Goal: Entertainment & Leisure: Consume media (video, audio)

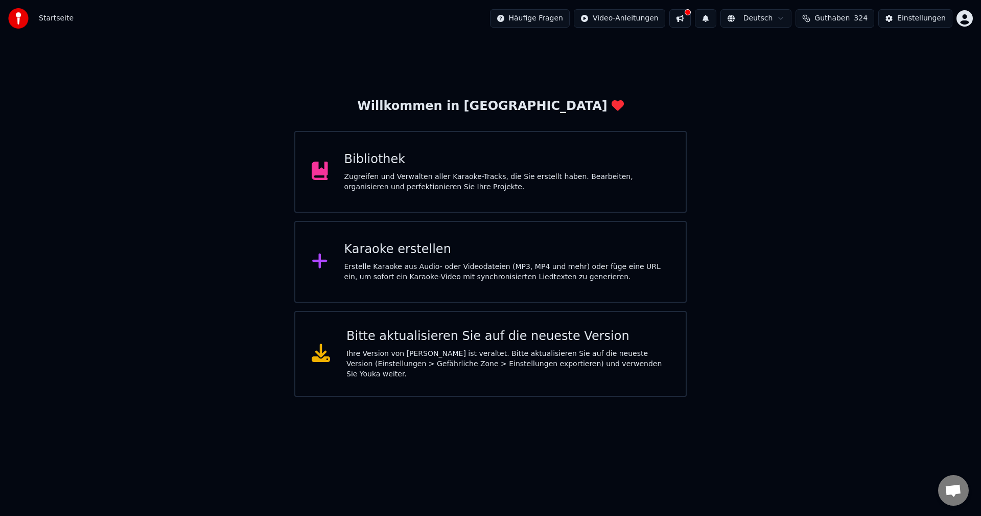
click at [373, 169] on div "Bibliothek Zugreifen und Verwalten aller Karaoke-Tracks, die Sie erstellt haben…" at bounding box center [506, 171] width 325 height 41
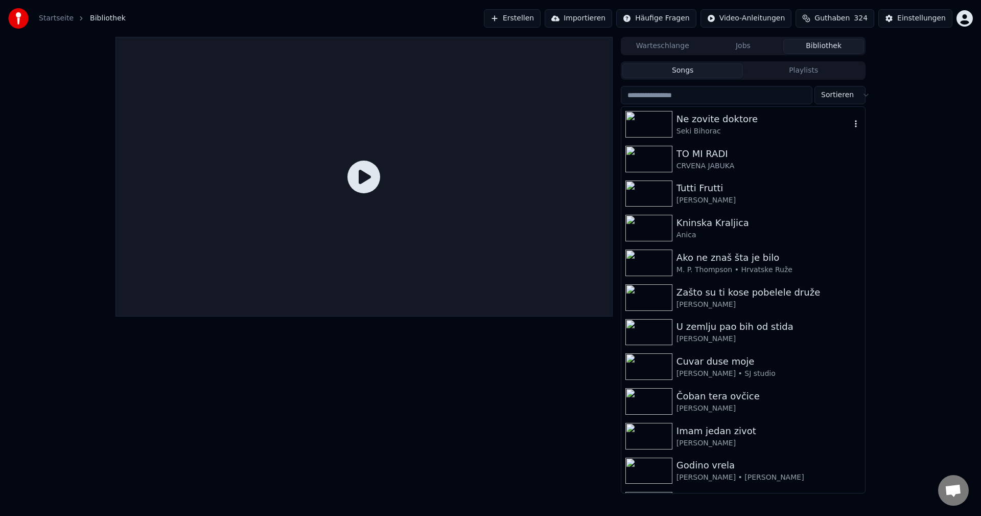
click at [651, 127] on img at bounding box center [648, 124] width 47 height 27
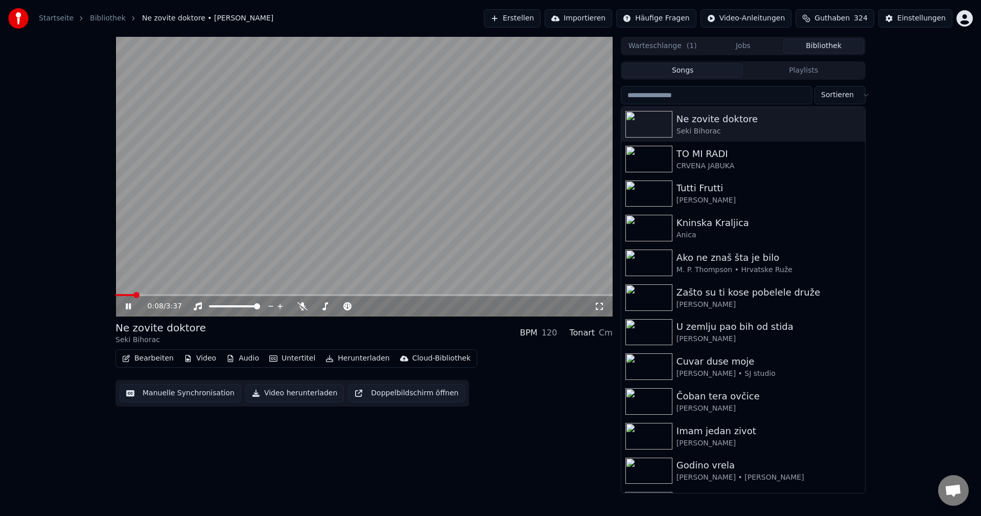
click at [134, 295] on span at bounding box center [124, 295] width 18 height 2
click at [137, 294] on span at bounding box center [158, 295] width 86 height 2
click at [130, 296] on span at bounding box center [173, 295] width 117 height 2
click at [127, 294] on span at bounding box center [120, 295] width 11 height 2
click at [654, 161] on img at bounding box center [648, 159] width 47 height 27
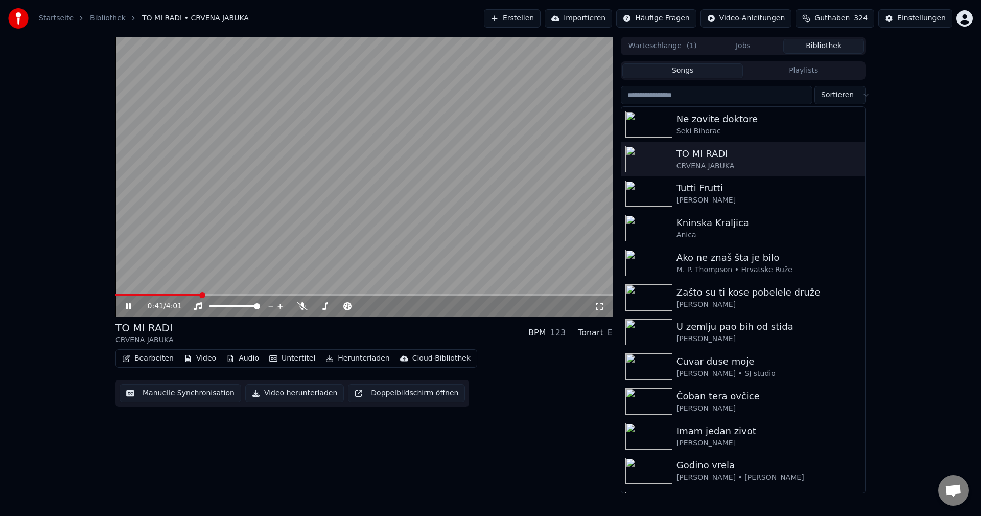
click at [117, 295] on span at bounding box center [157, 295] width 85 height 2
click at [122, 295] on span at bounding box center [118, 295] width 6 height 2
click at [127, 295] on span at bounding box center [143, 295] width 57 height 2
click at [128, 296] on span at bounding box center [216, 295] width 203 height 2
click at [125, 294] on span at bounding box center [192, 295] width 154 height 2
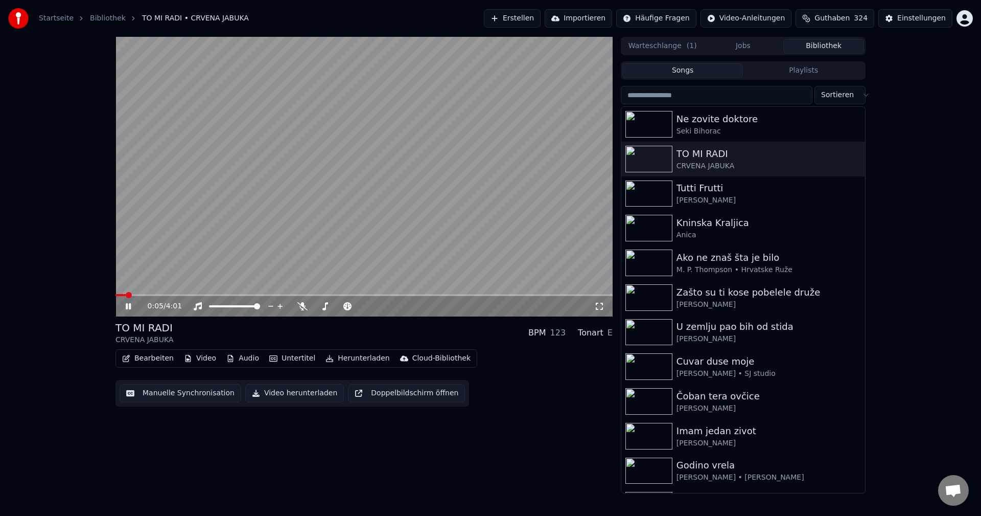
click at [125, 294] on span at bounding box center [120, 295] width 10 height 2
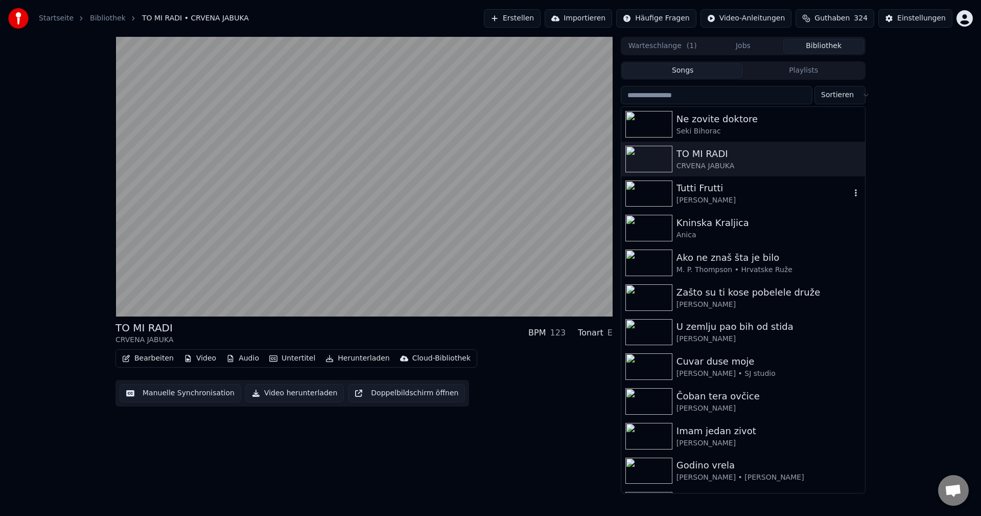
click at [649, 193] on img at bounding box center [648, 193] width 47 height 27
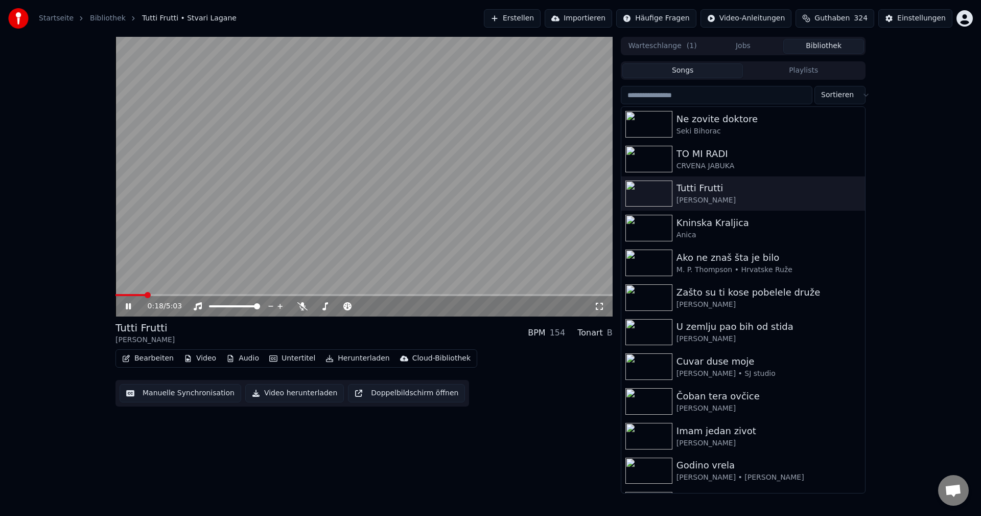
click at [145, 296] on span at bounding box center [130, 295] width 30 height 2
click at [124, 295] on span at bounding box center [119, 295] width 8 height 2
click at [139, 294] on span at bounding box center [363, 295] width 497 height 2
click at [415, 202] on video at bounding box center [363, 176] width 497 height 279
click at [389, 205] on video at bounding box center [363, 176] width 497 height 279
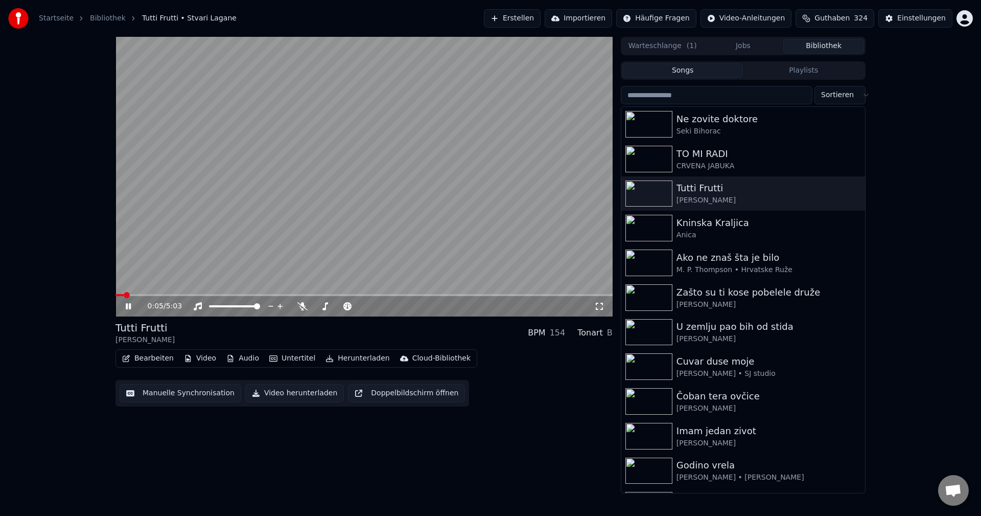
click at [124, 295] on span at bounding box center [119, 295] width 8 height 2
click at [651, 225] on img at bounding box center [648, 228] width 47 height 27
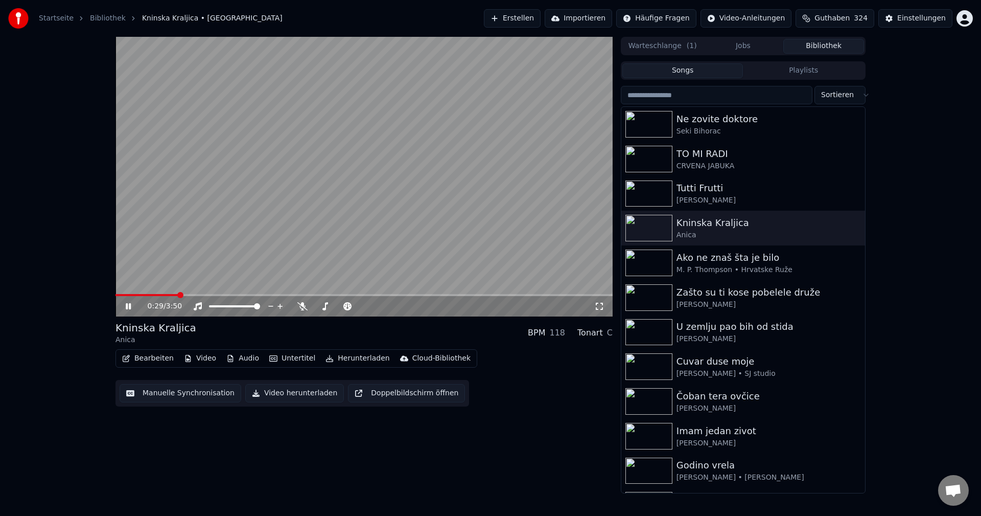
click at [178, 296] on span at bounding box center [146, 295] width 63 height 2
click at [171, 293] on video at bounding box center [363, 176] width 497 height 279
click at [167, 295] on span at bounding box center [141, 295] width 52 height 2
click at [477, 285] on video at bounding box center [363, 176] width 497 height 279
click at [133, 296] on span at bounding box center [264, 295] width 299 height 2
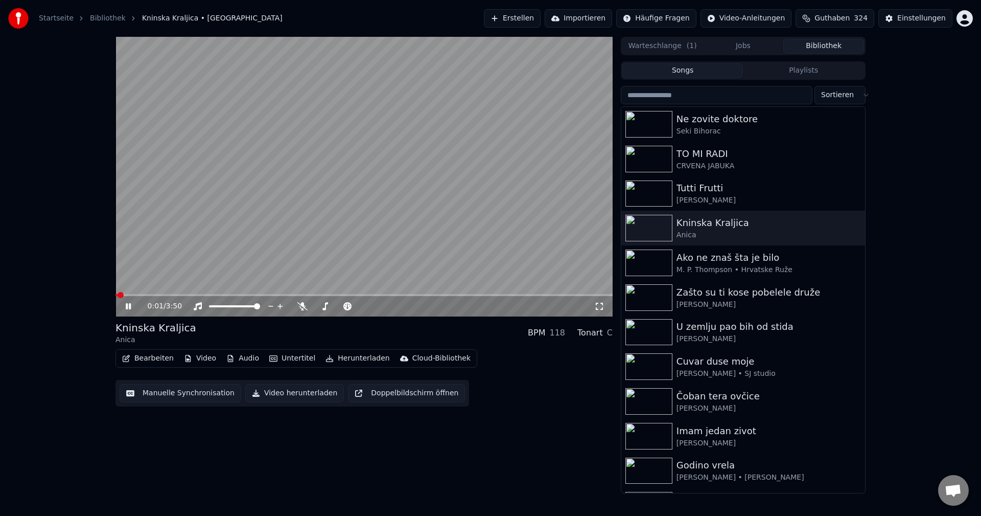
click at [118, 296] on span at bounding box center [116, 295] width 2 height 2
click at [143, 294] on span at bounding box center [363, 295] width 497 height 2
click at [137, 296] on span at bounding box center [202, 295] width 174 height 2
click at [155, 294] on span at bounding box center [363, 295] width 497 height 2
click at [167, 295] on span at bounding box center [141, 295] width 52 height 2
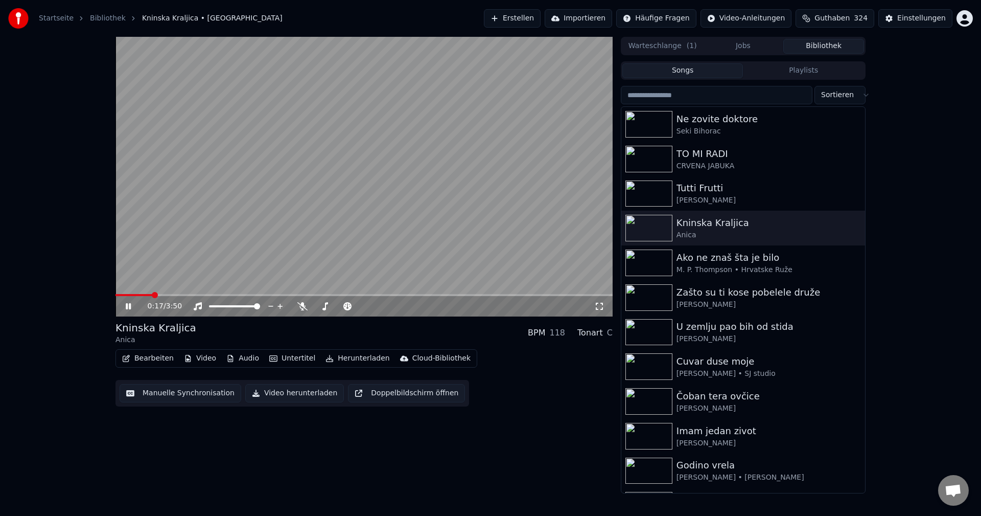
click at [152, 294] on span at bounding box center [133, 295] width 37 height 2
click at [129, 295] on span at bounding box center [198, 295] width 167 height 2
click at [332, 234] on video at bounding box center [363, 176] width 497 height 279
click at [652, 288] on img at bounding box center [648, 297] width 47 height 27
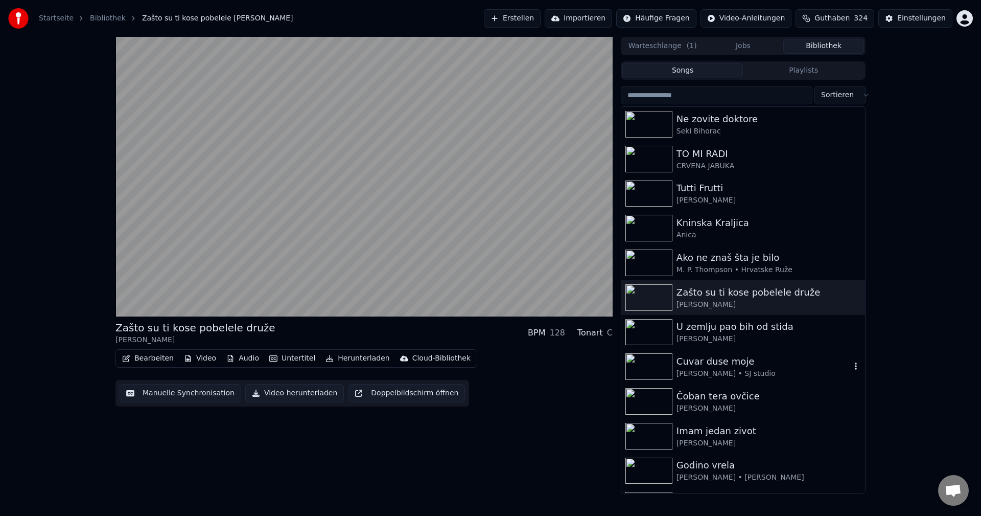
click at [650, 358] on img at bounding box center [648, 366] width 47 height 27
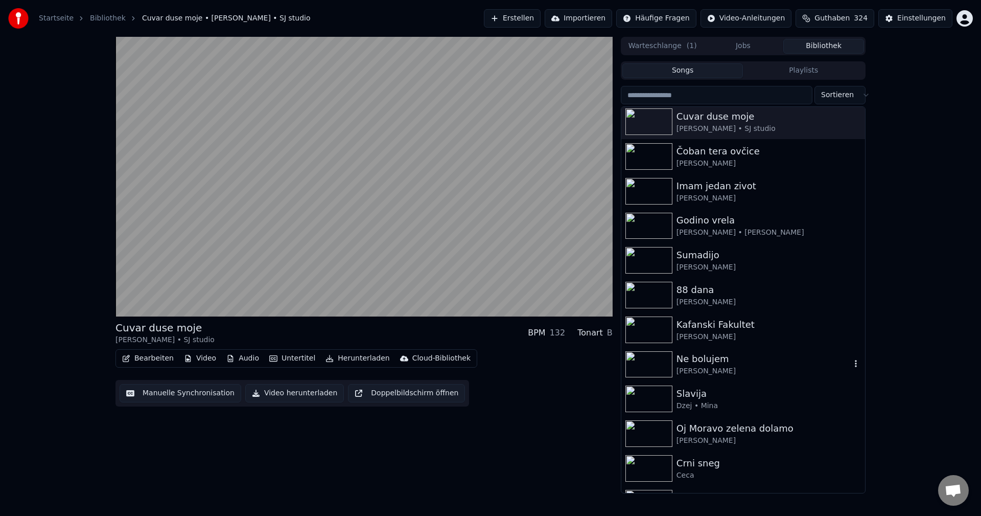
scroll to position [204, 0]
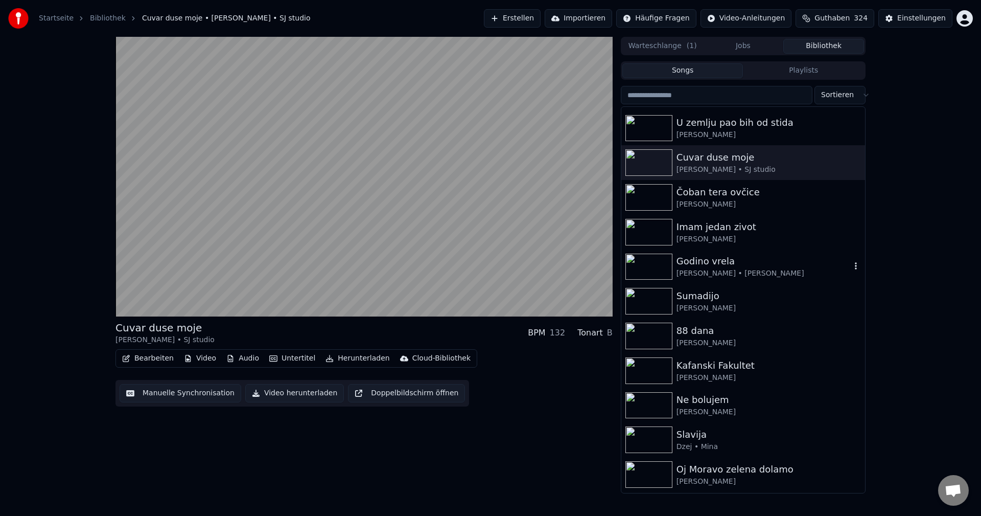
click at [645, 263] on img at bounding box center [648, 266] width 47 height 27
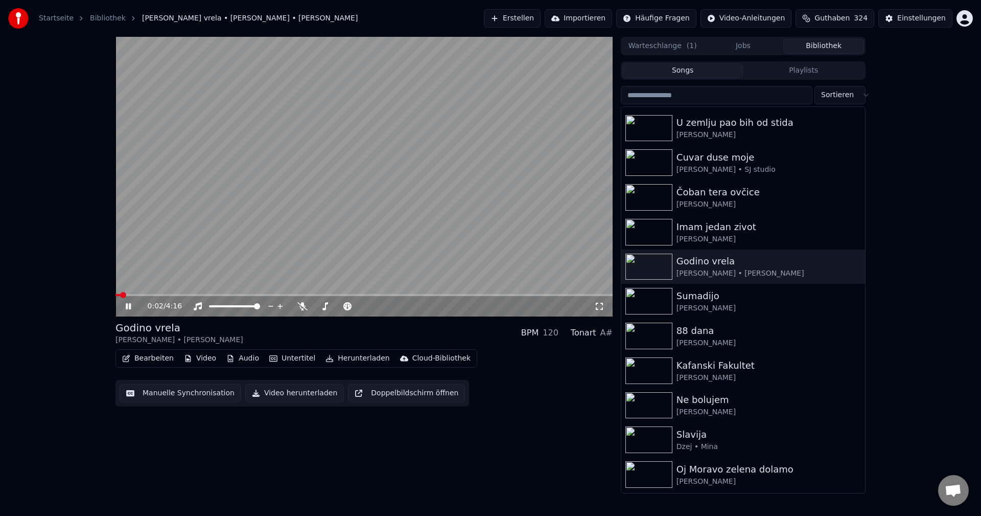
click at [138, 296] on span at bounding box center [363, 295] width 497 height 2
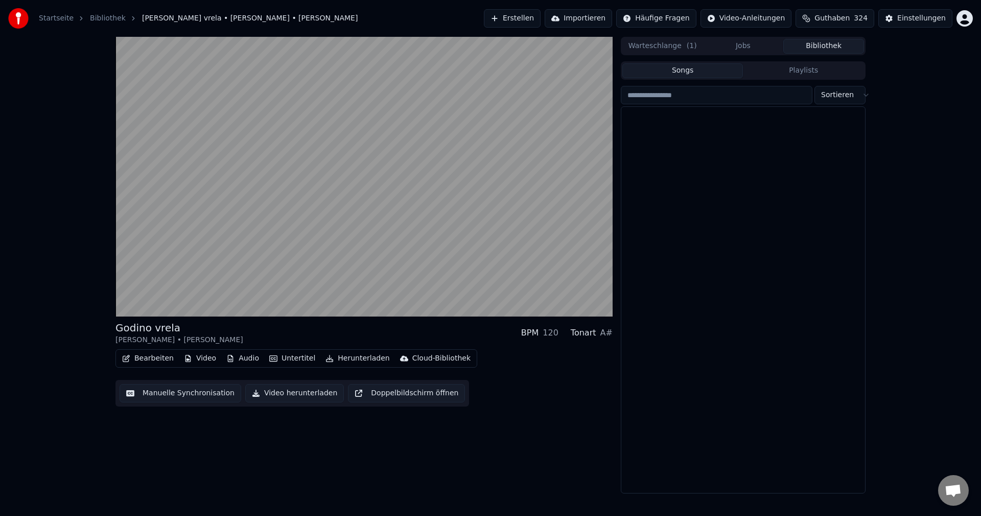
scroll to position [11147, 0]
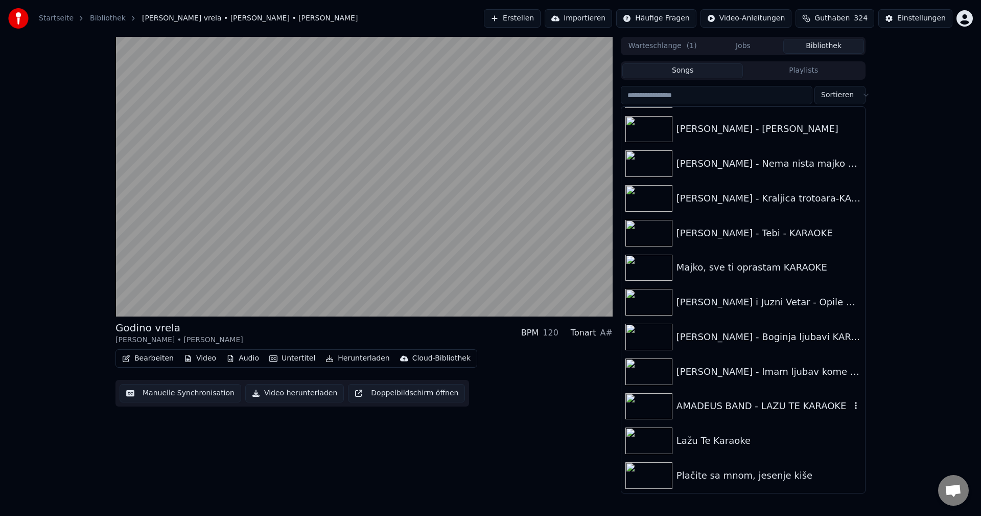
click at [646, 409] on img at bounding box center [648, 406] width 47 height 27
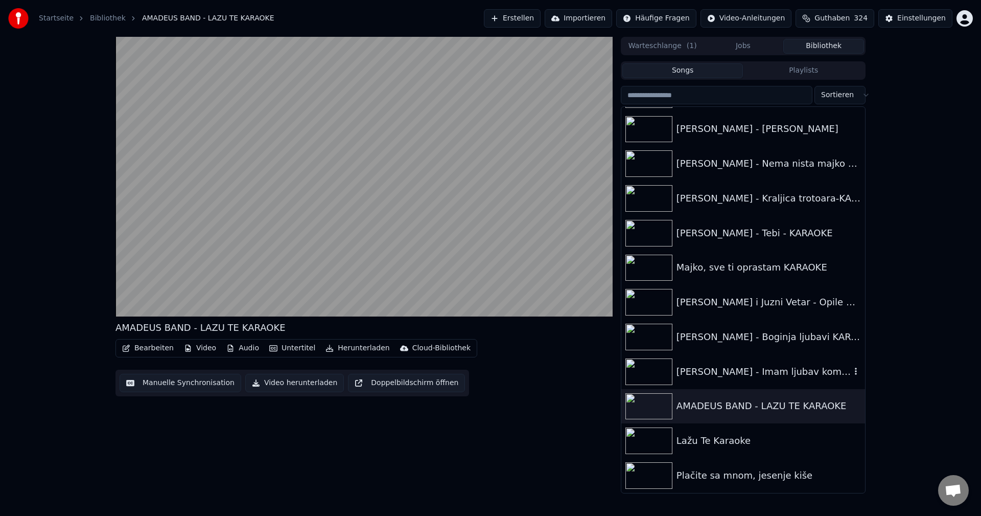
click at [646, 368] on img at bounding box center [648, 371] width 47 height 27
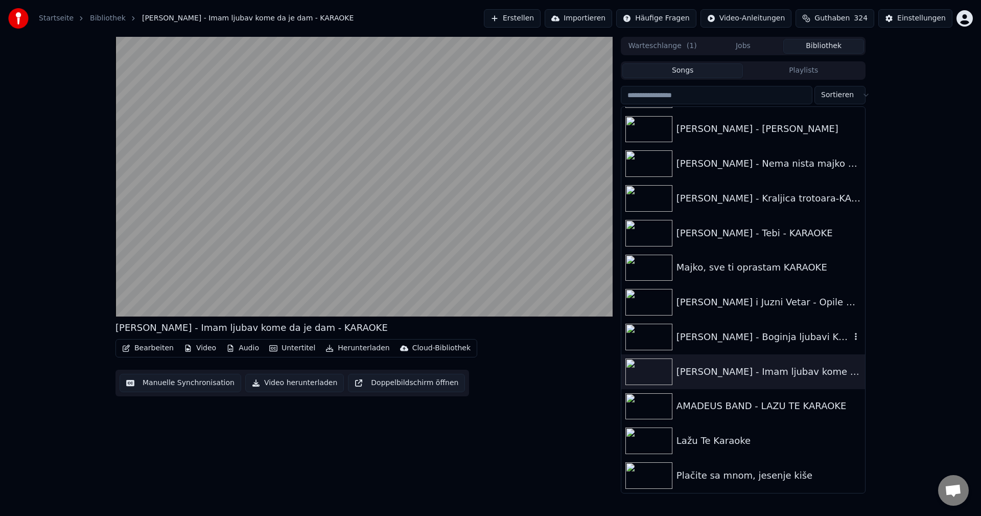
click at [649, 337] on img at bounding box center [648, 336] width 47 height 27
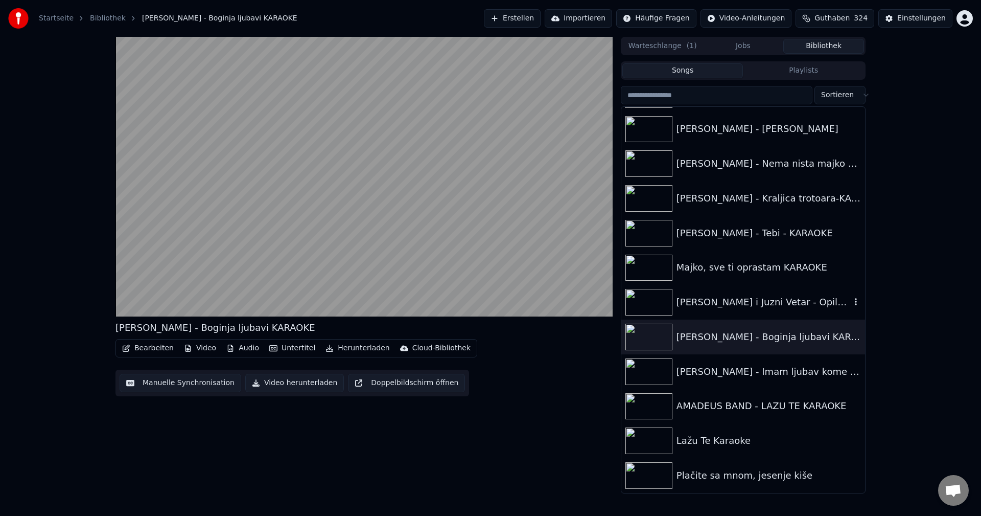
click at [647, 294] on img at bounding box center [648, 302] width 47 height 27
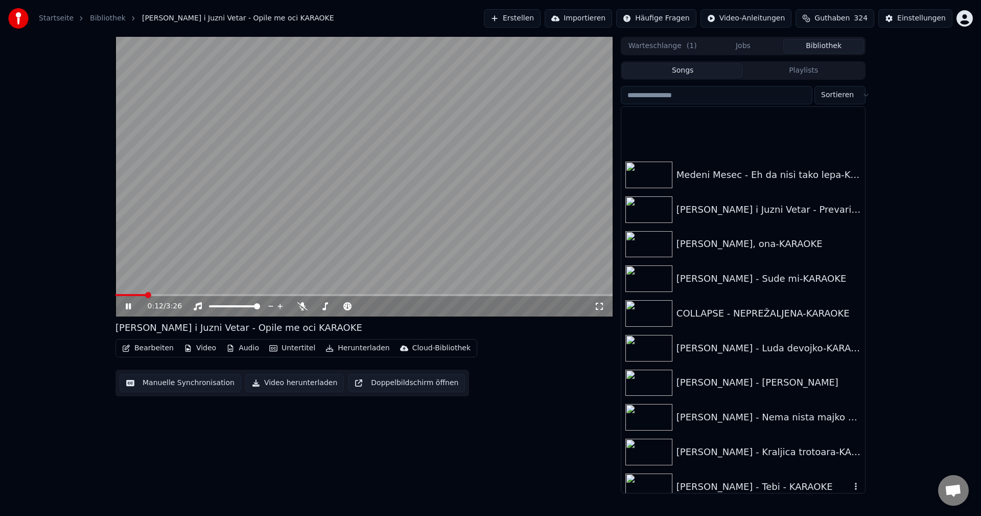
scroll to position [10892, 0]
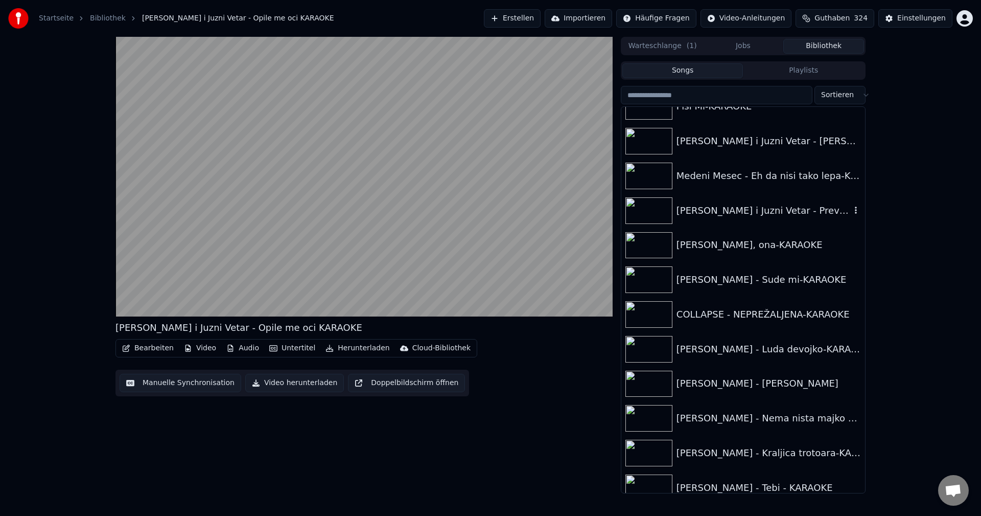
click at [648, 208] on img at bounding box center [648, 210] width 47 height 27
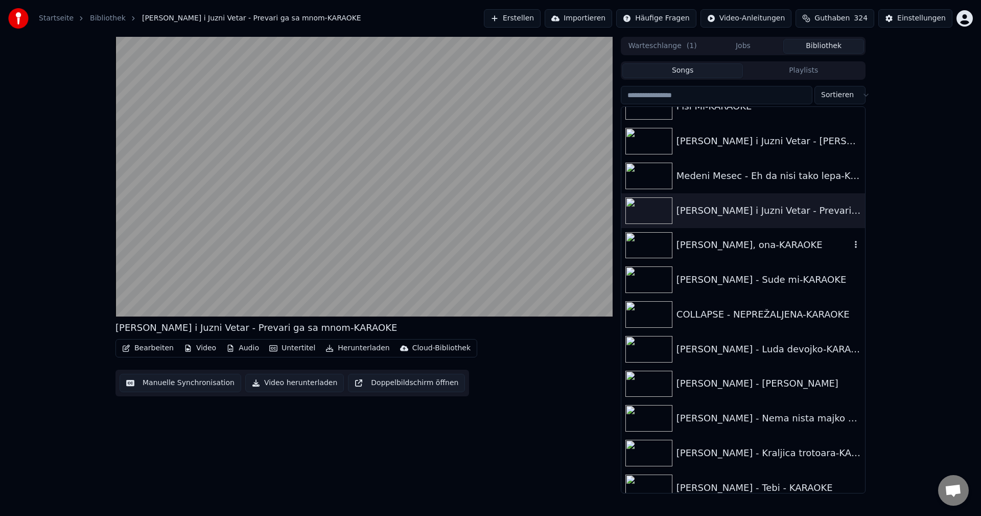
click at [651, 245] on img at bounding box center [648, 245] width 47 height 27
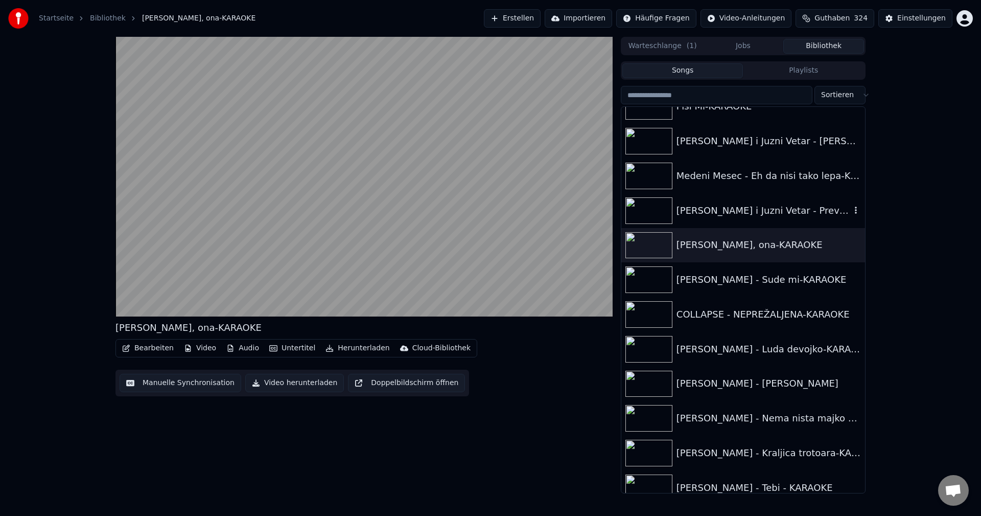
click at [658, 217] on img at bounding box center [648, 210] width 47 height 27
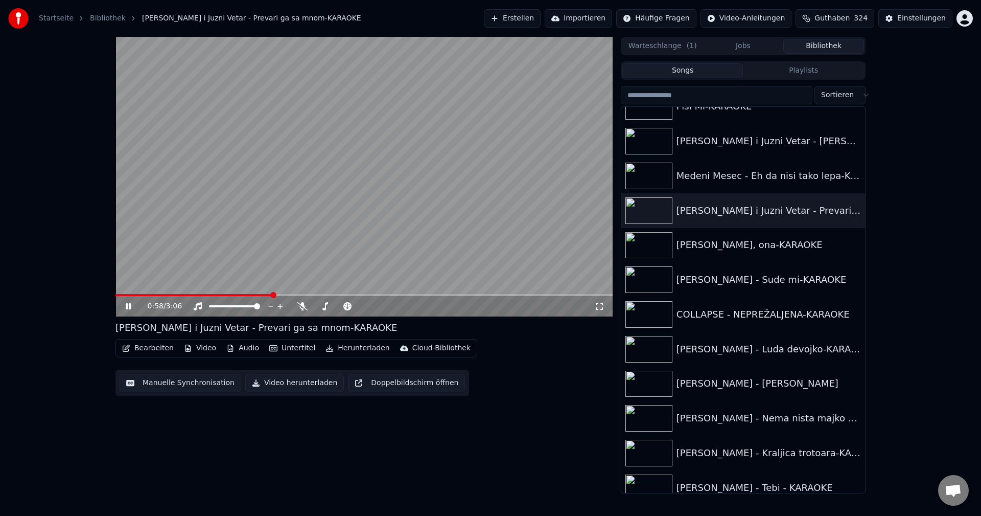
click at [334, 247] on video at bounding box center [363, 176] width 497 height 279
click at [308, 265] on video at bounding box center [363, 176] width 497 height 279
click at [301, 303] on icon at bounding box center [302, 306] width 10 height 8
click at [211, 294] on span at bounding box center [163, 295] width 96 height 2
click at [183, 294] on span at bounding box center [149, 295] width 69 height 2
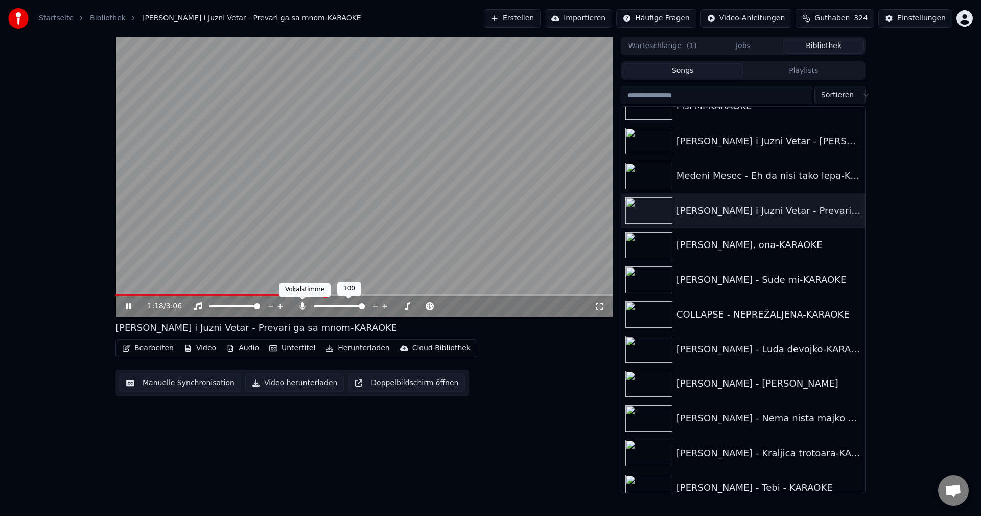
click at [301, 306] on icon at bounding box center [302, 306] width 6 height 8
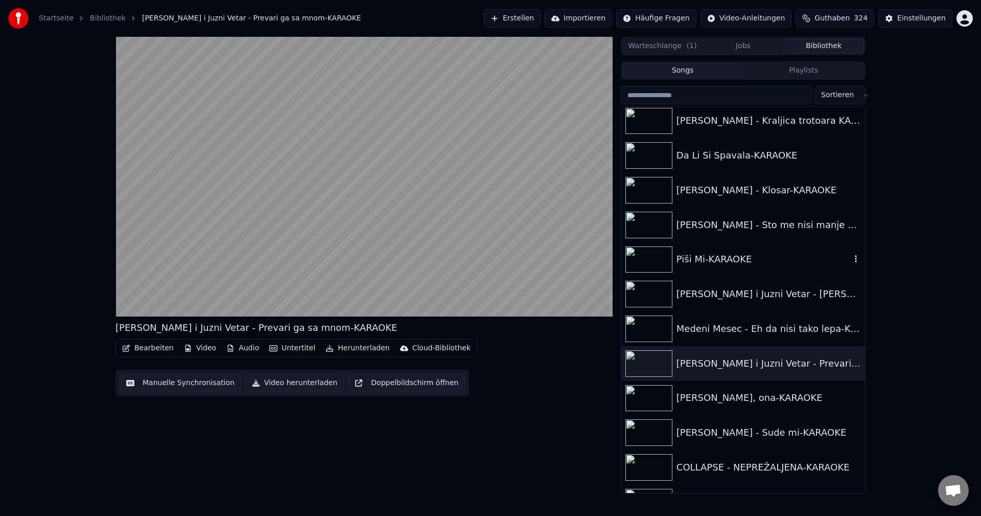
click at [638, 255] on img at bounding box center [648, 259] width 47 height 27
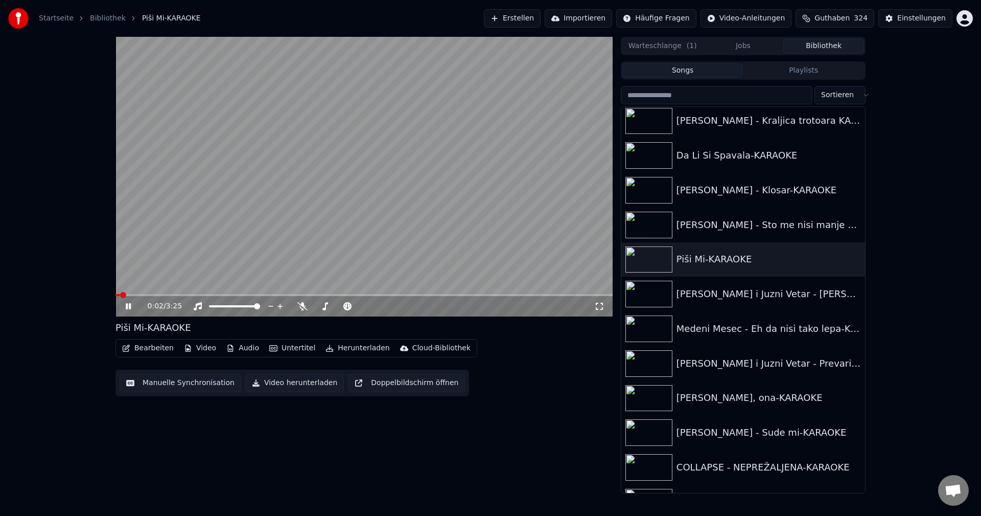
click at [120, 294] on span at bounding box center [117, 295] width 5 height 2
click at [652, 226] on img at bounding box center [648, 225] width 47 height 27
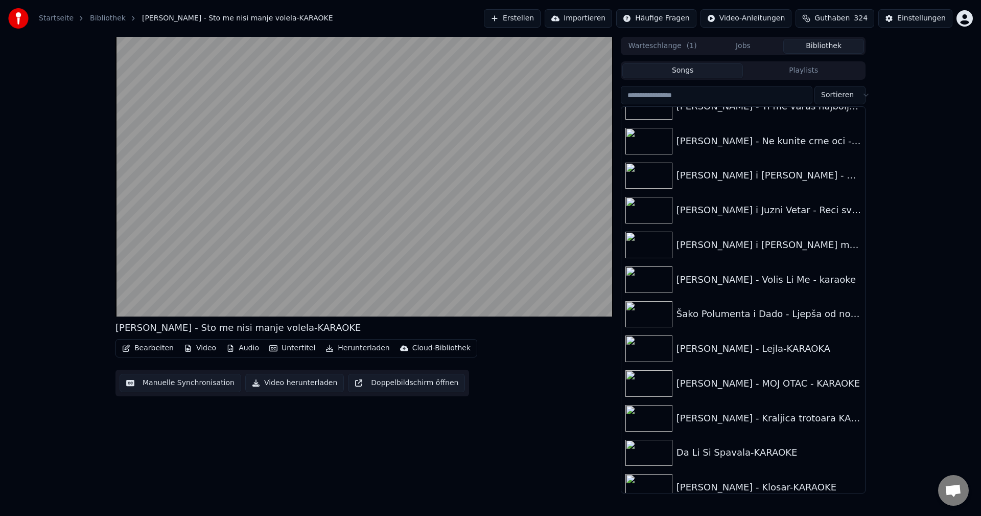
scroll to position [10432, 0]
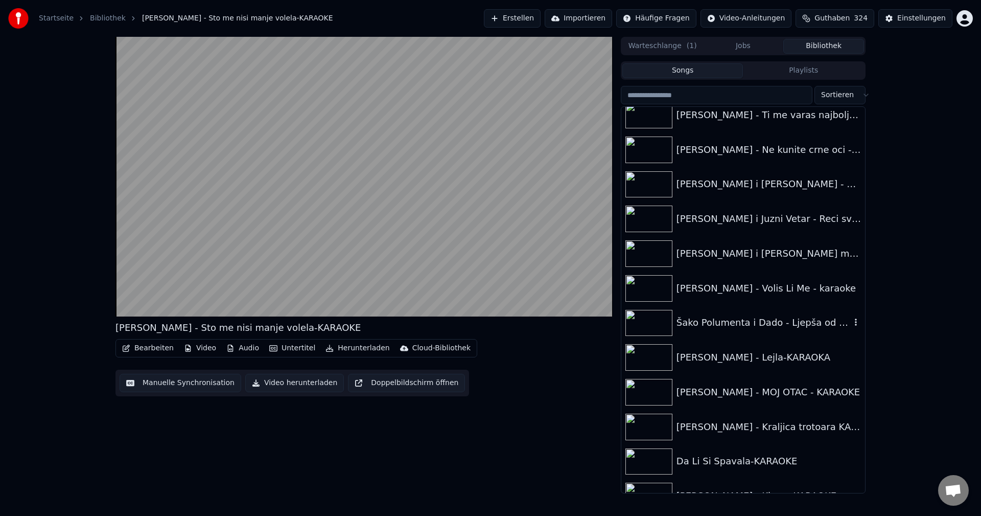
click at [645, 321] on img at bounding box center [648, 323] width 47 height 27
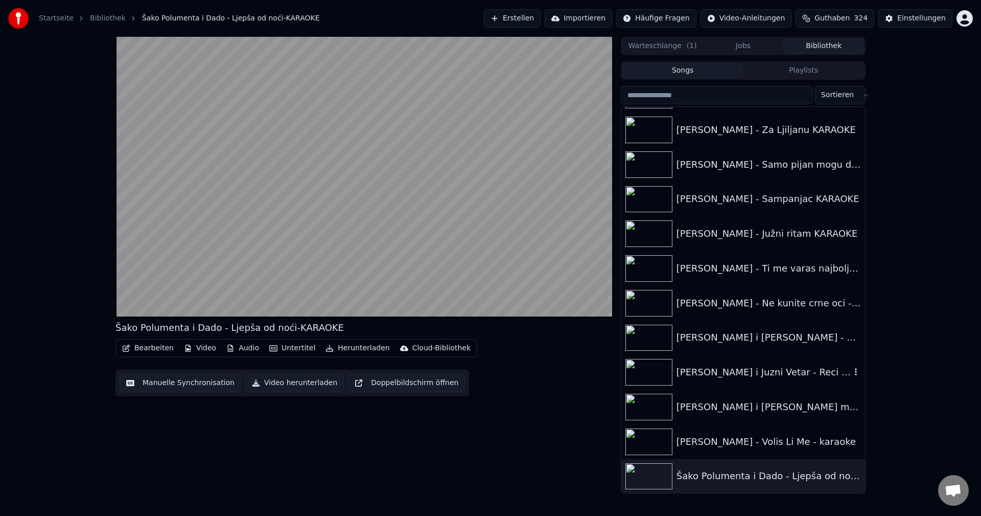
scroll to position [10228, 0]
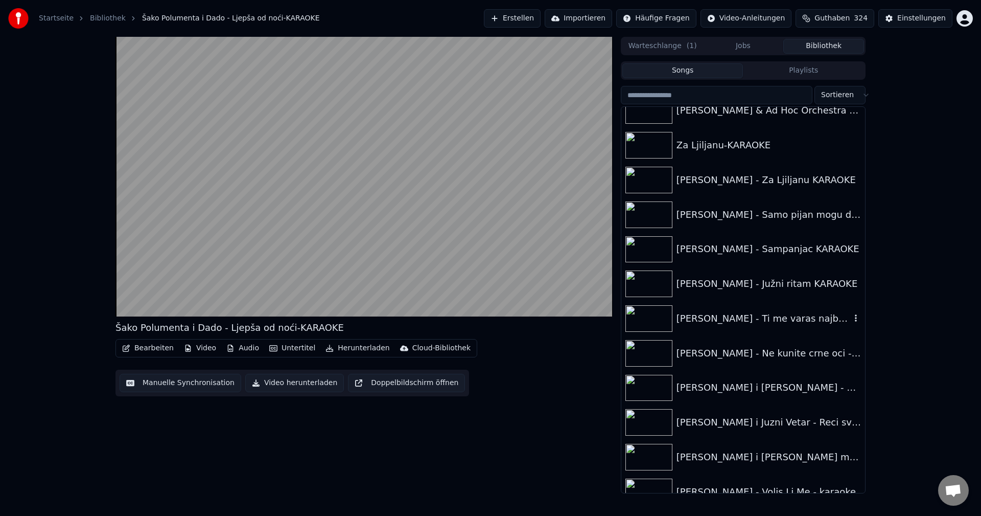
click at [649, 306] on img at bounding box center [648, 318] width 47 height 27
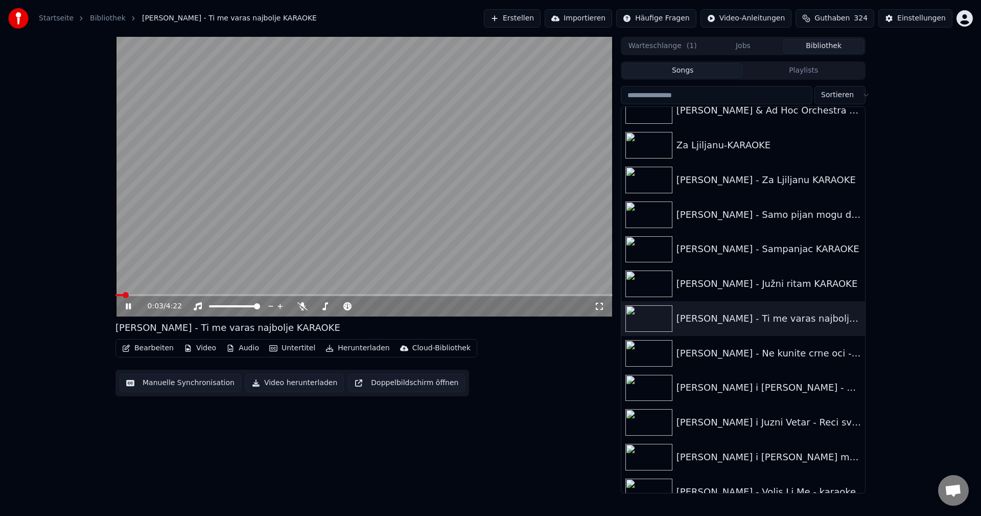
click at [141, 292] on video at bounding box center [363, 176] width 497 height 279
click at [144, 295] on span at bounding box center [363, 295] width 497 height 2
click at [265, 251] on video at bounding box center [363, 176] width 497 height 279
click at [802, 68] on button "Playlists" at bounding box center [803, 70] width 121 height 15
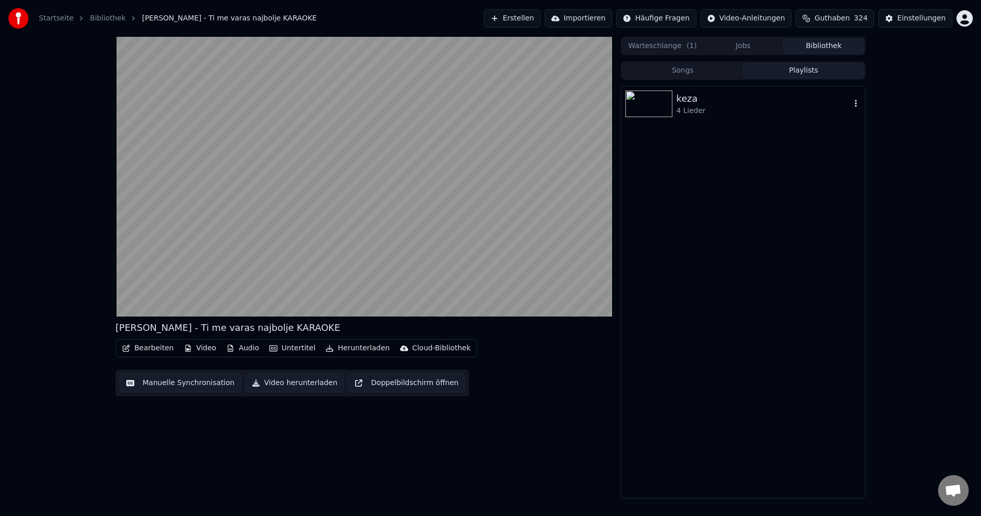
click at [644, 105] on img at bounding box center [648, 103] width 47 height 27
click at [706, 72] on button "Songs" at bounding box center [682, 70] width 121 height 15
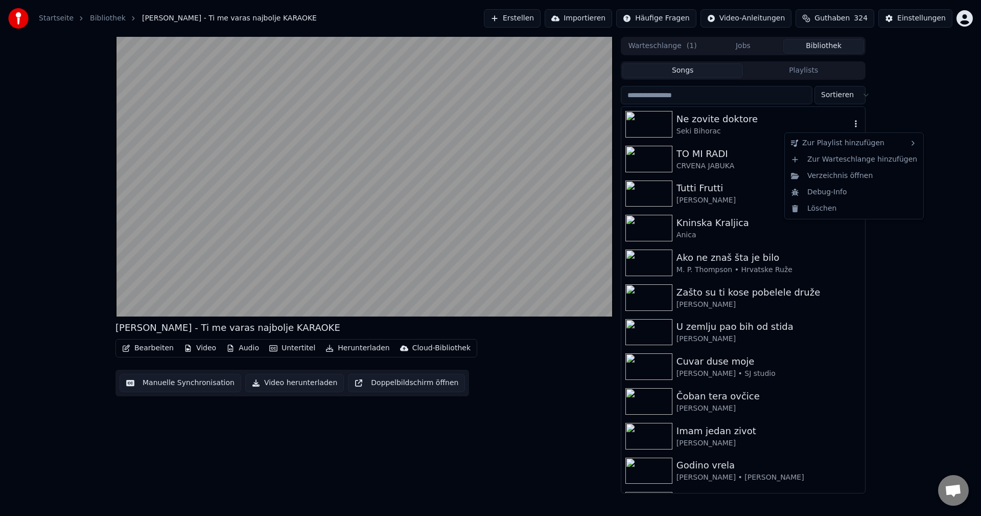
click at [851, 124] on icon "button" at bounding box center [856, 124] width 10 height 8
click at [952, 149] on div "Neue Playlist" at bounding box center [945, 145] width 71 height 16
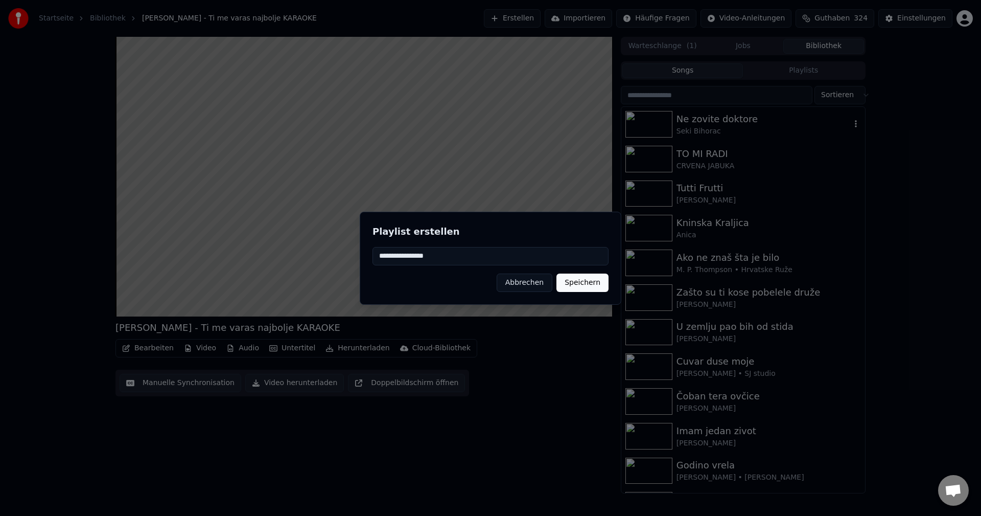
type input "**********"
click at [572, 287] on button "Speichern" at bounding box center [582, 282] width 52 height 18
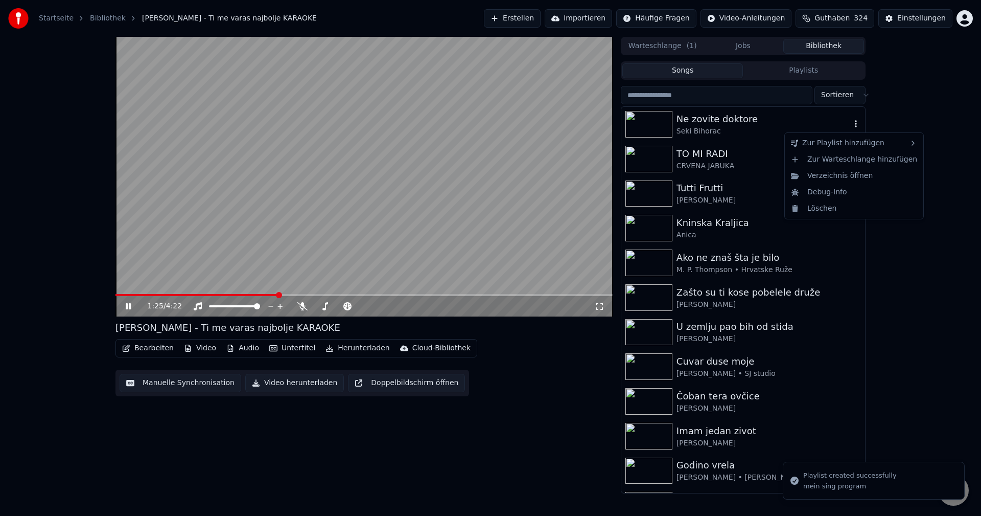
click at [851, 123] on icon "button" at bounding box center [856, 124] width 10 height 8
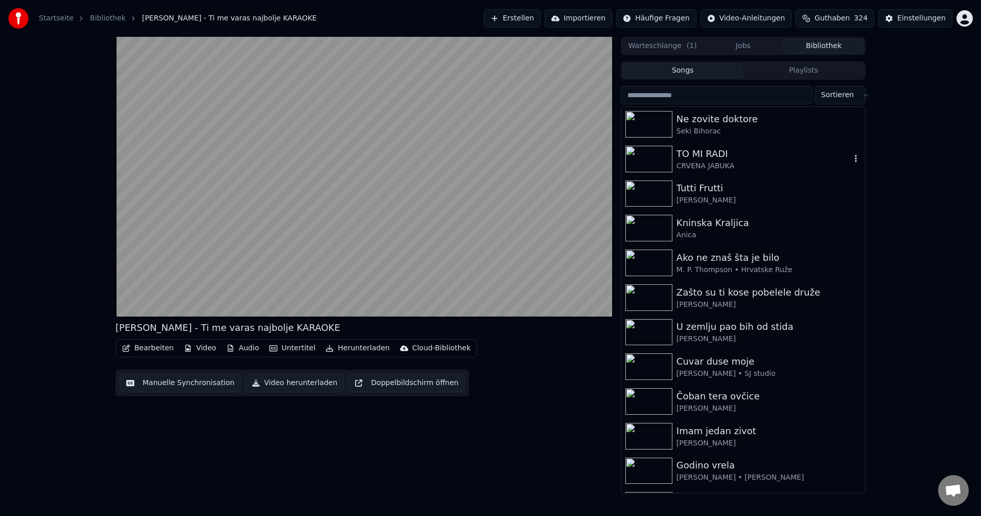
click at [851, 160] on icon "button" at bounding box center [856, 158] width 10 height 8
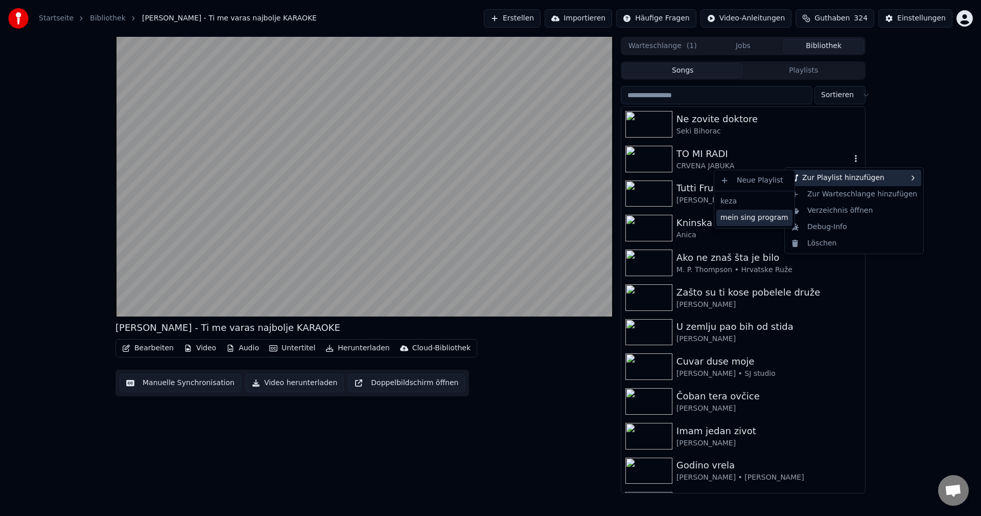
click at [754, 219] on div "mein sing program" at bounding box center [754, 217] width 76 height 16
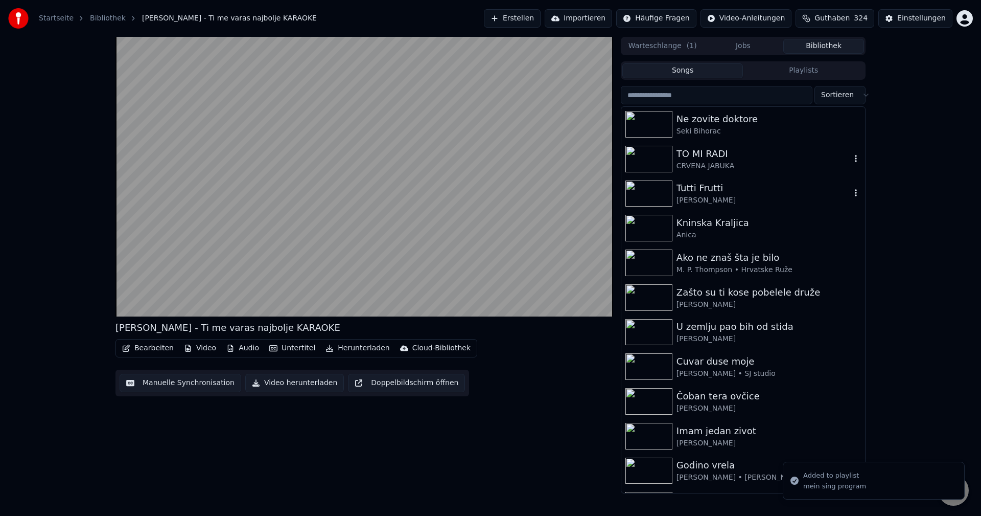
click at [657, 191] on img at bounding box center [648, 193] width 47 height 27
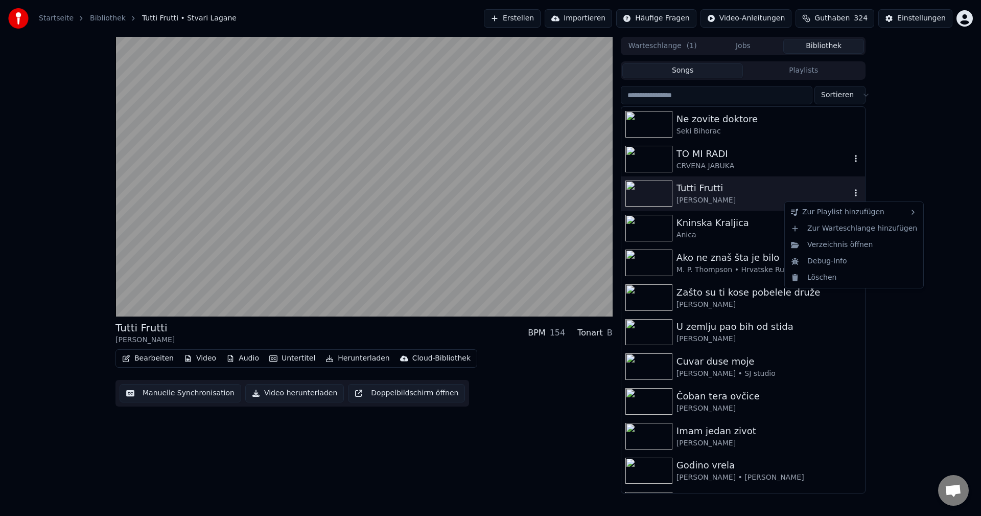
click at [855, 193] on icon "button" at bounding box center [856, 193] width 2 height 7
click at [851, 192] on icon "button" at bounding box center [856, 193] width 10 height 8
click at [754, 252] on div "mein sing program" at bounding box center [754, 252] width 76 height 16
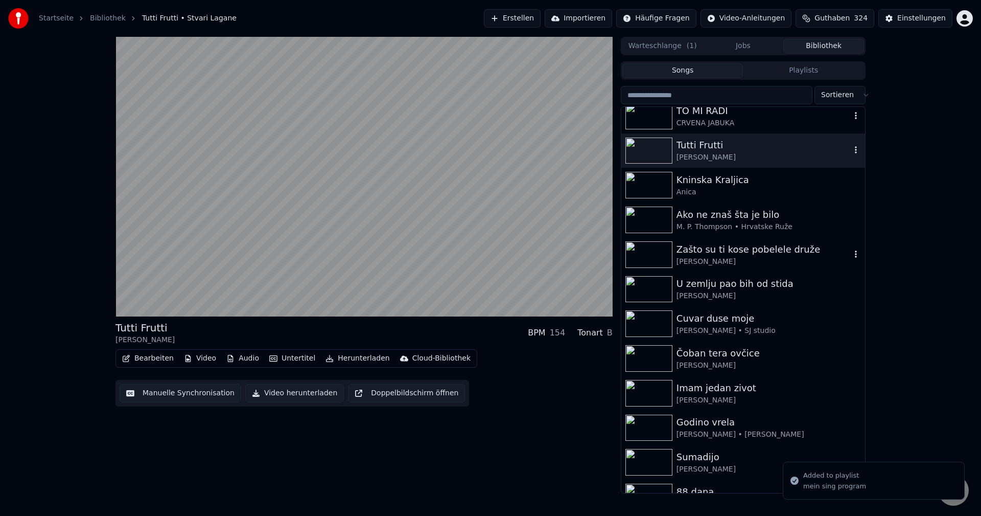
scroll to position [102, 0]
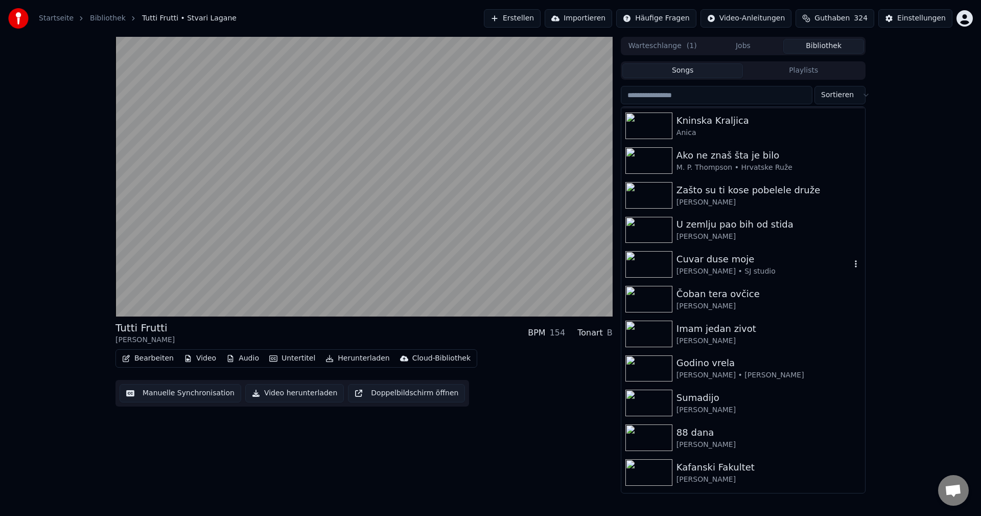
click at [759, 262] on div "Cuvar duse moje" at bounding box center [763, 259] width 174 height 14
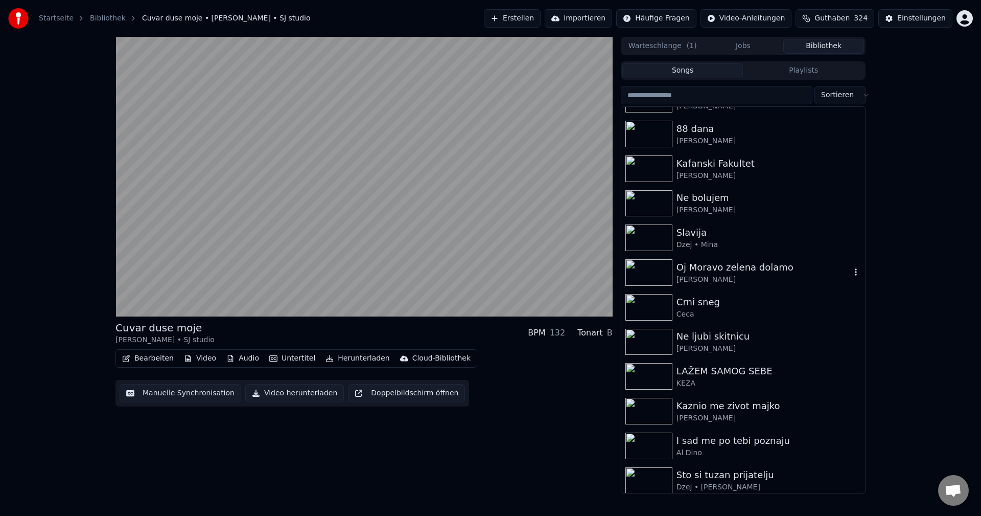
scroll to position [409, 0]
click at [779, 335] on div "Ne ljubi skitnicu" at bounding box center [763, 334] width 174 height 14
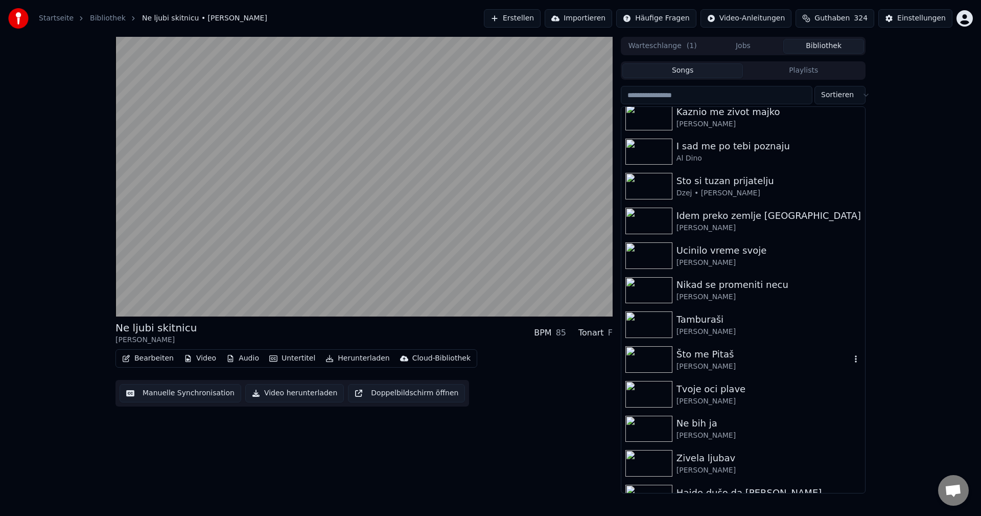
scroll to position [715, 0]
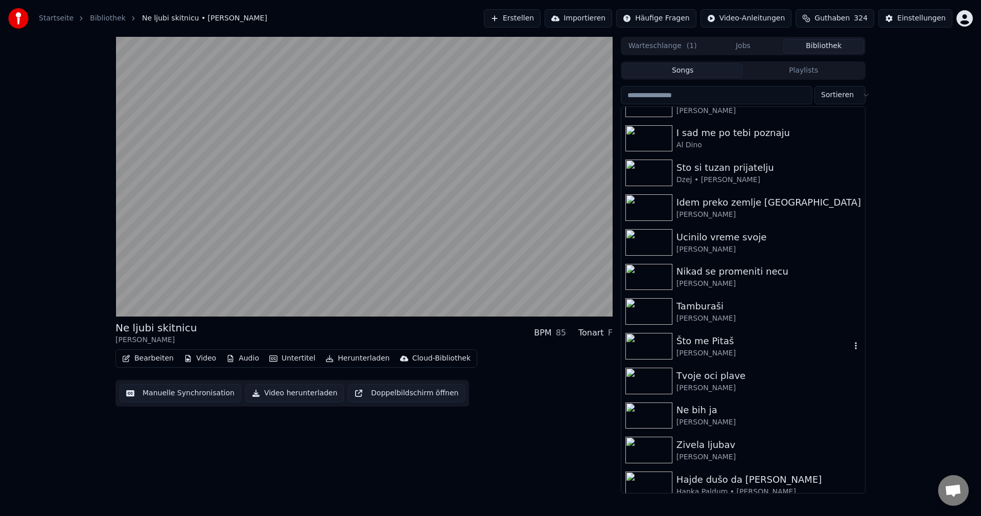
click at [726, 337] on div "Što me Pitaš" at bounding box center [763, 341] width 174 height 14
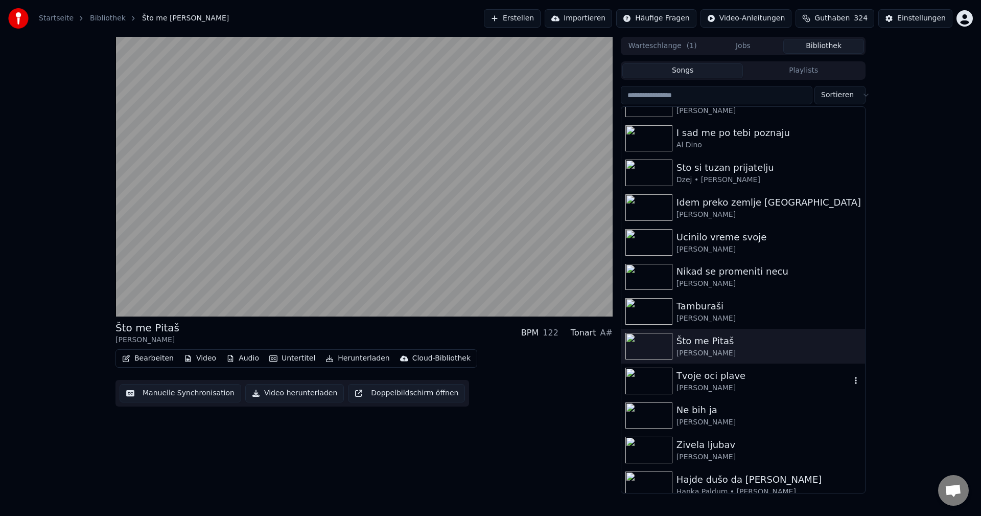
drag, startPoint x: 722, startPoint y: 379, endPoint x: 741, endPoint y: 381, distance: 19.5
click at [722, 379] on div "Tvoje oci plave" at bounding box center [763, 375] width 174 height 14
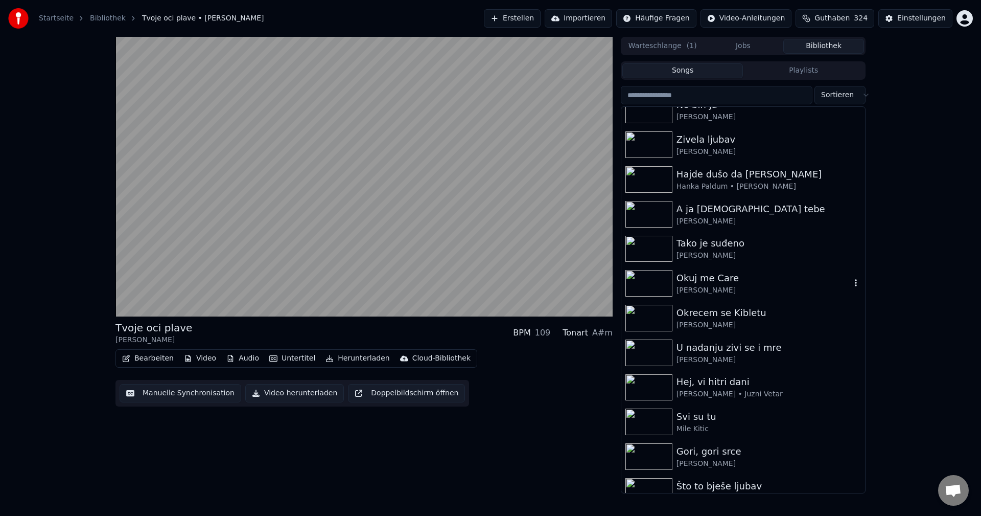
scroll to position [1022, 0]
drag, startPoint x: 742, startPoint y: 384, endPoint x: 760, endPoint y: 384, distance: 18.4
click at [742, 383] on div "Hej, vi hitri dani" at bounding box center [763, 381] width 174 height 14
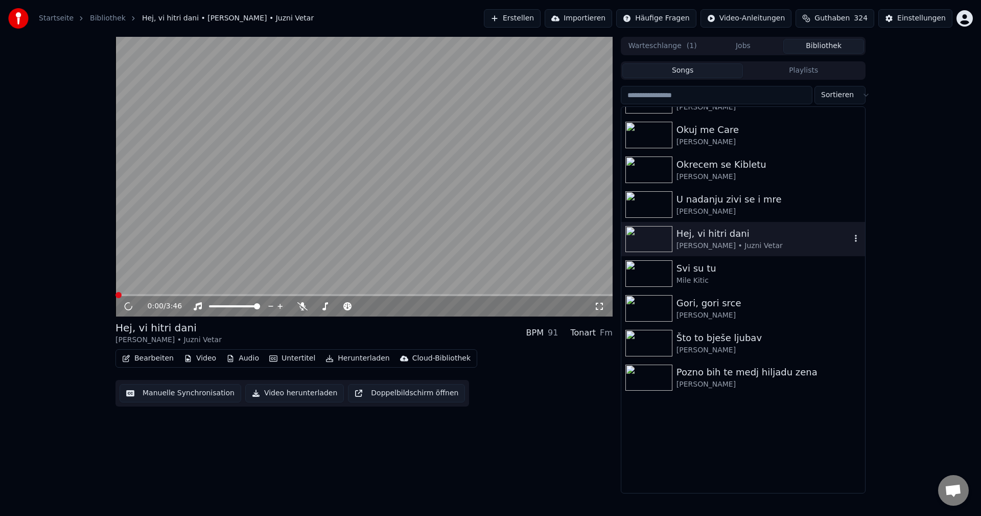
scroll to position [1175, 0]
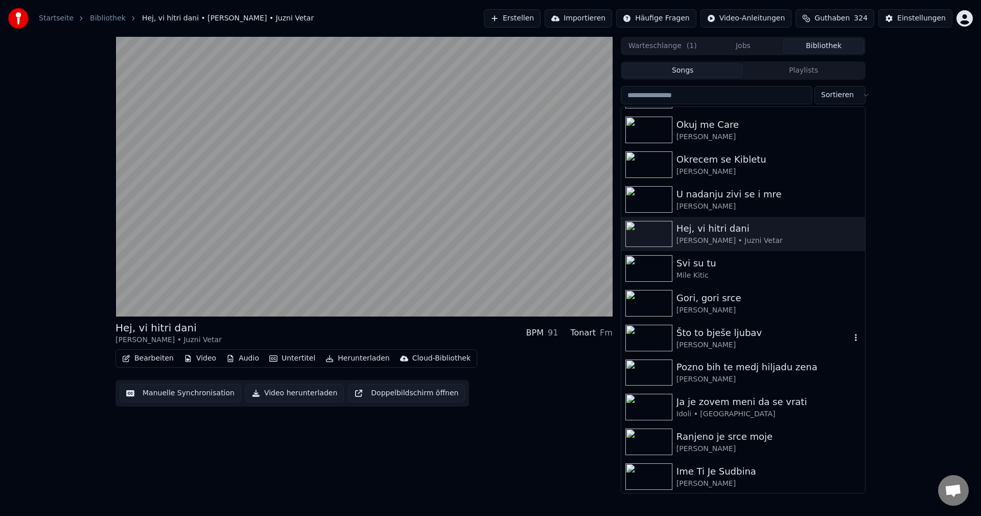
click at [736, 339] on div "Što to bješe ljubav" at bounding box center [763, 332] width 174 height 14
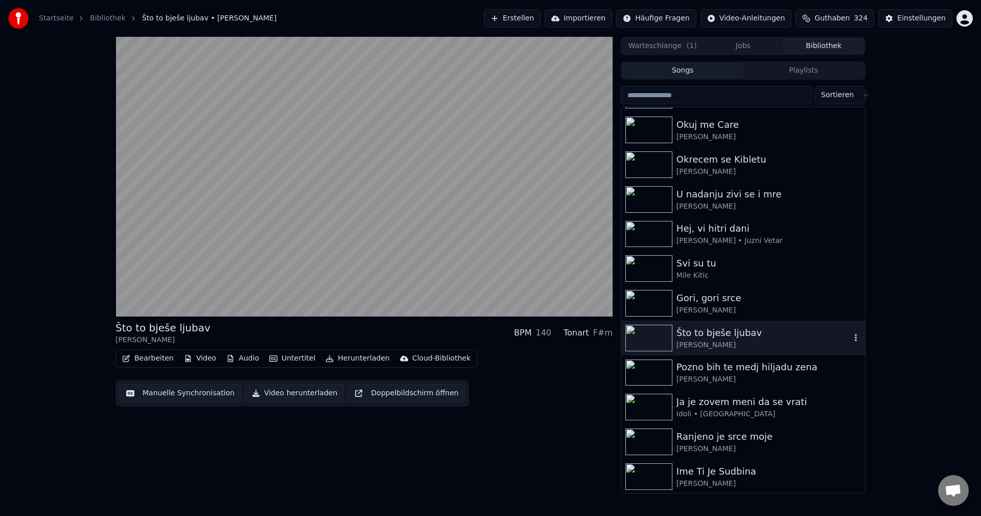
click at [851, 337] on icon "button" at bounding box center [856, 337] width 10 height 8
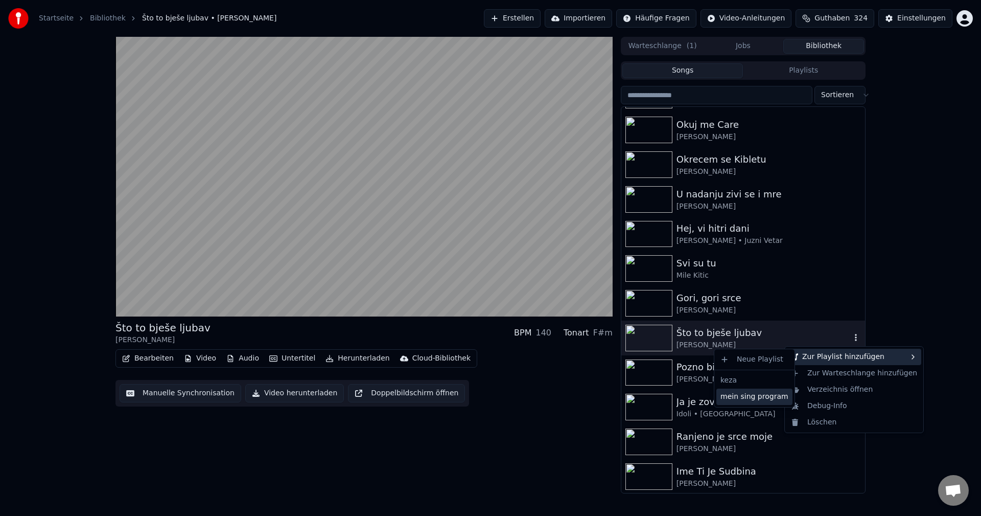
click at [764, 396] on div "mein sing program" at bounding box center [754, 396] width 76 height 16
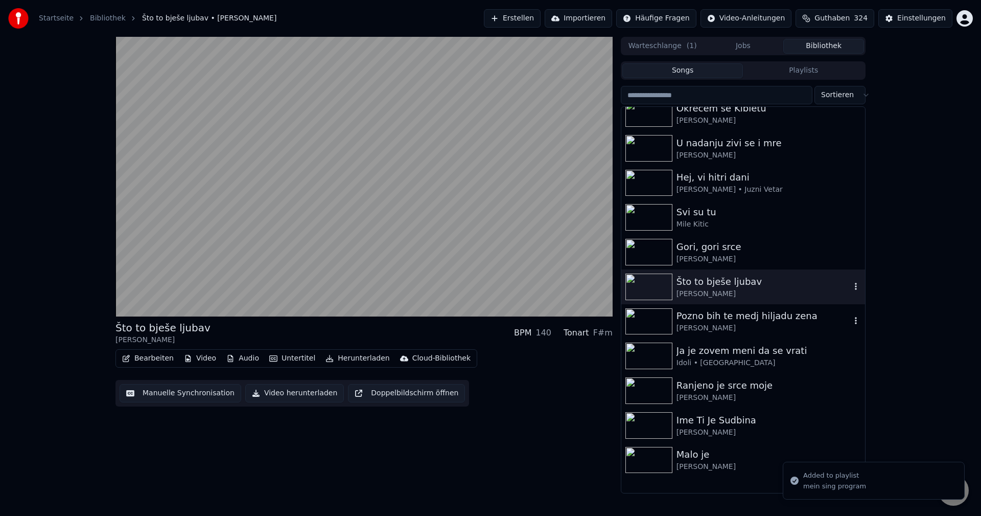
scroll to position [1277, 0]
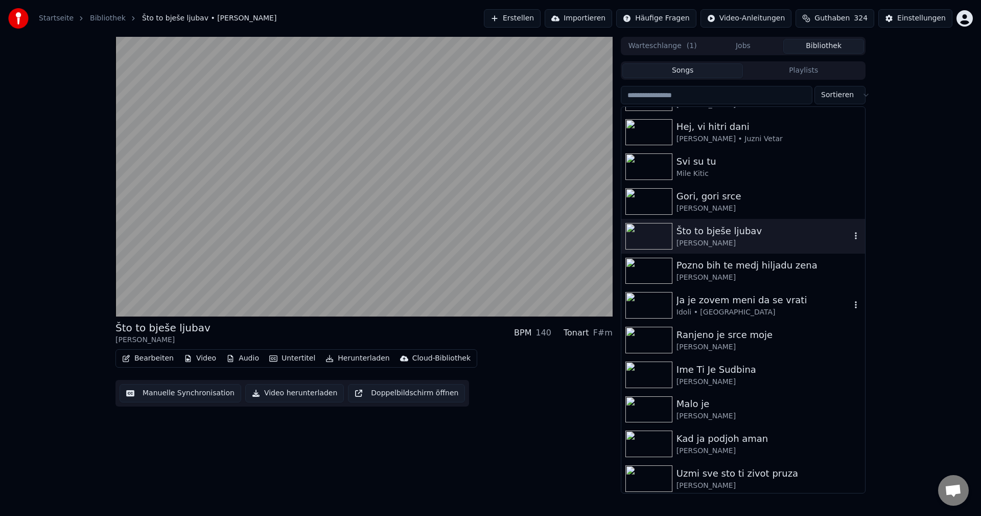
click at [734, 314] on div "Idoli • [GEOGRAPHIC_DATA]" at bounding box center [763, 312] width 174 height 10
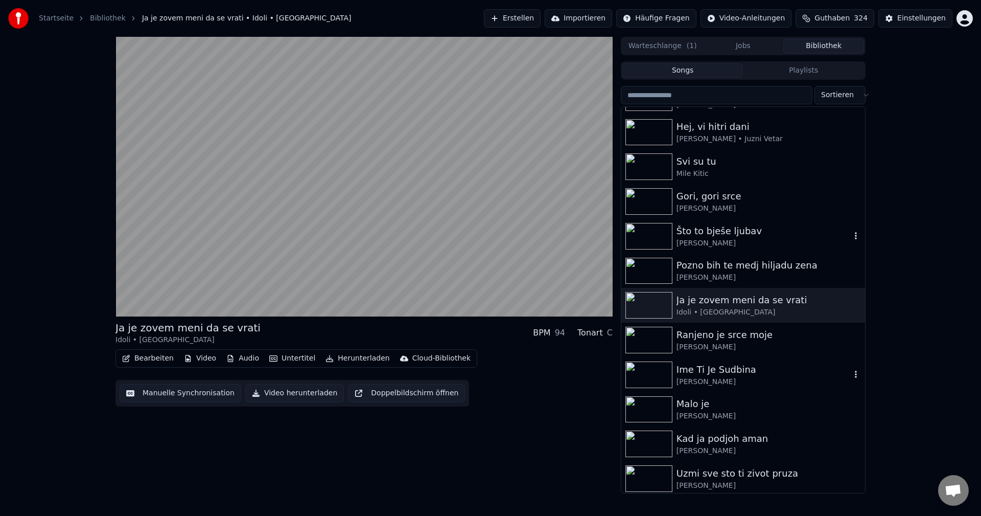
click at [719, 372] on div "Ime Ti Je Sudbina" at bounding box center [763, 369] width 174 height 14
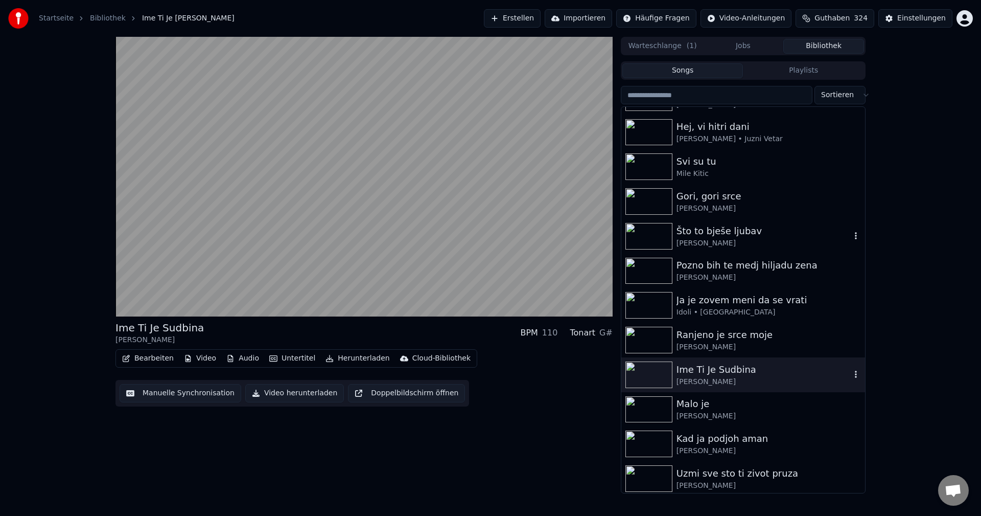
scroll to position [1379, 0]
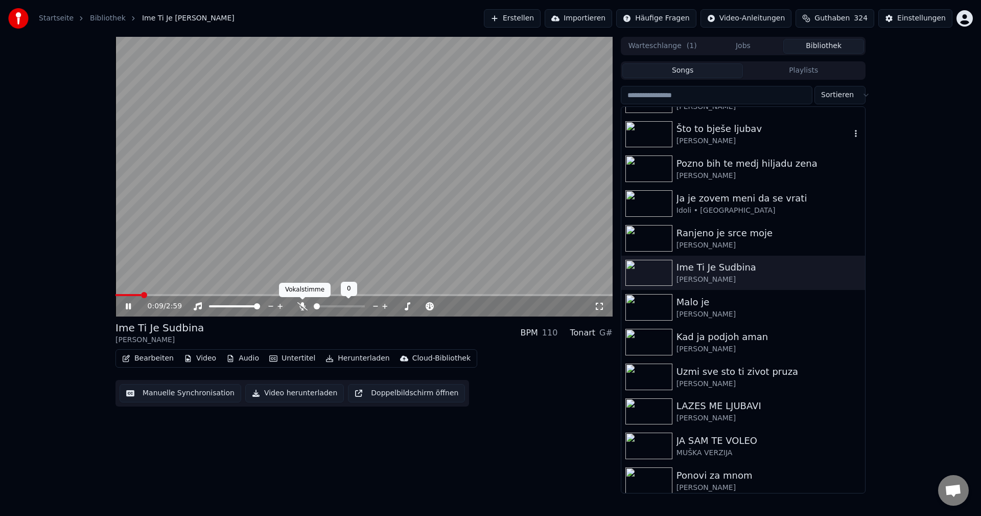
click at [302, 309] on icon at bounding box center [302, 306] width 10 height 8
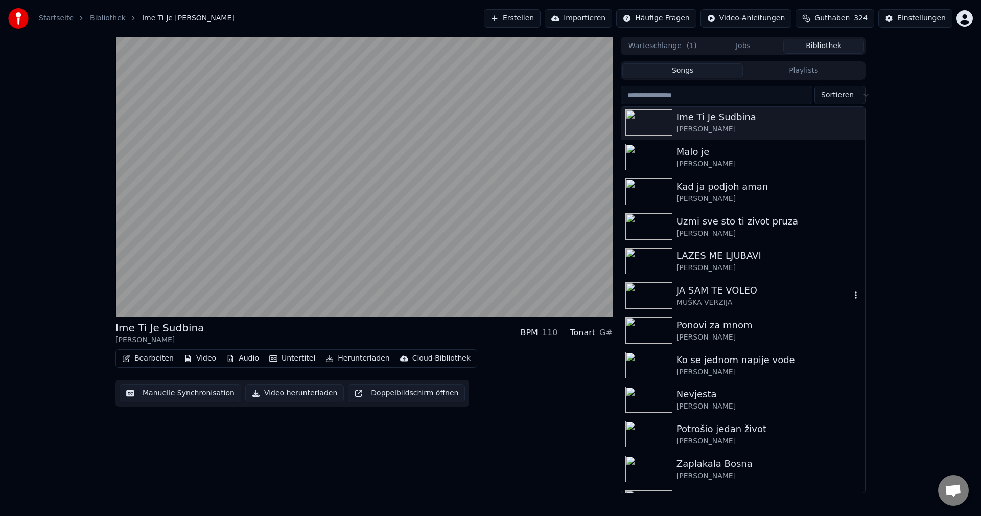
scroll to position [1533, 0]
click at [652, 253] on img at bounding box center [648, 258] width 47 height 27
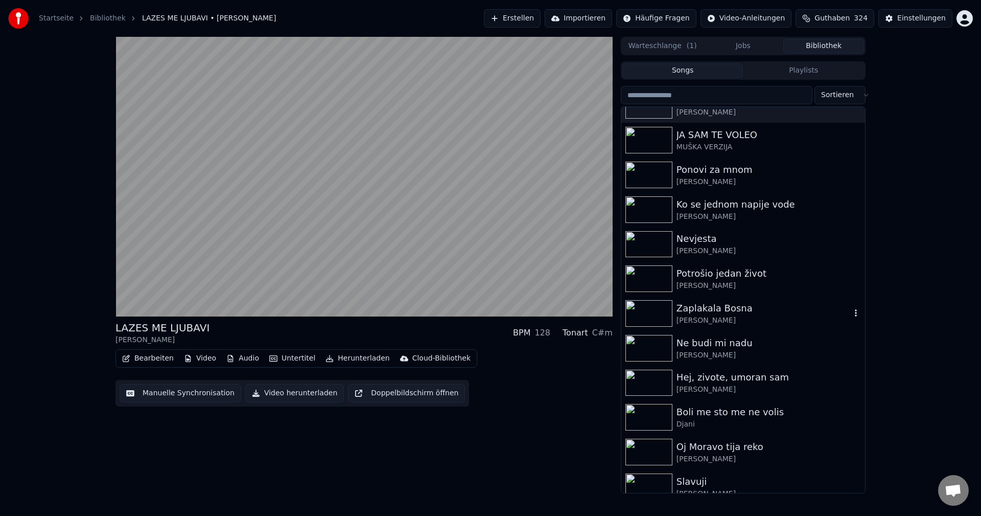
scroll to position [1788, 0]
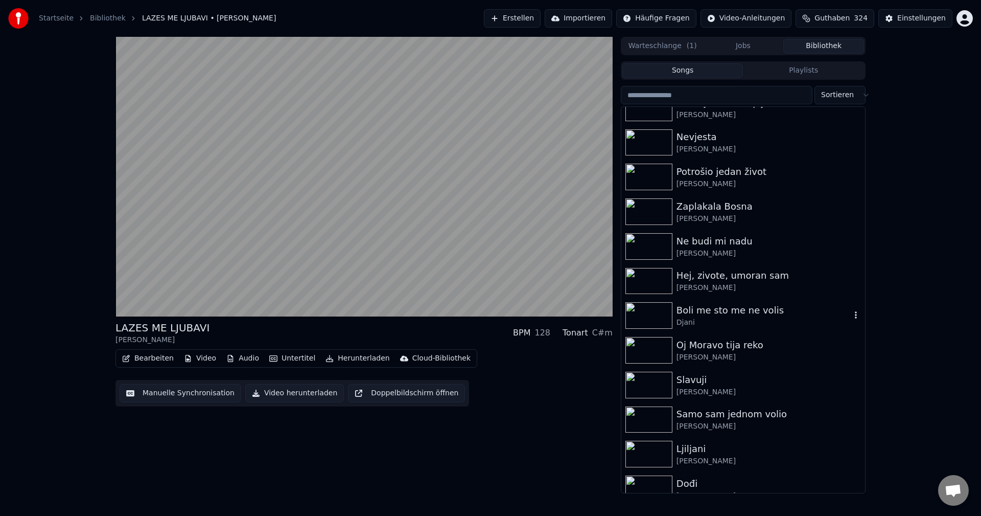
click at [650, 308] on img at bounding box center [648, 315] width 47 height 27
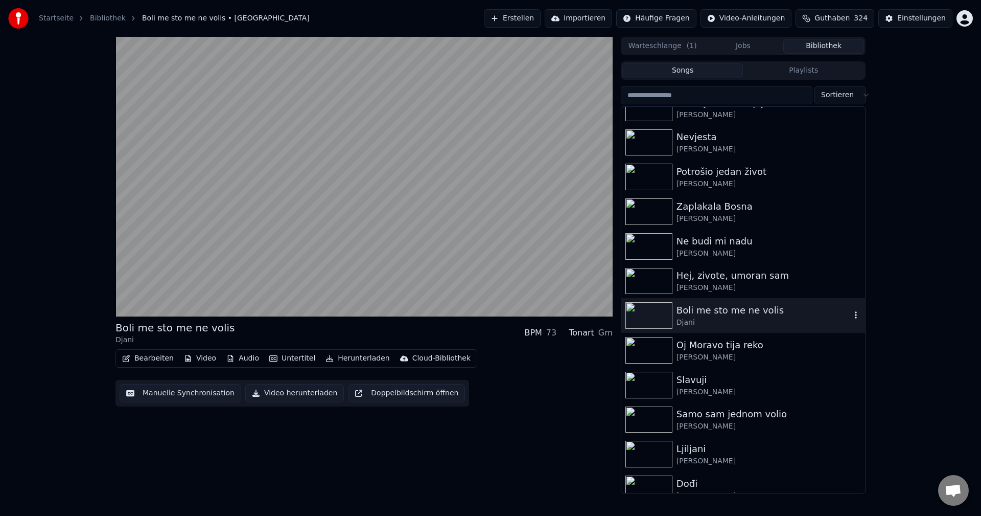
scroll to position [1890, 0]
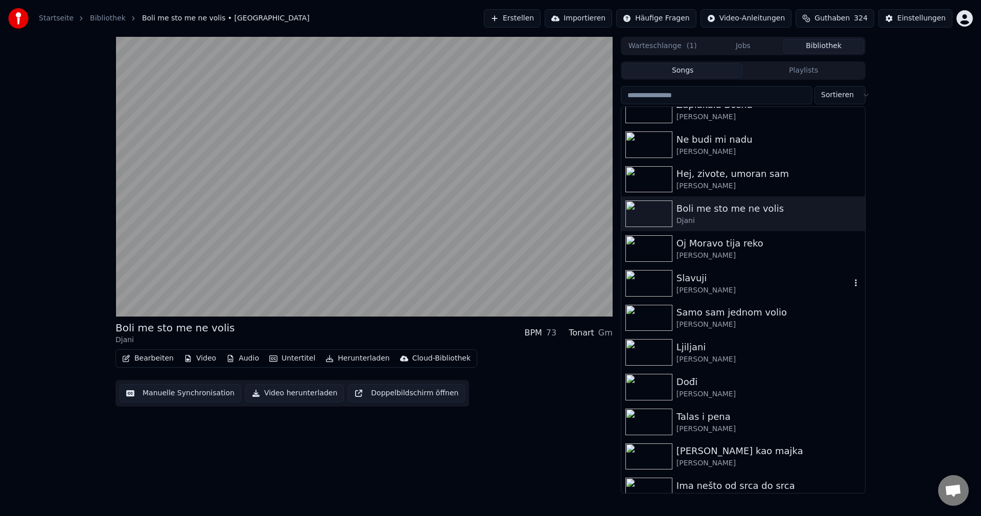
click at [644, 284] on img at bounding box center [648, 283] width 47 height 27
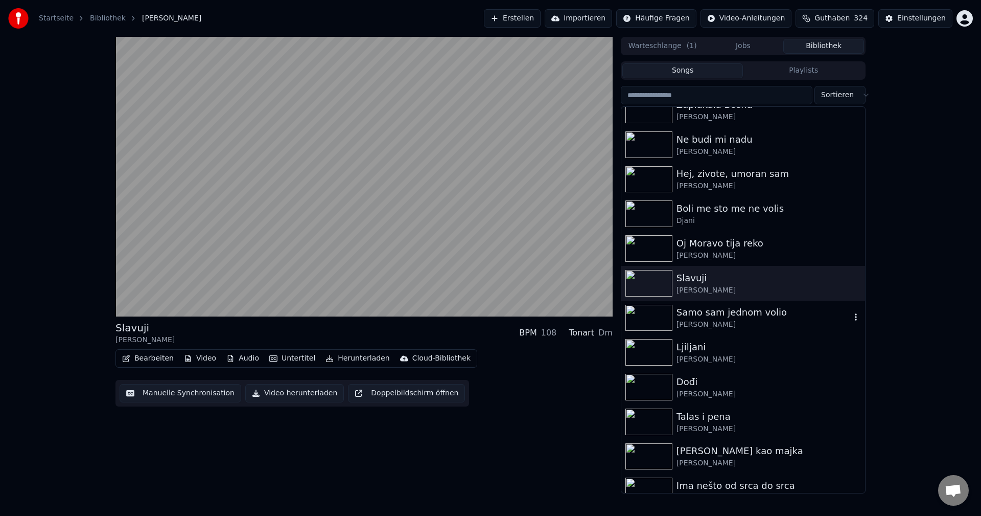
click at [645, 320] on img at bounding box center [648, 318] width 47 height 27
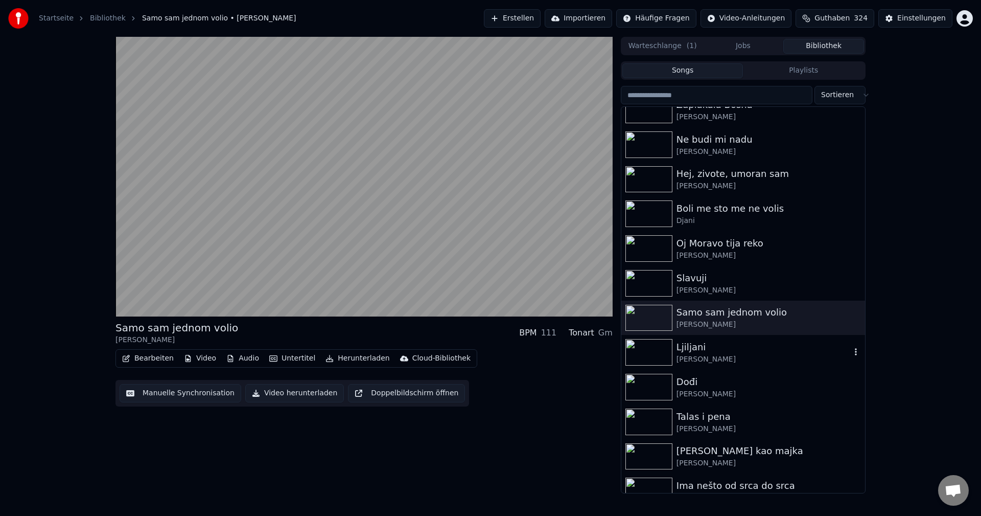
drag, startPoint x: 645, startPoint y: 349, endPoint x: 703, endPoint y: 353, distance: 58.4
click at [645, 349] on img at bounding box center [648, 352] width 47 height 27
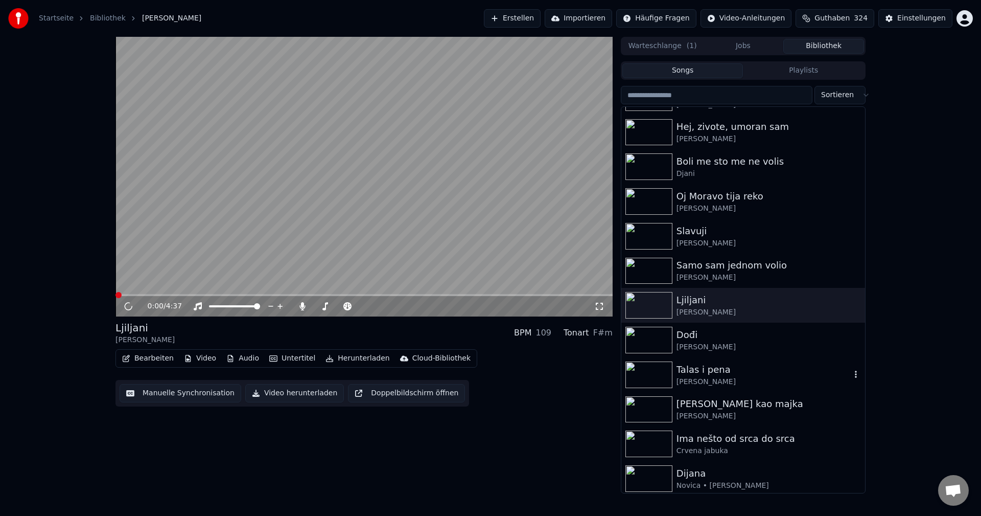
scroll to position [1993, 0]
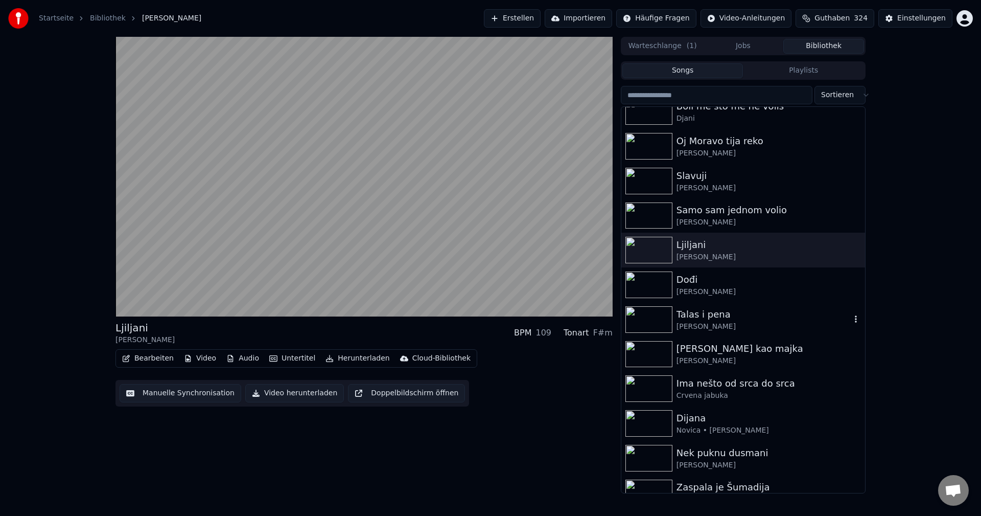
click at [662, 313] on img at bounding box center [648, 319] width 47 height 27
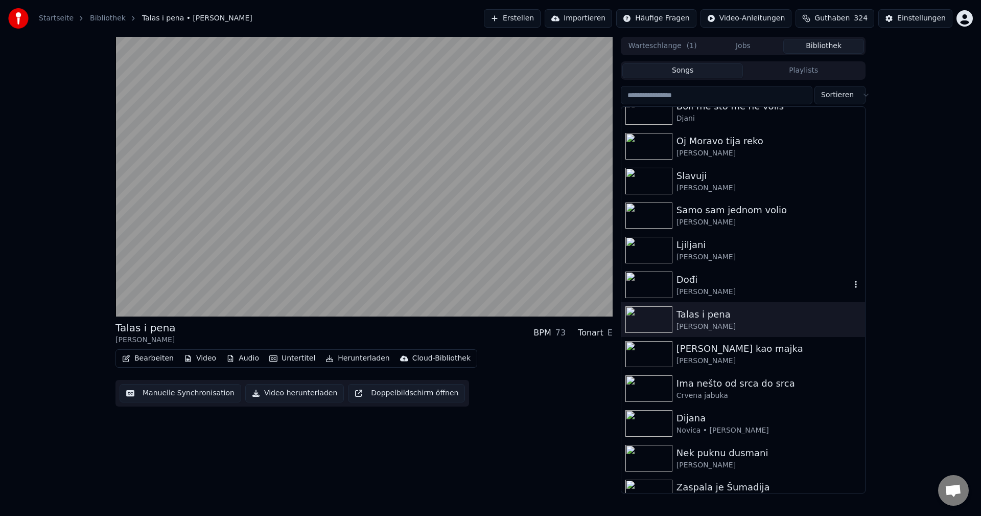
click at [643, 280] on img at bounding box center [648, 284] width 47 height 27
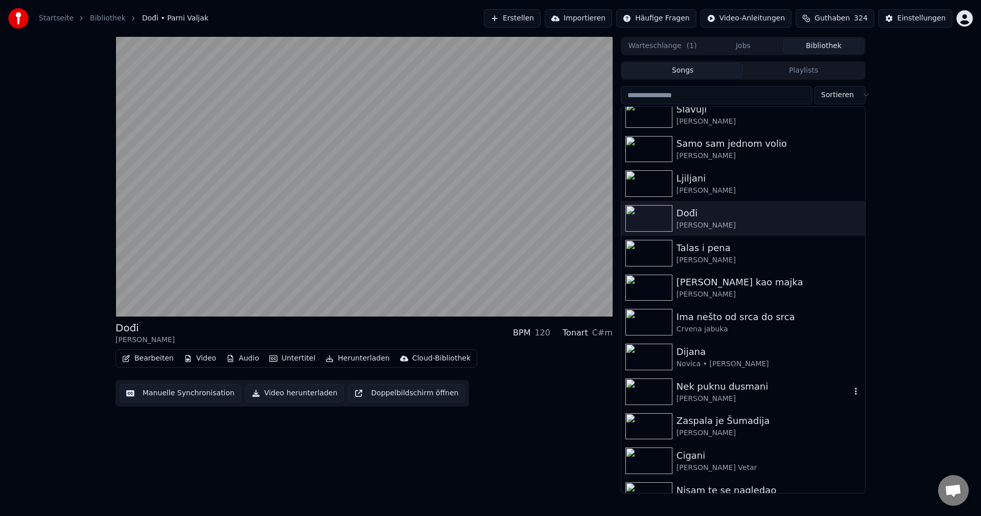
scroll to position [2095, 0]
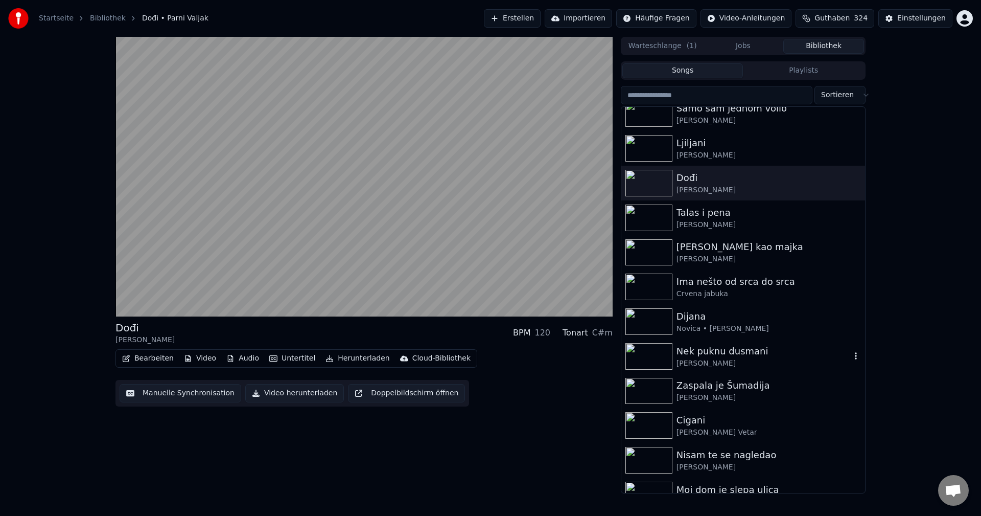
click at [652, 348] on img at bounding box center [648, 356] width 47 height 27
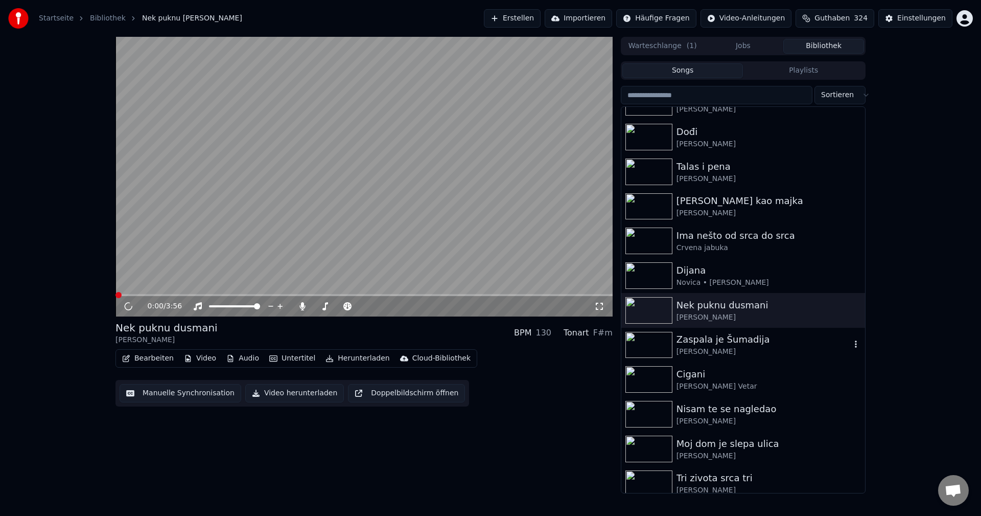
scroll to position [2197, 0]
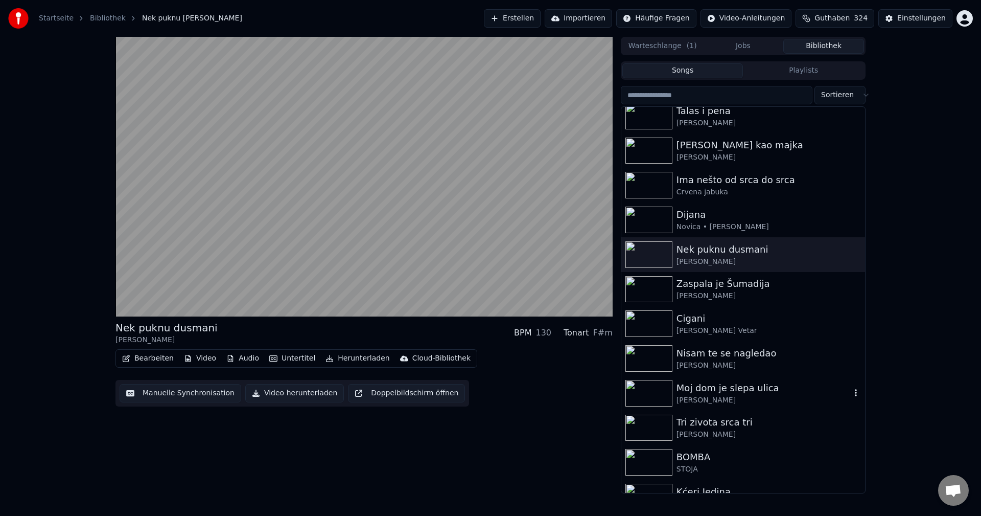
drag, startPoint x: 642, startPoint y: 389, endPoint x: 648, endPoint y: 388, distance: 5.7
click at [642, 389] on img at bounding box center [648, 393] width 47 height 27
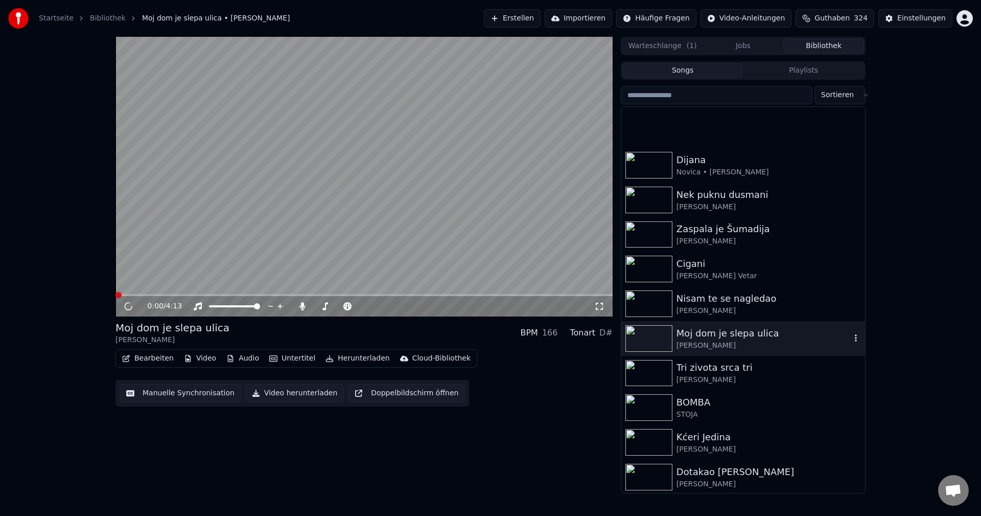
scroll to position [2299, 0]
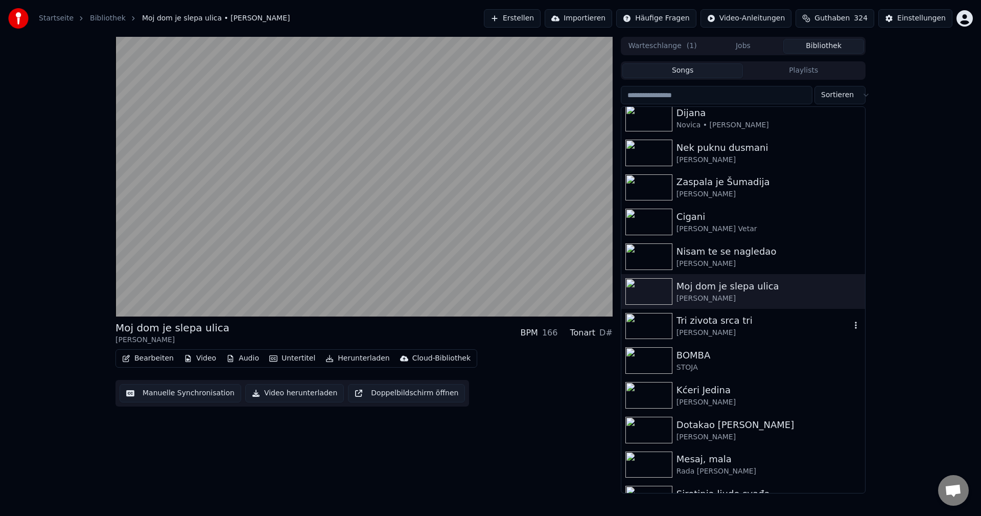
click at [644, 320] on img at bounding box center [648, 326] width 47 height 27
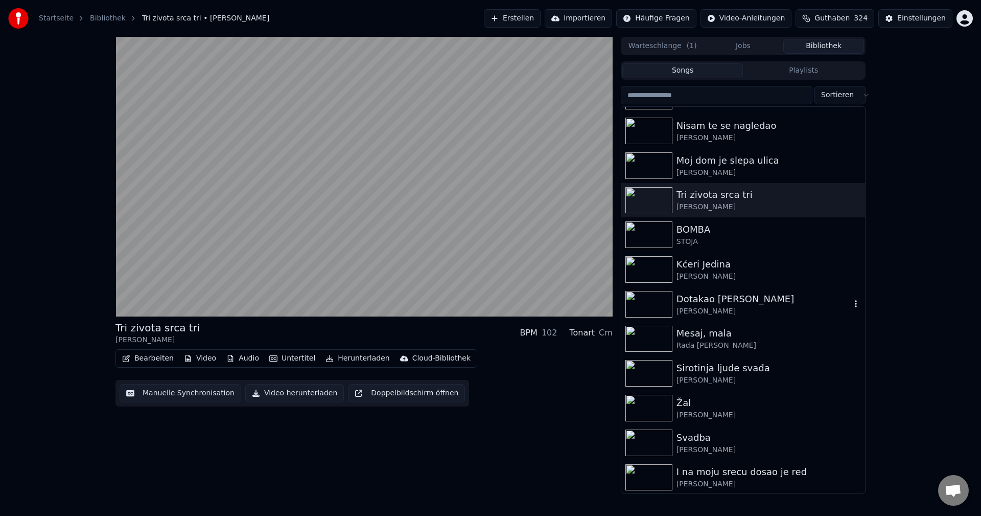
scroll to position [2452, 0]
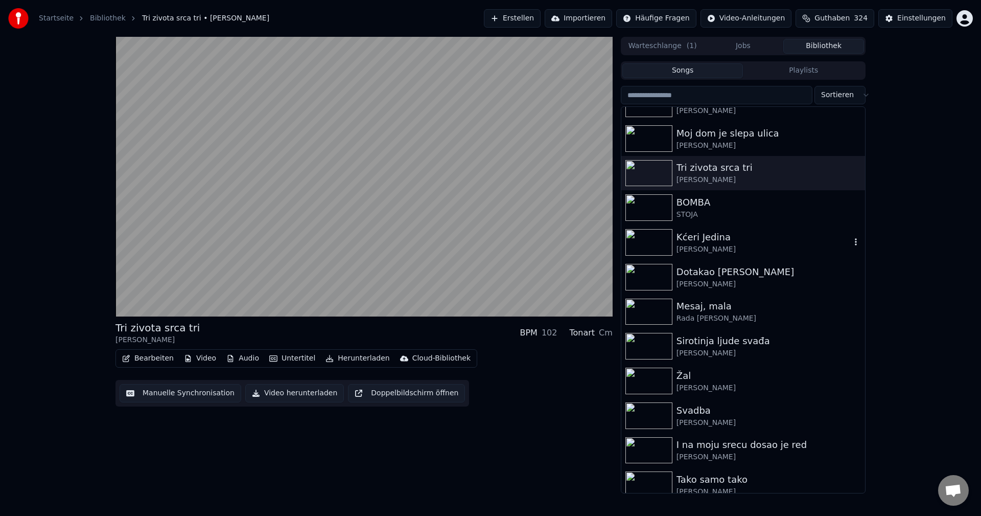
click at [656, 244] on img at bounding box center [648, 242] width 47 height 27
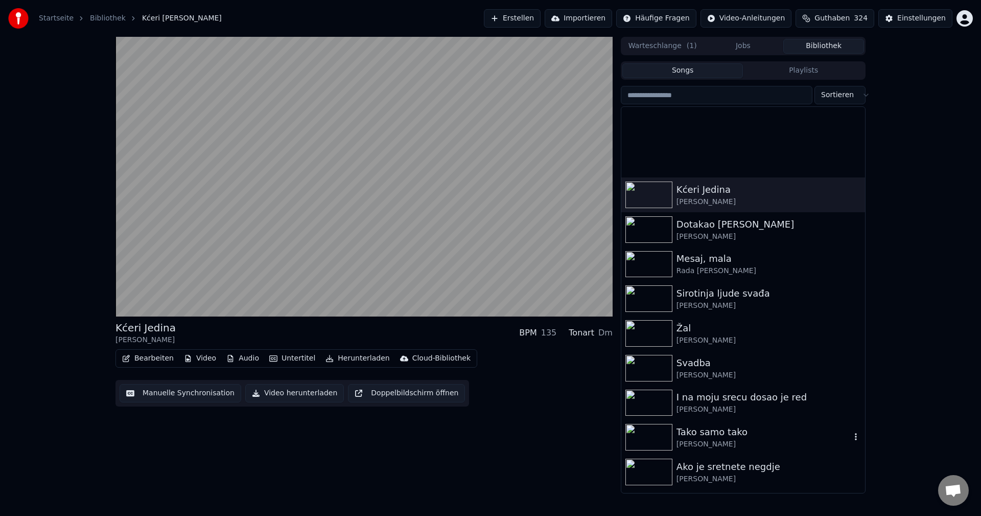
scroll to position [2606, 0]
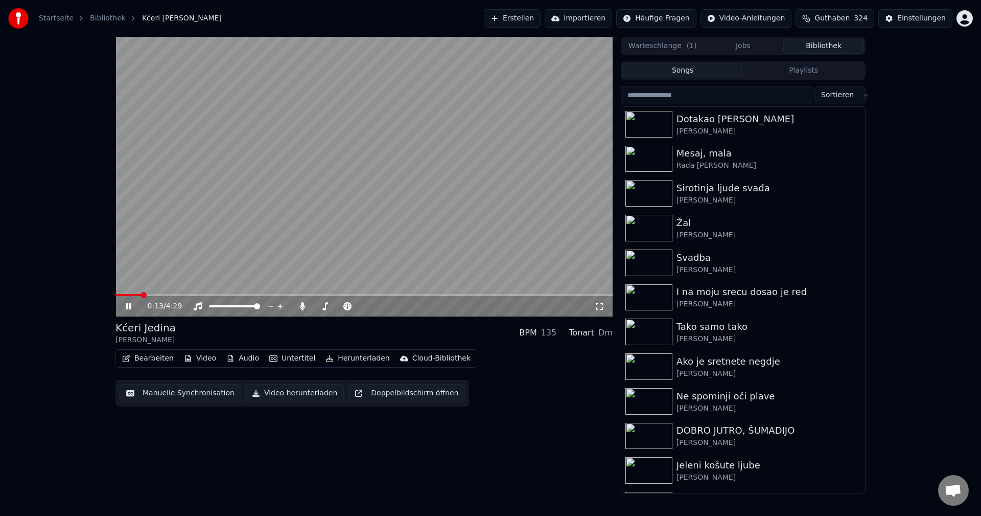
click at [171, 294] on span at bounding box center [363, 295] width 497 height 2
click at [192, 295] on span at bounding box center [363, 295] width 497 height 2
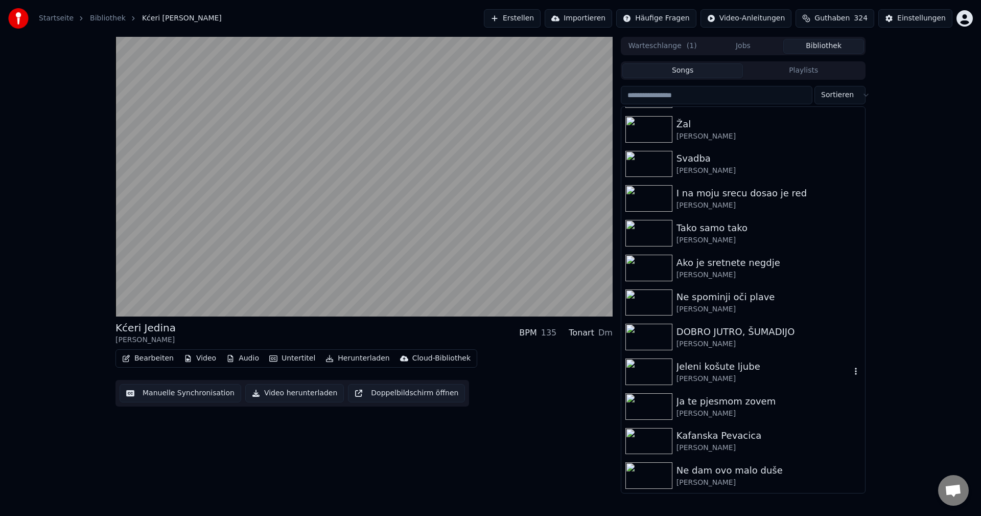
scroll to position [2708, 0]
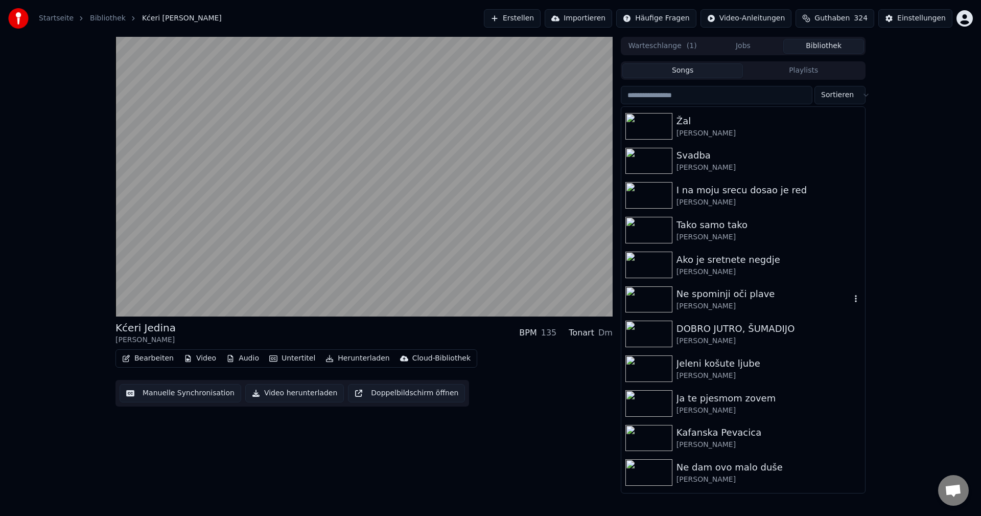
click at [656, 302] on img at bounding box center [648, 299] width 47 height 27
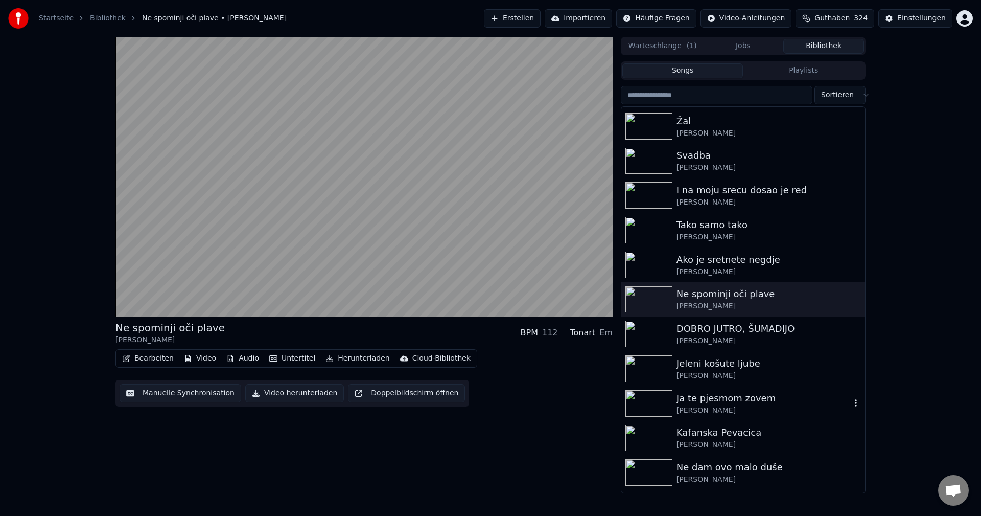
drag, startPoint x: 639, startPoint y: 401, endPoint x: 664, endPoint y: 396, distance: 25.5
click at [638, 401] on img at bounding box center [648, 403] width 47 height 27
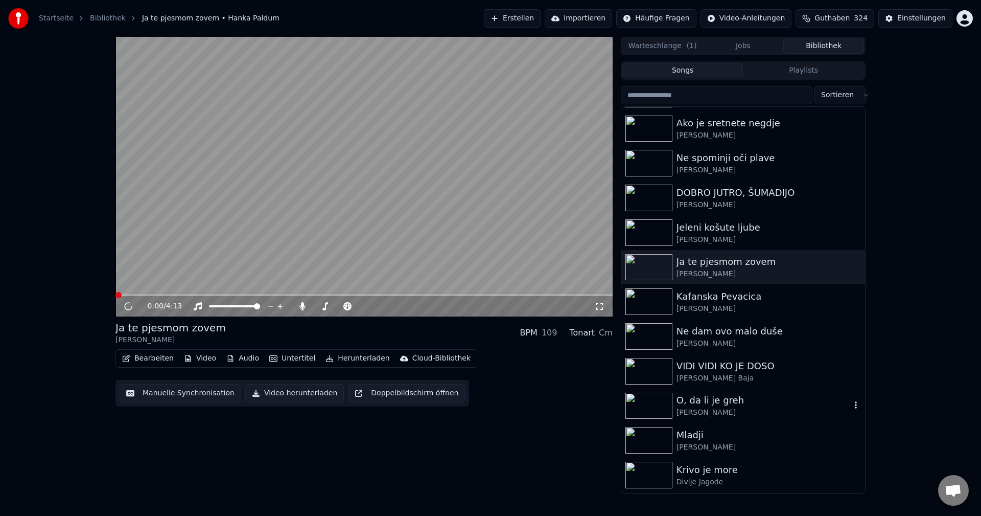
scroll to position [2861, 0]
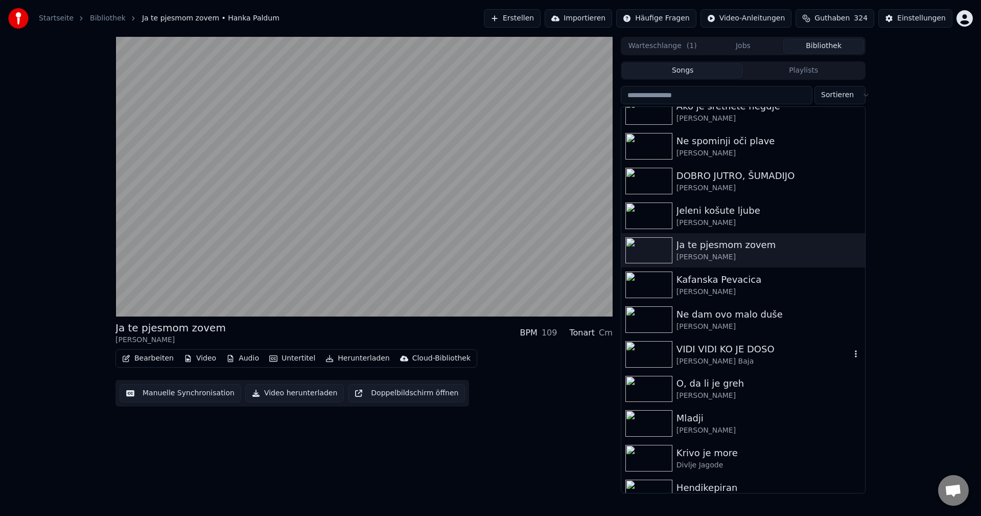
drag, startPoint x: 651, startPoint y: 353, endPoint x: 715, endPoint y: 368, distance: 66.3
click at [652, 353] on img at bounding box center [648, 354] width 47 height 27
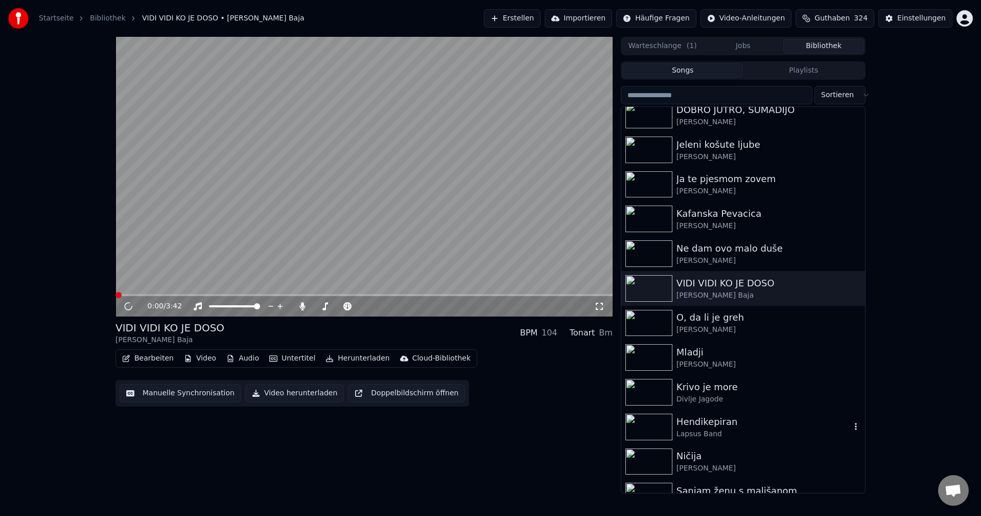
scroll to position [2963, 0]
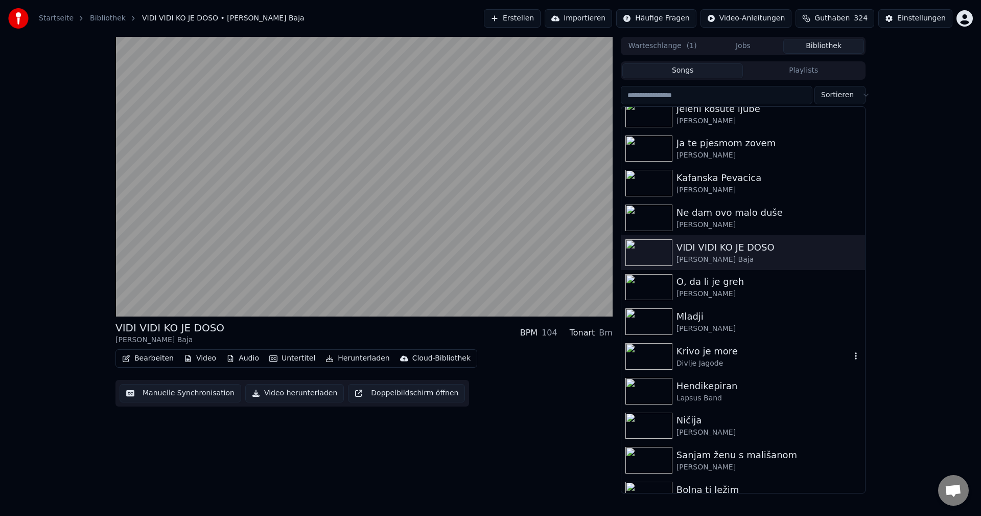
click at [650, 351] on img at bounding box center [648, 356] width 47 height 27
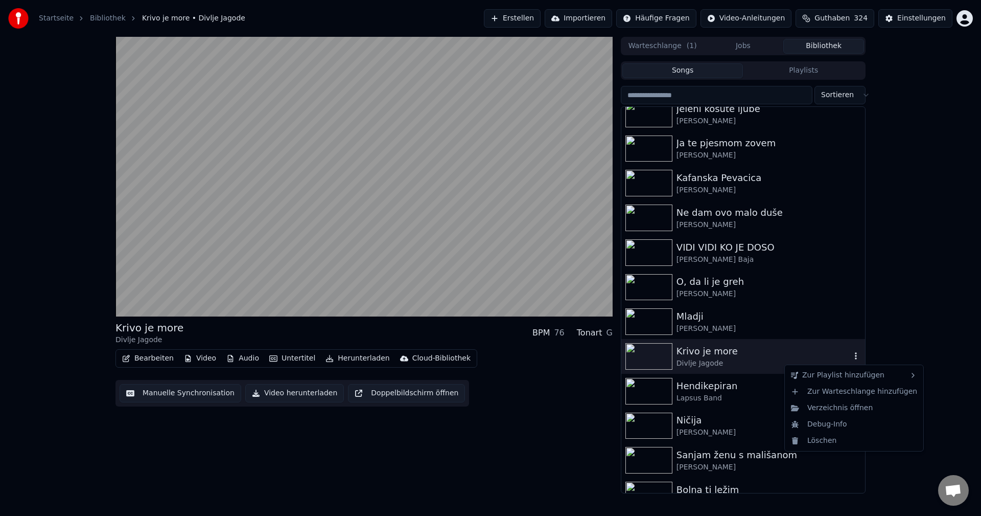
click at [851, 356] on icon "button" at bounding box center [856, 356] width 10 height 8
click at [759, 416] on div "mein sing program" at bounding box center [754, 415] width 76 height 16
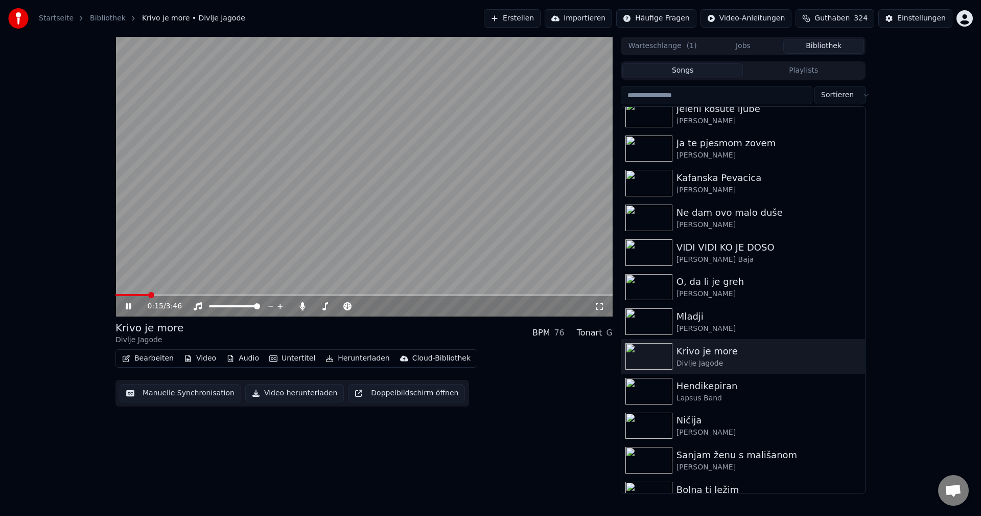
click at [117, 295] on span at bounding box center [131, 295] width 33 height 2
click at [122, 296] on span at bounding box center [119, 295] width 8 height 2
click at [120, 296] on span at bounding box center [123, 295] width 6 height 6
click at [115, 296] on span at bounding box center [118, 295] width 6 height 6
click at [122, 295] on span at bounding box center [125, 295] width 6 height 6
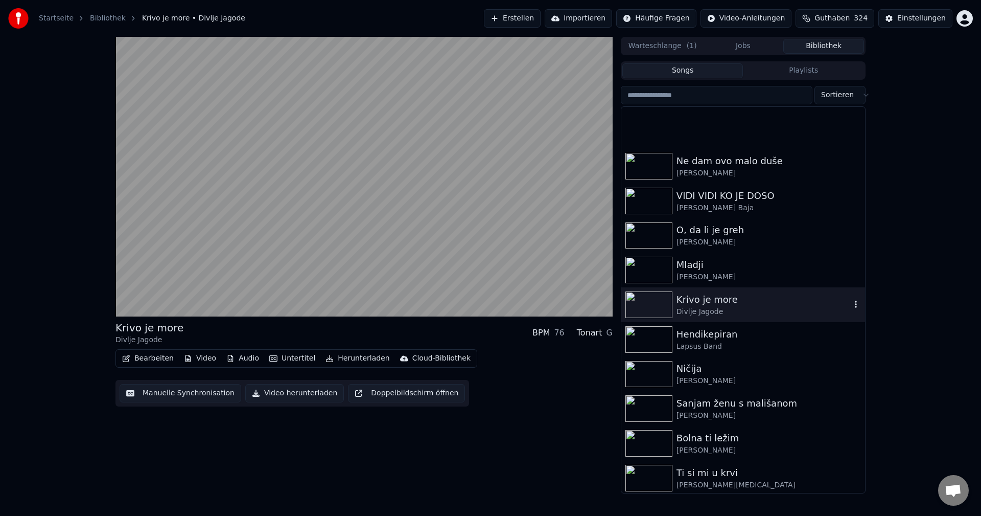
scroll to position [3066, 0]
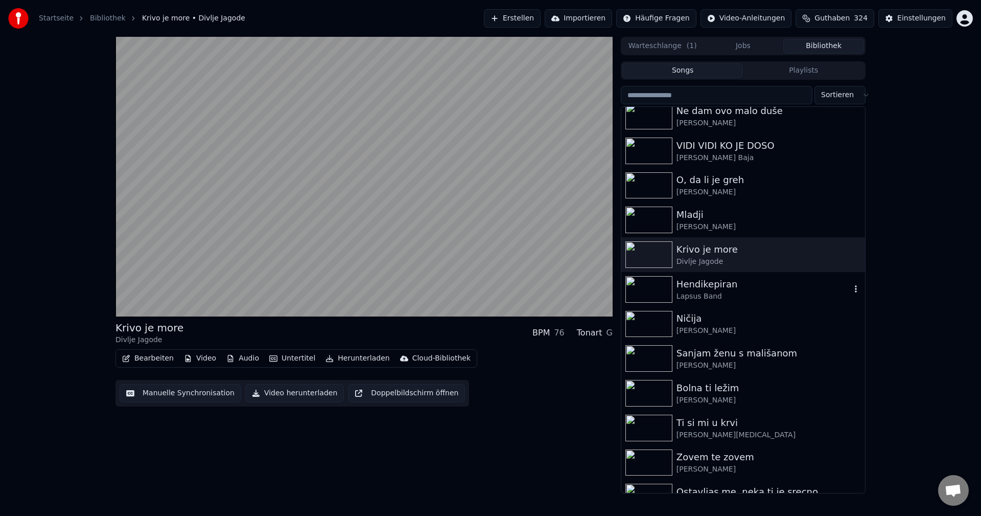
click at [645, 288] on img at bounding box center [648, 289] width 47 height 27
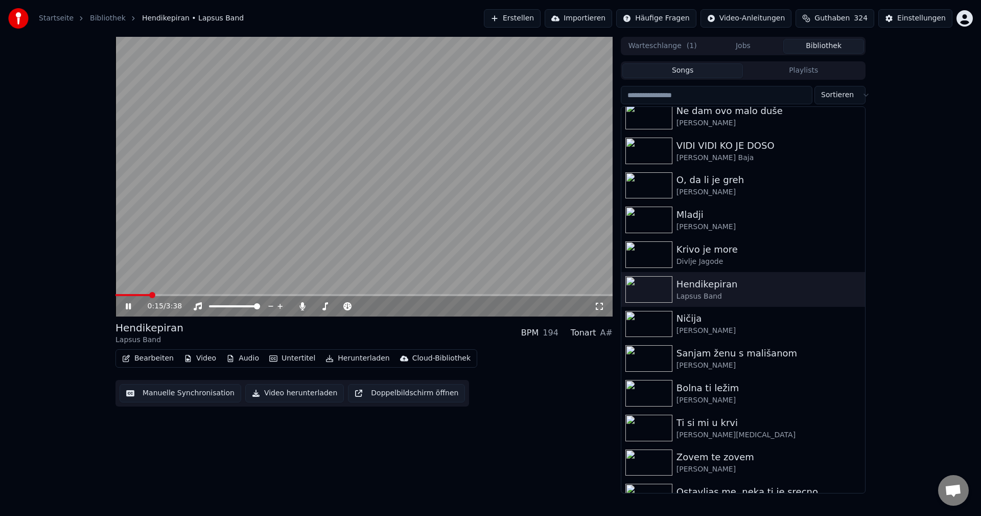
click at [151, 294] on span at bounding box center [363, 295] width 497 height 2
drag, startPoint x: 647, startPoint y: 359, endPoint x: 780, endPoint y: 383, distance: 135.4
click at [646, 359] on img at bounding box center [648, 358] width 47 height 27
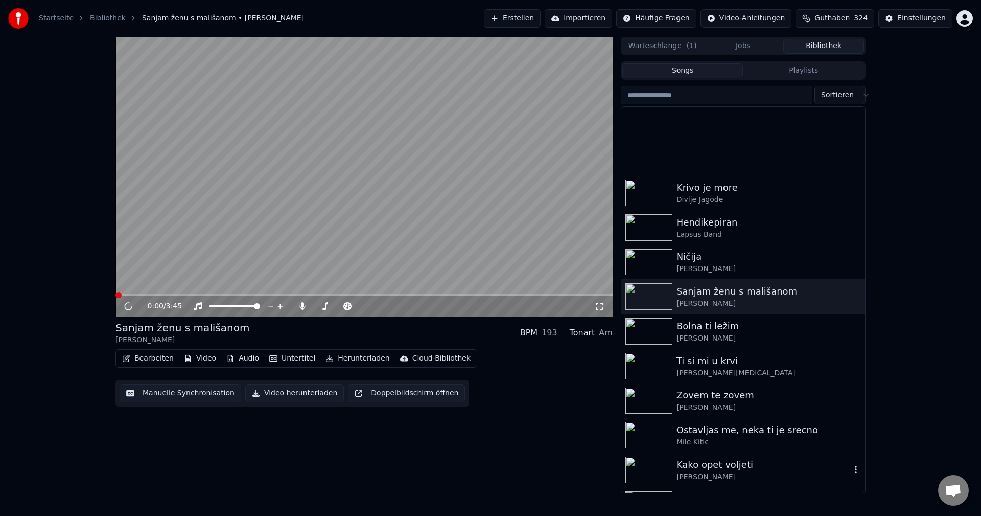
scroll to position [3219, 0]
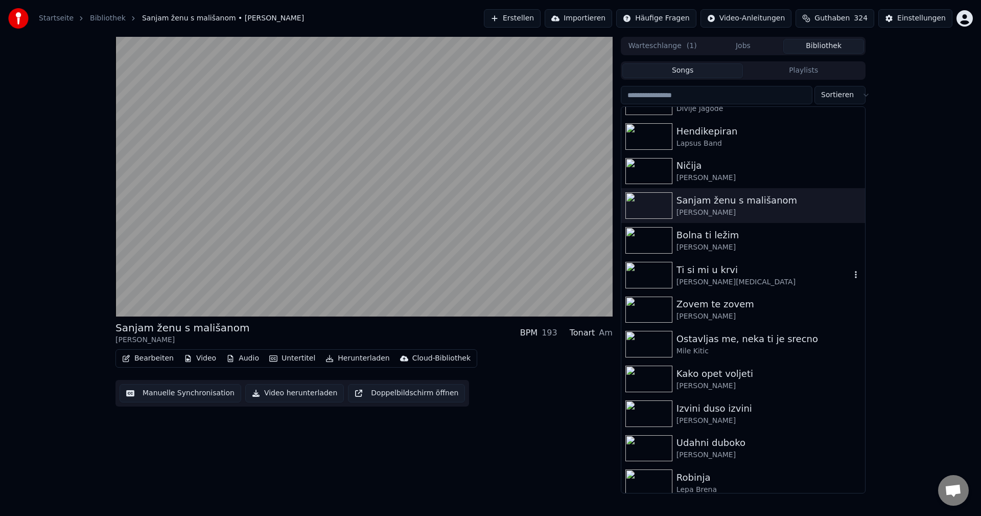
click at [653, 272] on img at bounding box center [648, 275] width 47 height 27
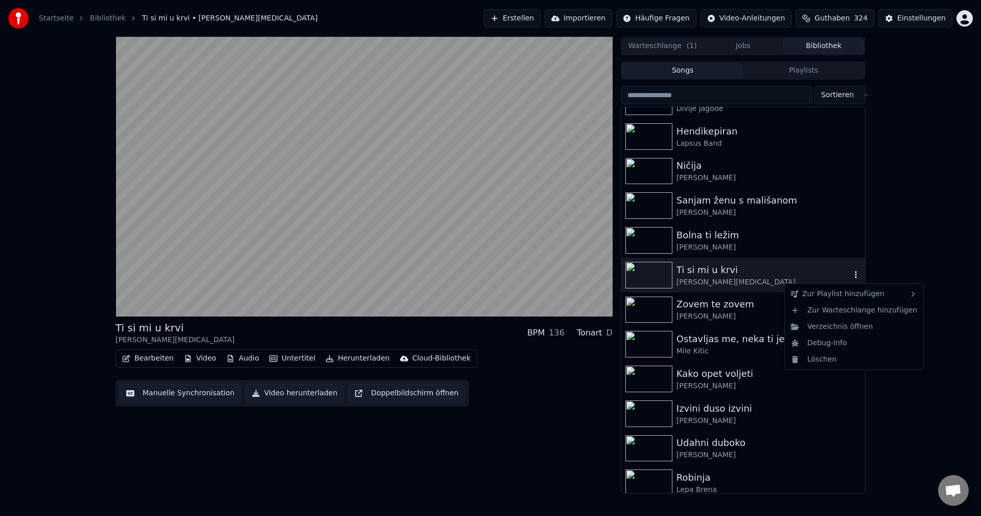
click at [851, 274] on icon "button" at bounding box center [856, 274] width 10 height 8
click at [758, 336] on div "mein sing program" at bounding box center [754, 333] width 76 height 16
click at [816, 71] on button "Playlists" at bounding box center [803, 70] width 121 height 15
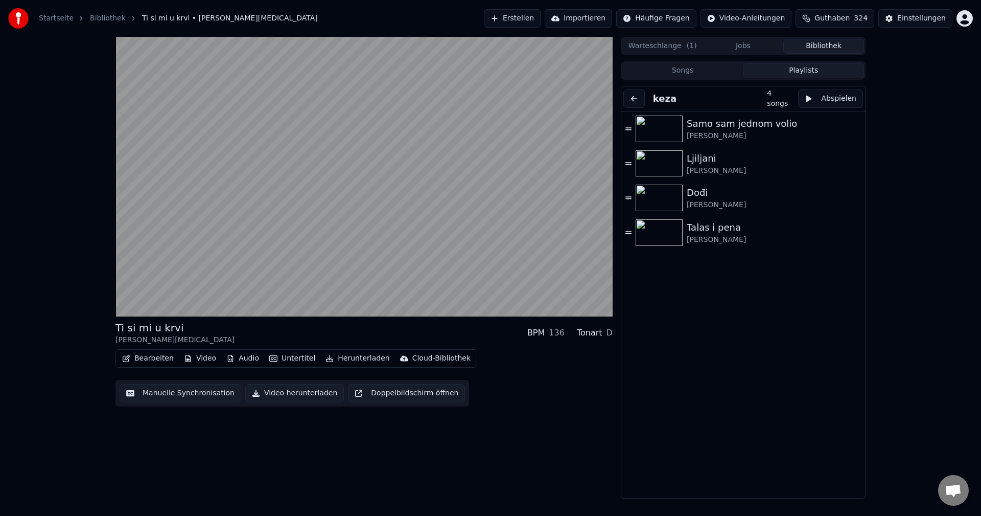
click at [638, 97] on button at bounding box center [633, 98] width 21 height 18
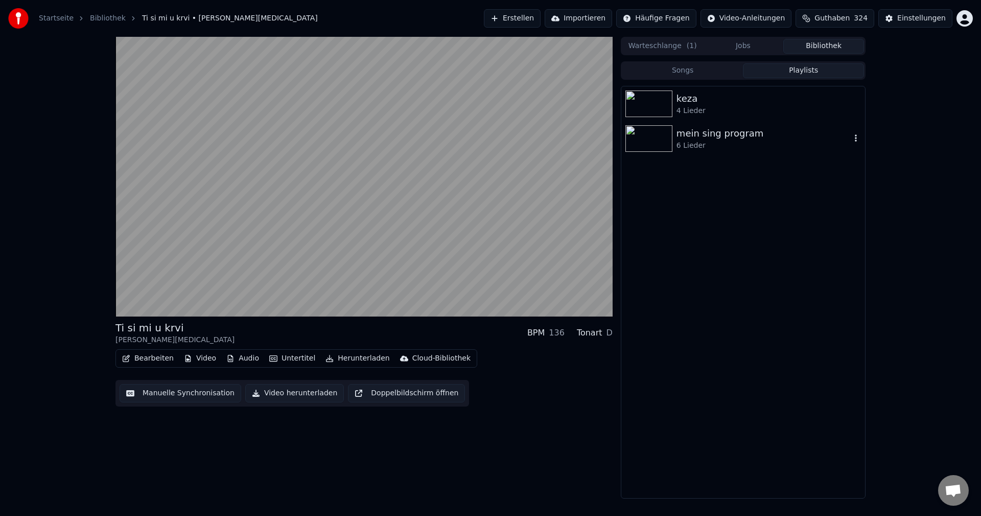
click at [852, 135] on icon "button" at bounding box center [856, 138] width 10 height 8
click at [859, 159] on div "Bearbeiten" at bounding box center [858, 157] width 64 height 16
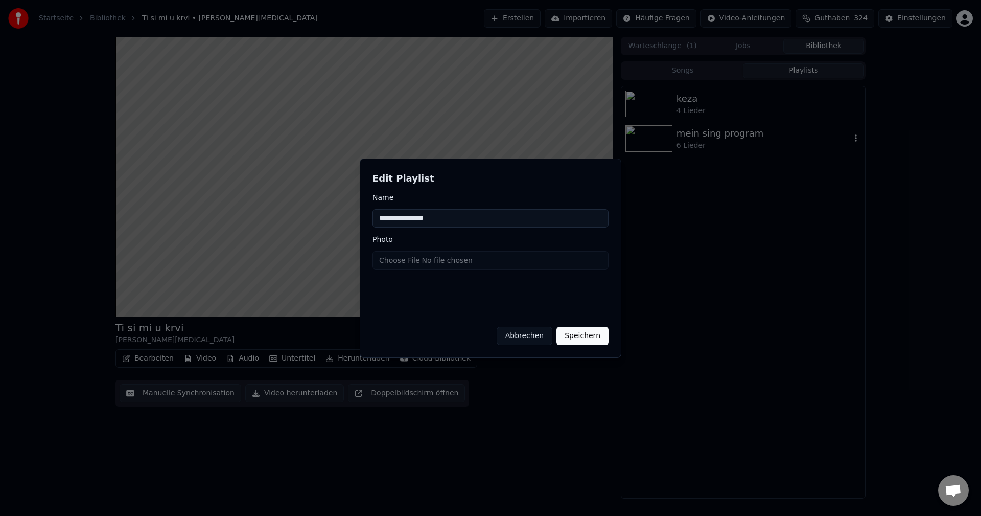
click at [451, 221] on input "**********" at bounding box center [490, 218] width 236 height 18
type input "**********"
click at [588, 333] on button "Speichern" at bounding box center [582, 335] width 52 height 18
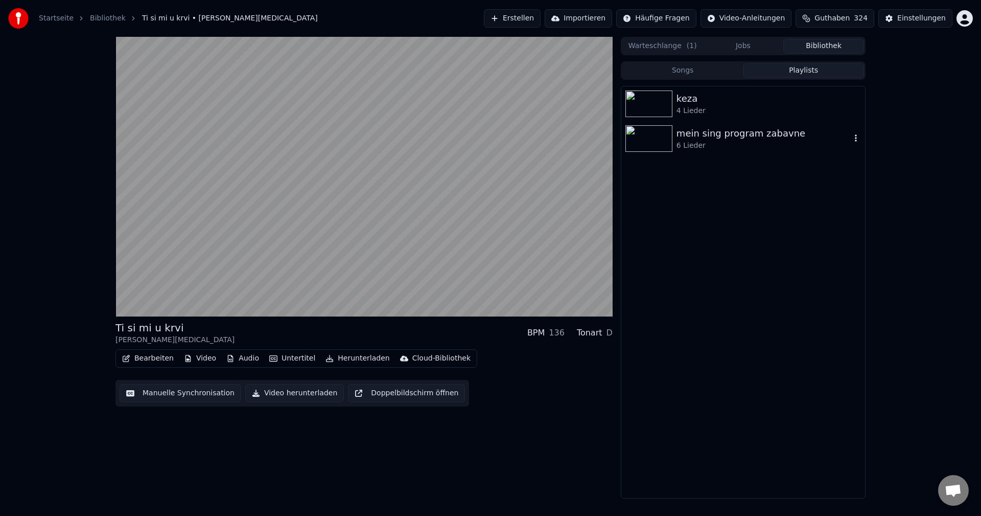
click at [857, 138] on icon "button" at bounding box center [856, 138] width 10 height 8
click at [857, 159] on div "Bearbeiten" at bounding box center [858, 157] width 64 height 16
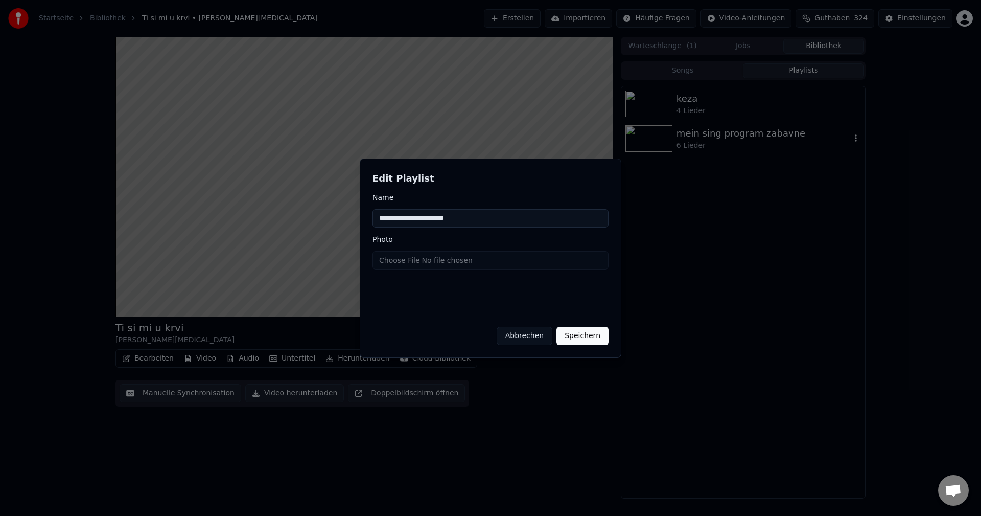
click at [729, 239] on div at bounding box center [490, 258] width 981 height 516
click at [701, 177] on div at bounding box center [490, 258] width 981 height 516
click at [770, 135] on div at bounding box center [490, 258] width 981 height 516
click at [688, 148] on div at bounding box center [490, 258] width 981 height 516
drag, startPoint x: 587, startPoint y: 338, endPoint x: 599, endPoint y: 334, distance: 12.8
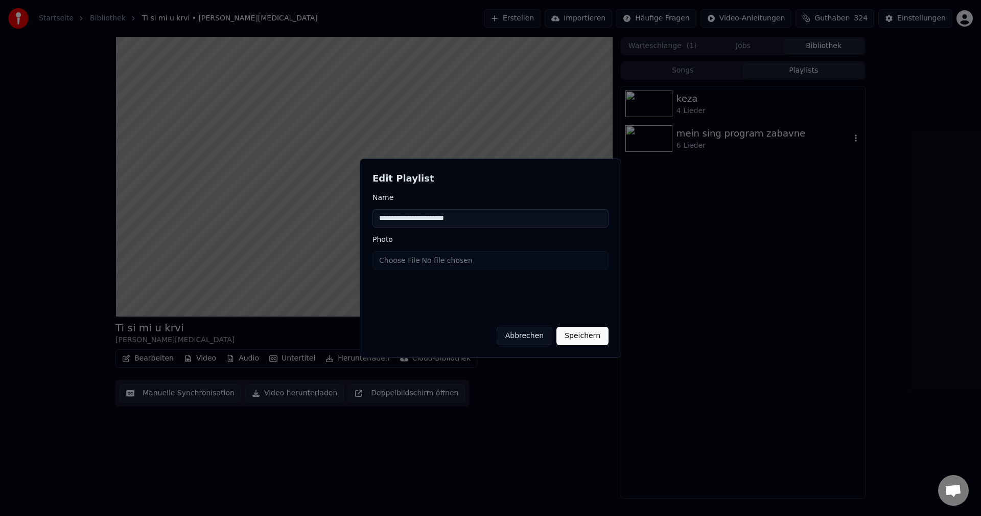
click at [587, 337] on button "Speichern" at bounding box center [582, 335] width 52 height 18
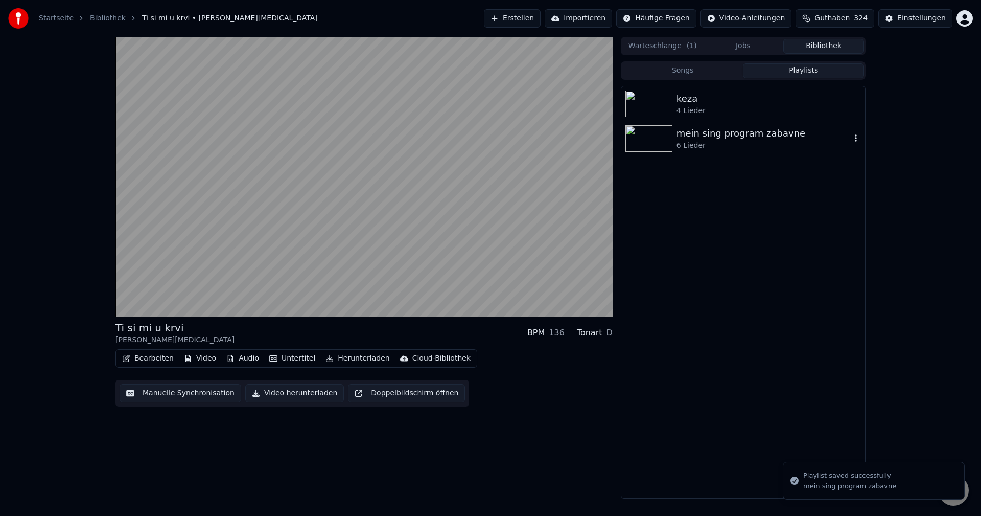
click at [706, 133] on div "mein sing program zabavne" at bounding box center [763, 133] width 174 height 14
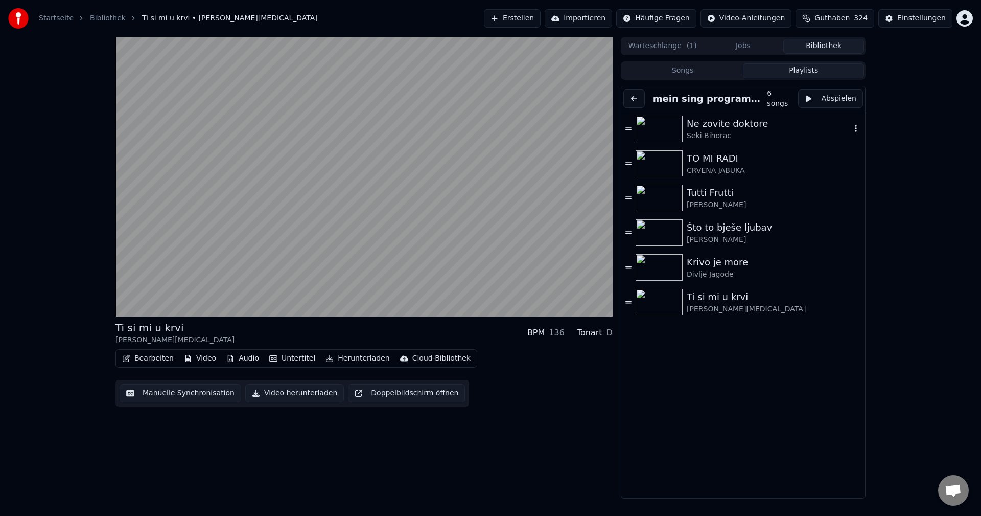
click at [851, 130] on icon "button" at bounding box center [856, 128] width 10 height 8
click at [846, 146] on div "Von dieser Playlist entfernen" at bounding box center [854, 147] width 134 height 16
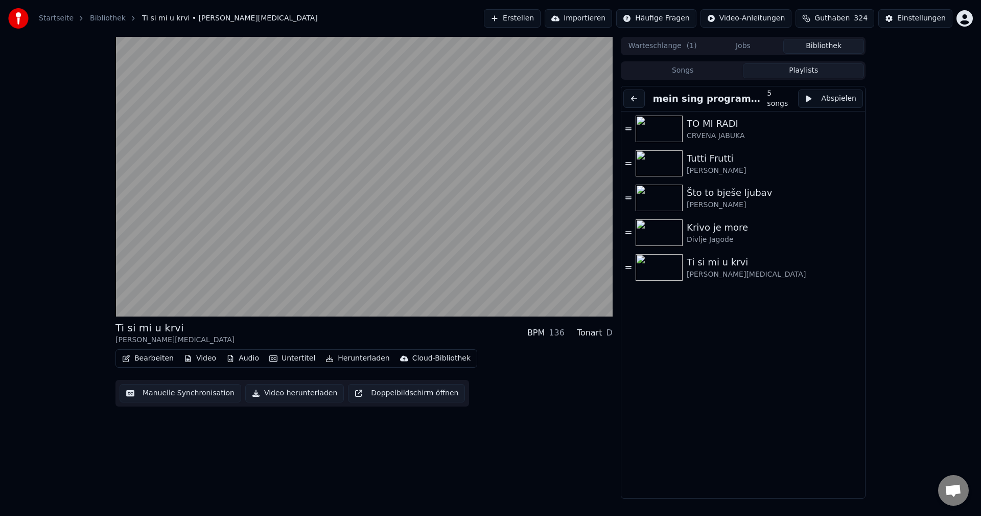
click at [827, 44] on button "Bibliothek" at bounding box center [823, 46] width 81 height 15
click at [674, 70] on button "Songs" at bounding box center [682, 70] width 121 height 15
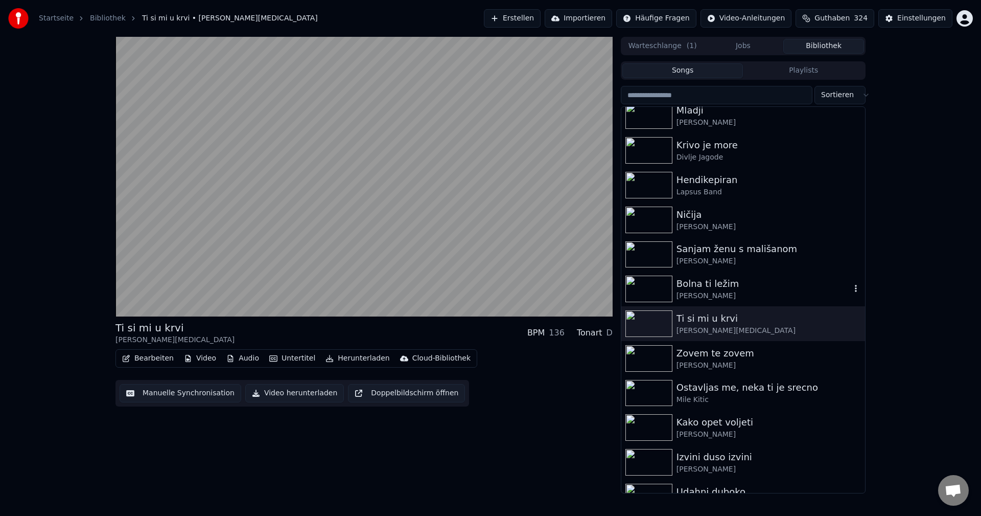
scroll to position [3219, 0]
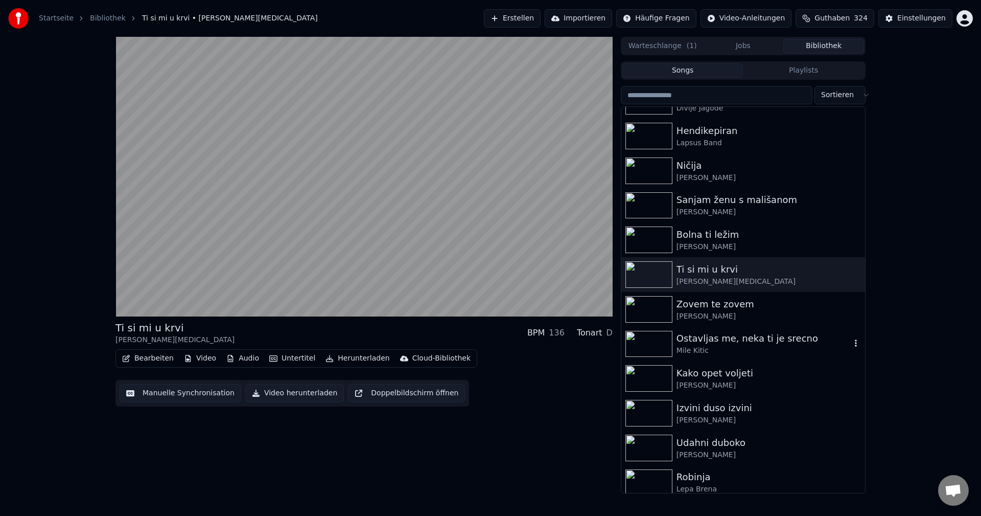
click at [652, 342] on img at bounding box center [648, 344] width 47 height 27
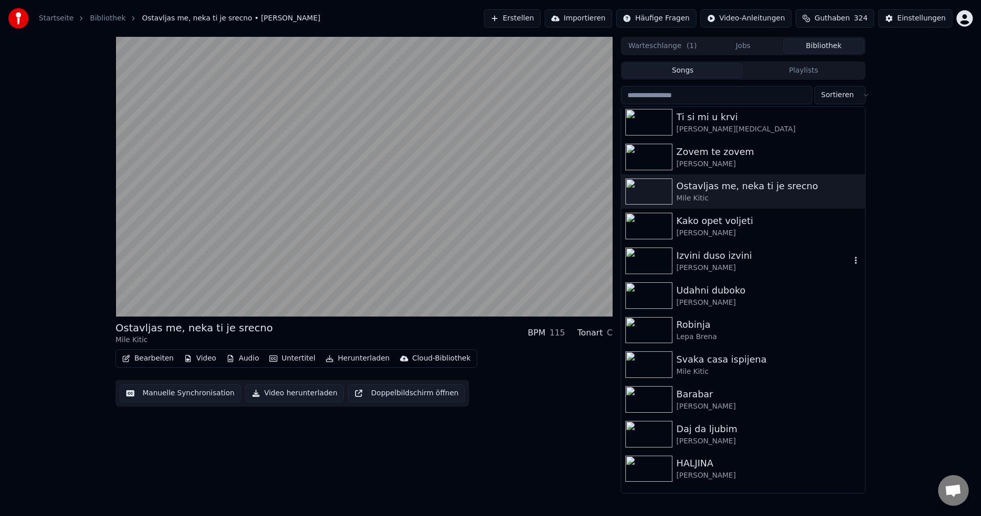
scroll to position [3372, 0]
click at [653, 291] on img at bounding box center [648, 295] width 47 height 27
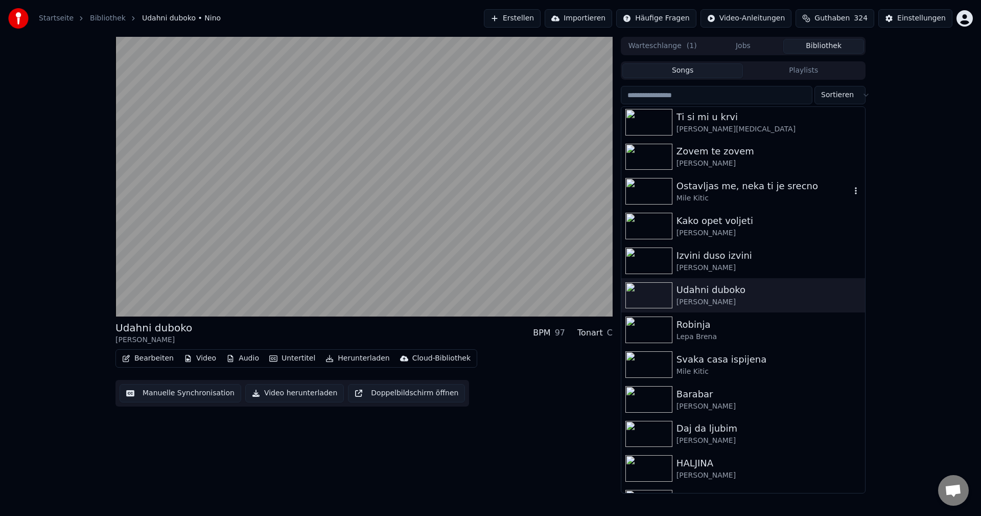
click at [651, 194] on img at bounding box center [648, 191] width 47 height 27
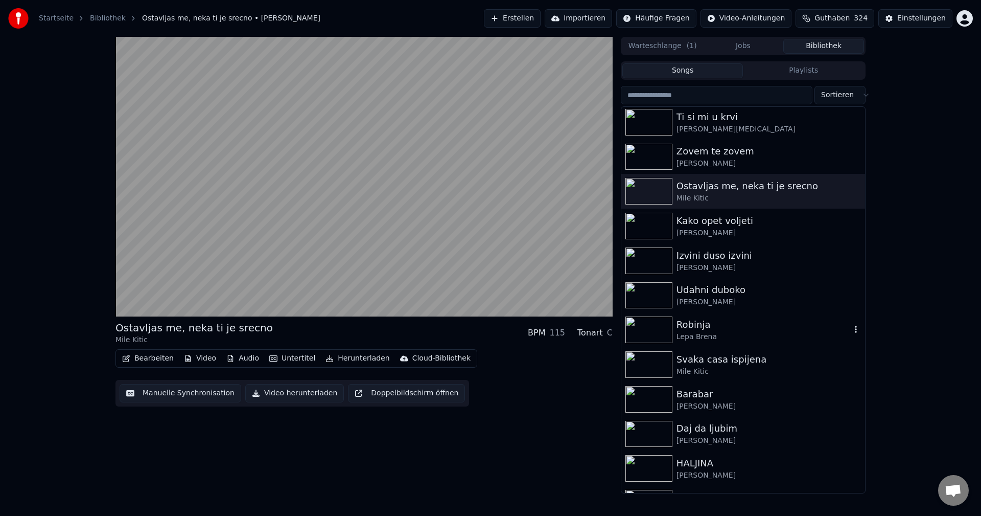
click at [650, 328] on img at bounding box center [648, 329] width 47 height 27
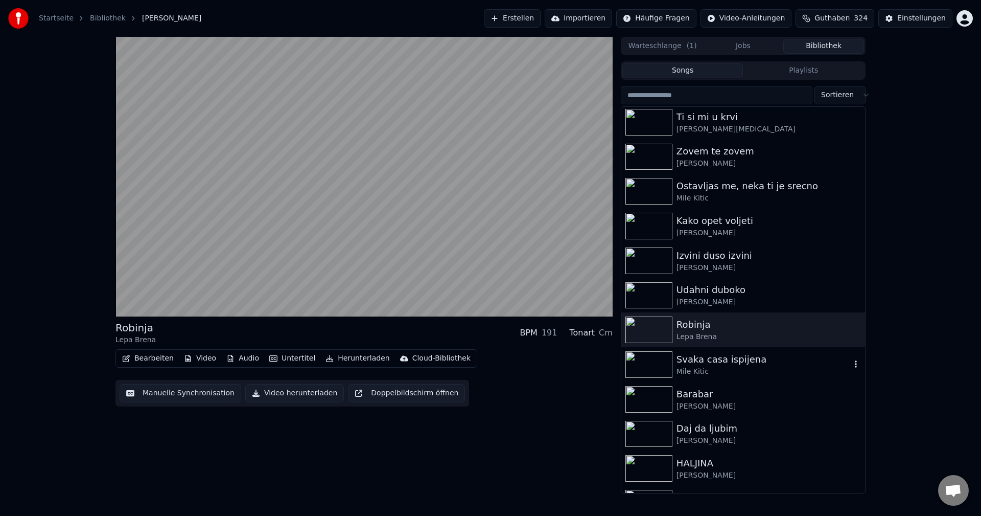
click at [645, 364] on img at bounding box center [648, 364] width 47 height 27
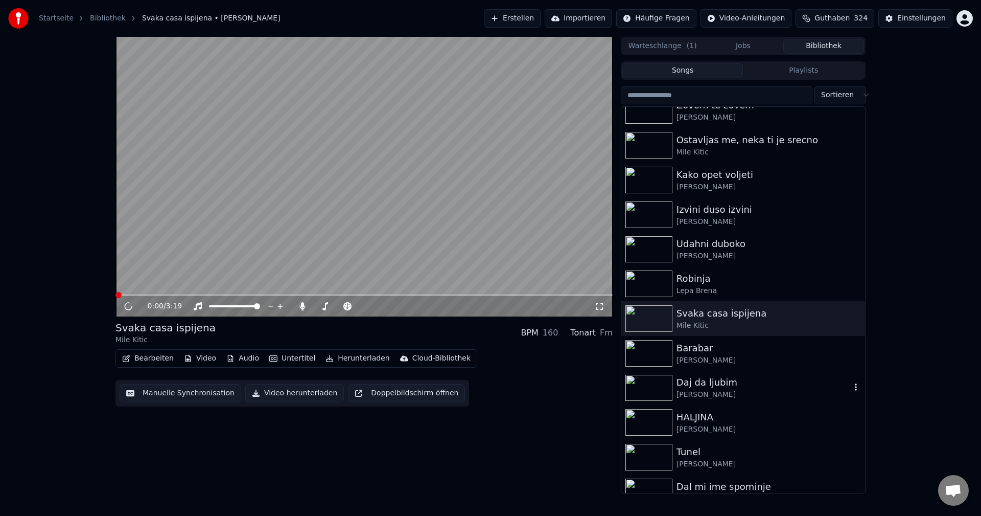
scroll to position [3474, 0]
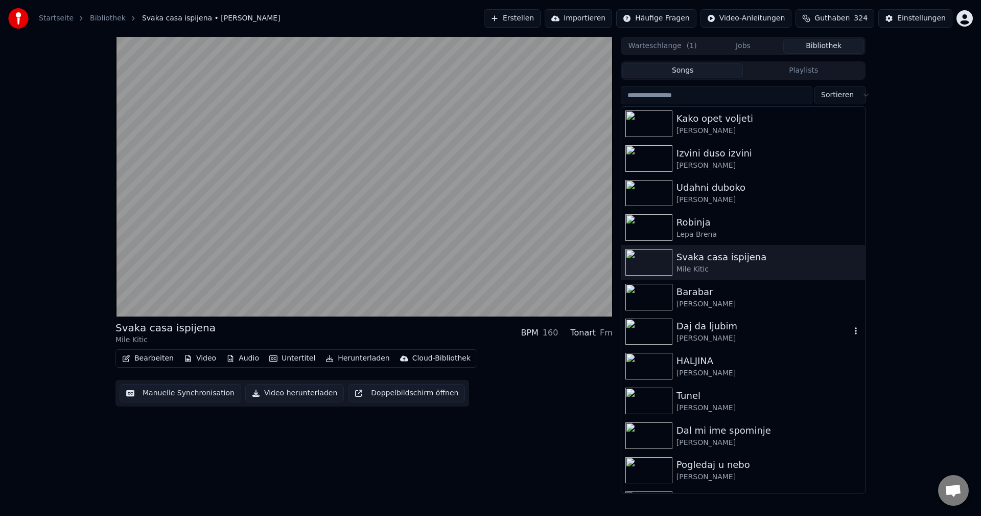
click at [656, 331] on img at bounding box center [648, 331] width 47 height 27
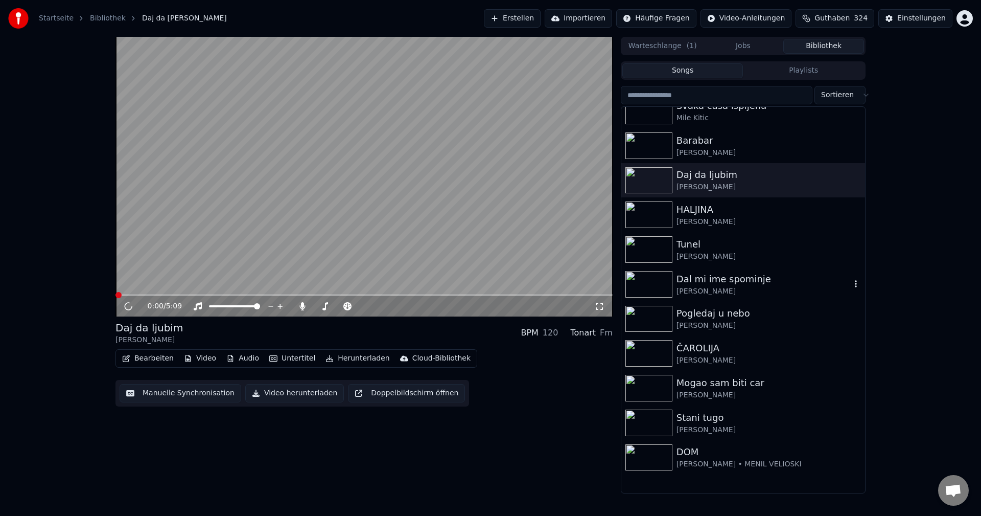
scroll to position [3628, 0]
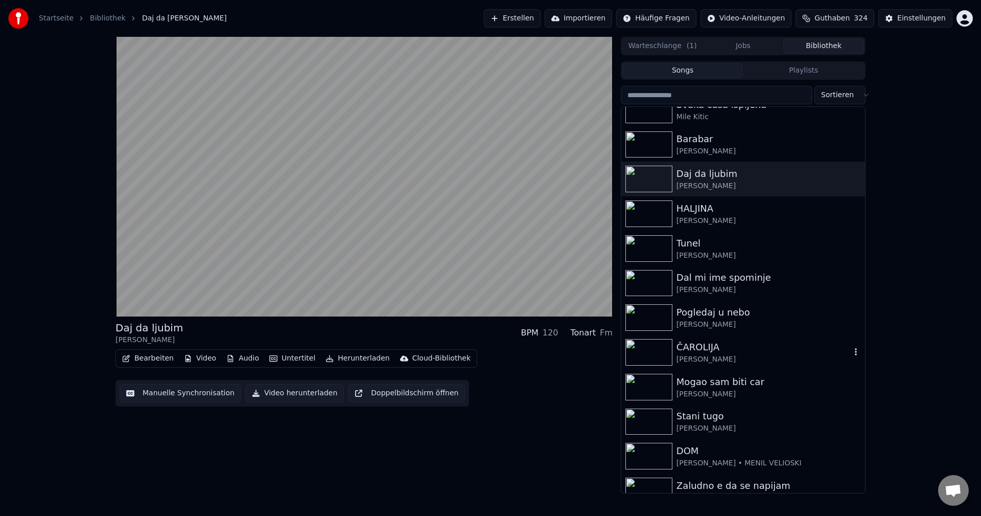
click at [639, 355] on img at bounding box center [648, 352] width 47 height 27
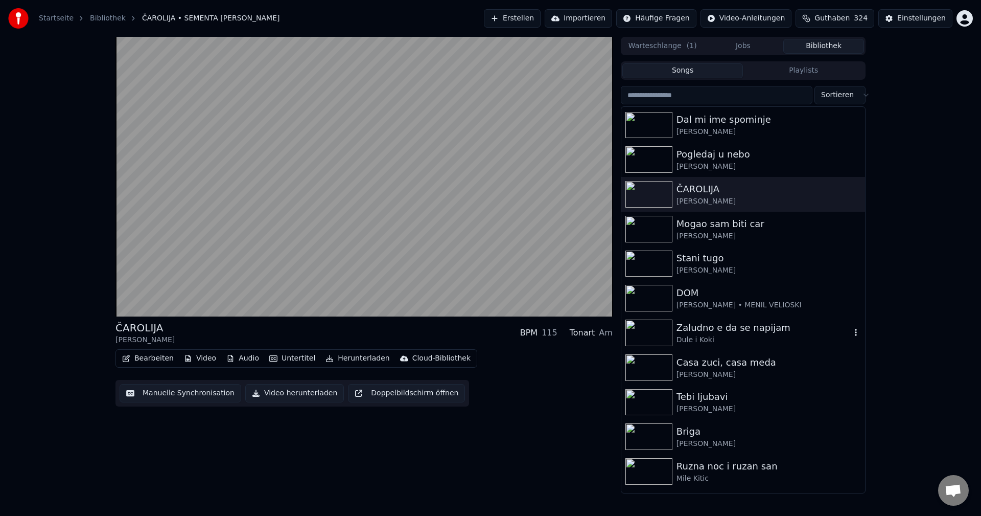
scroll to position [3832, 0]
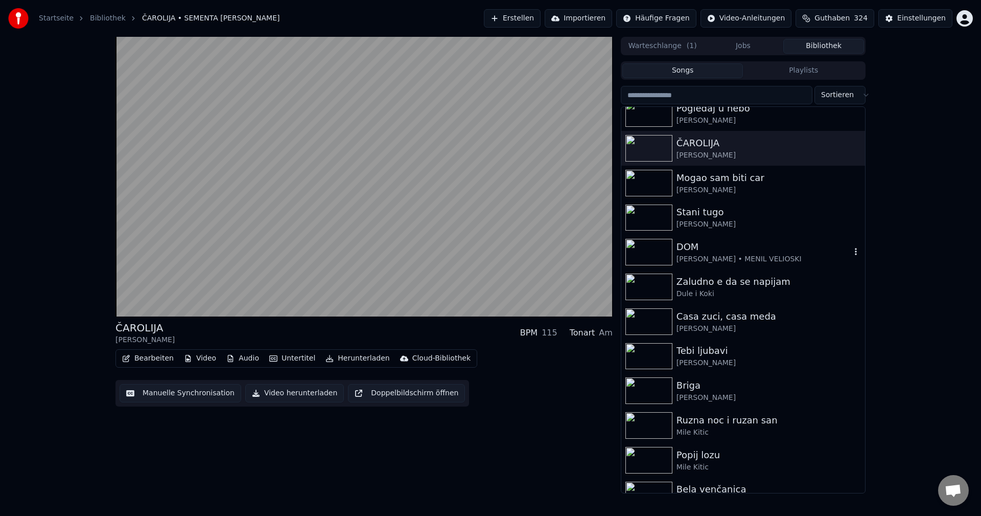
click at [650, 244] on img at bounding box center [648, 252] width 47 height 27
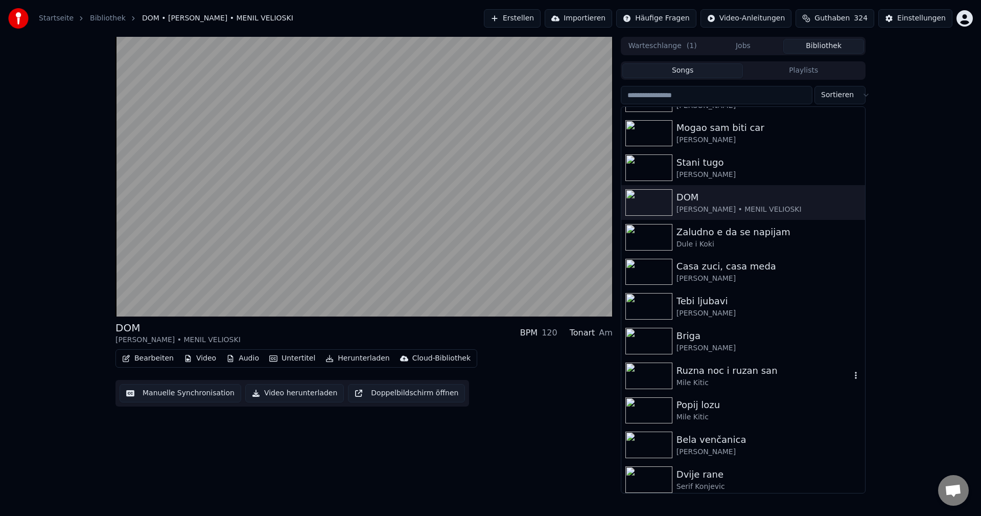
scroll to position [3934, 0]
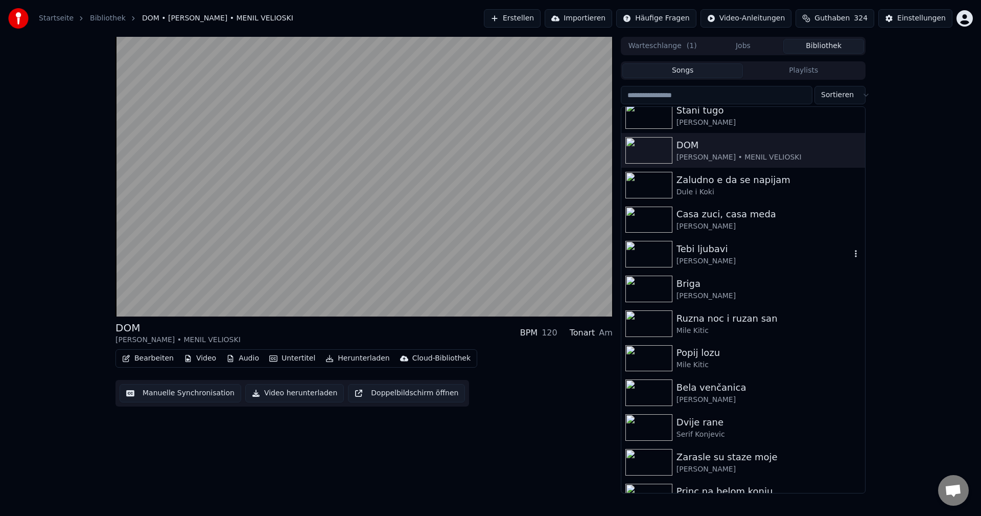
click at [650, 254] on img at bounding box center [648, 254] width 47 height 27
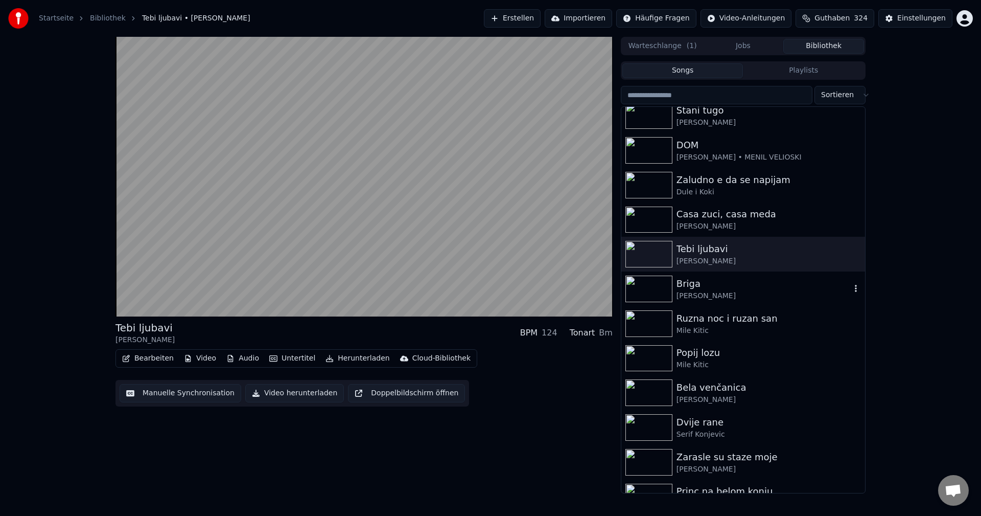
click at [642, 285] on img at bounding box center [648, 288] width 47 height 27
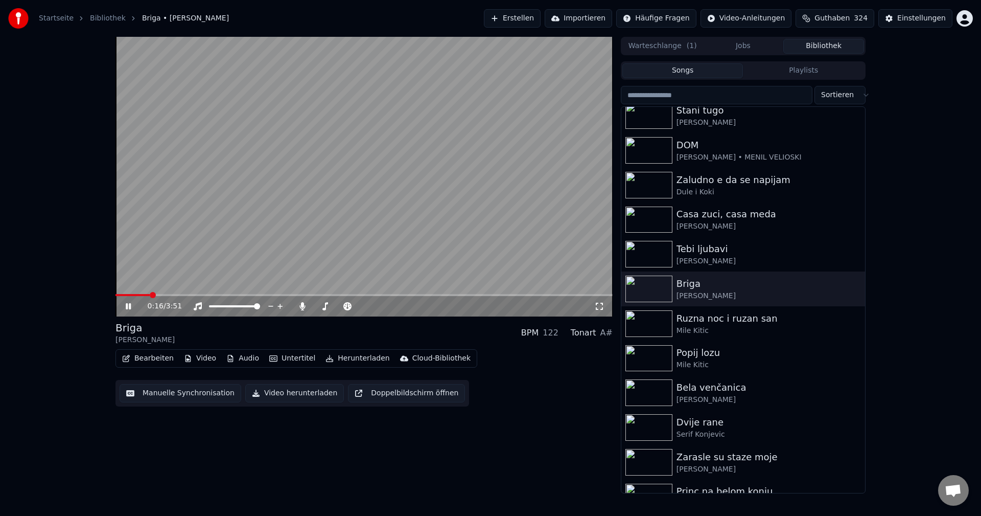
click at [150, 294] on span at bounding box center [363, 295] width 497 height 2
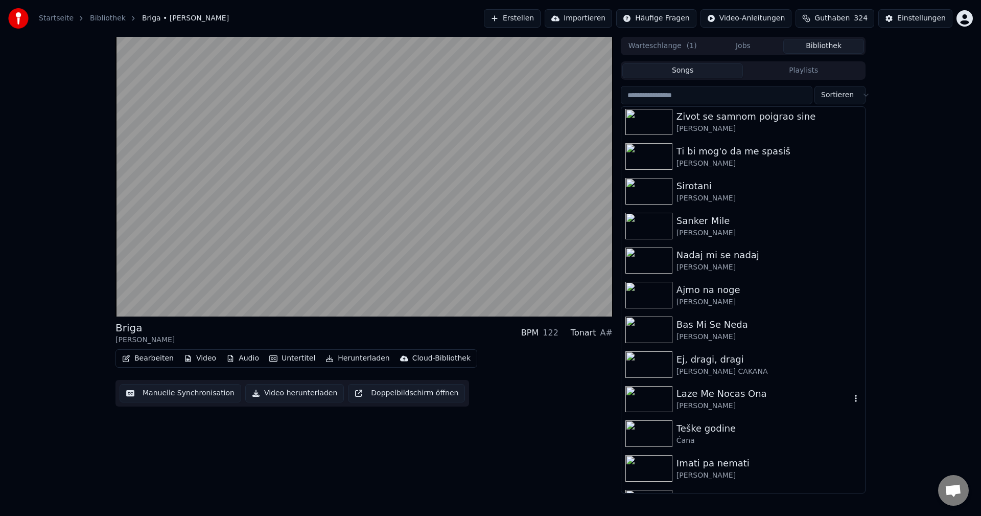
scroll to position [5211, 0]
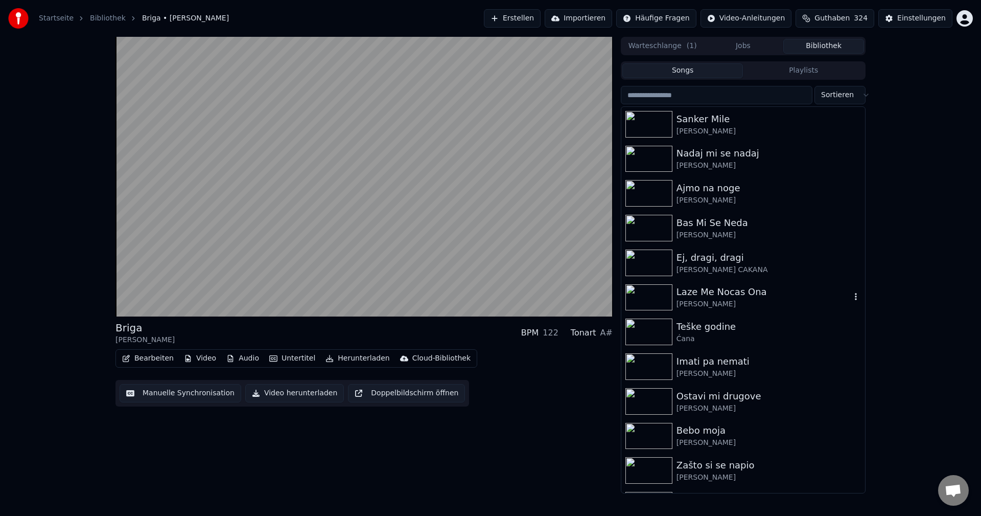
drag, startPoint x: 646, startPoint y: 294, endPoint x: 652, endPoint y: 294, distance: 6.6
click at [646, 294] on img at bounding box center [648, 297] width 47 height 27
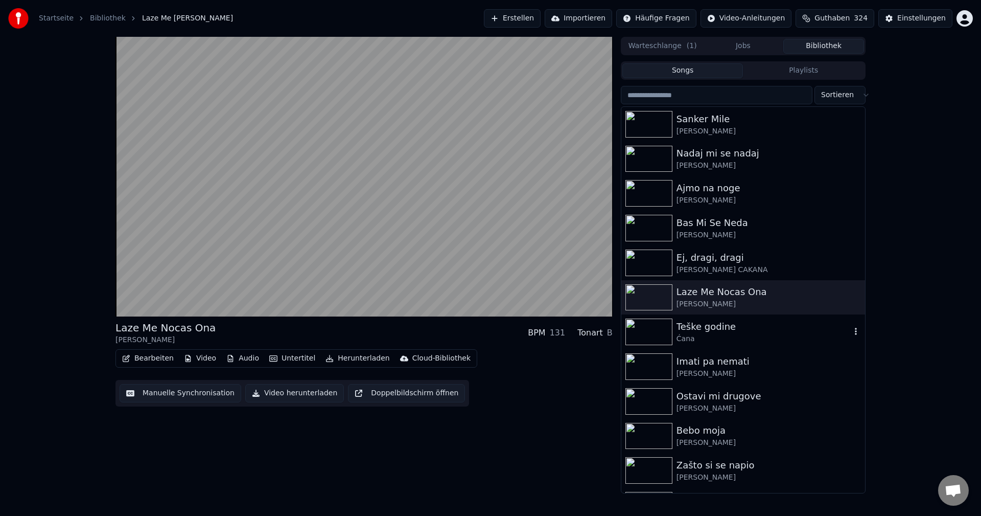
click at [651, 325] on img at bounding box center [648, 331] width 47 height 27
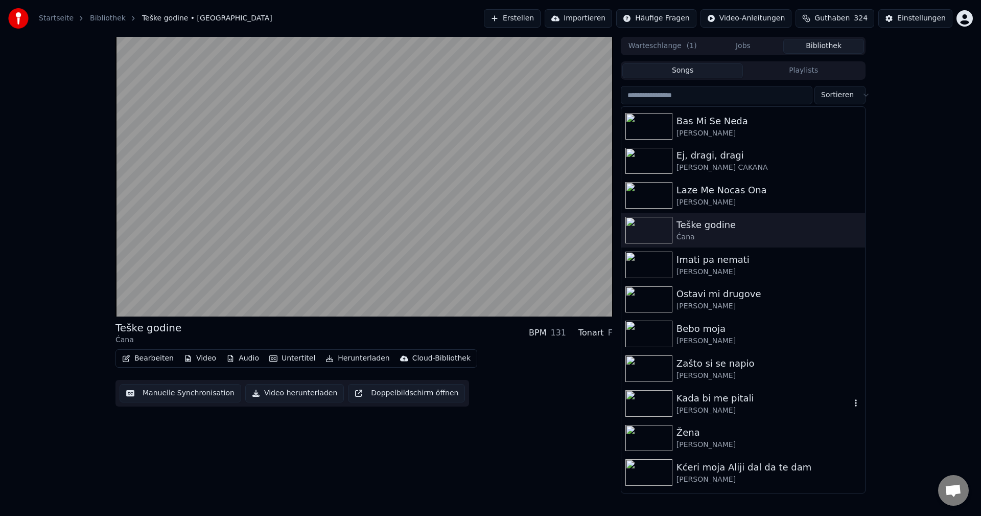
scroll to position [5416, 0]
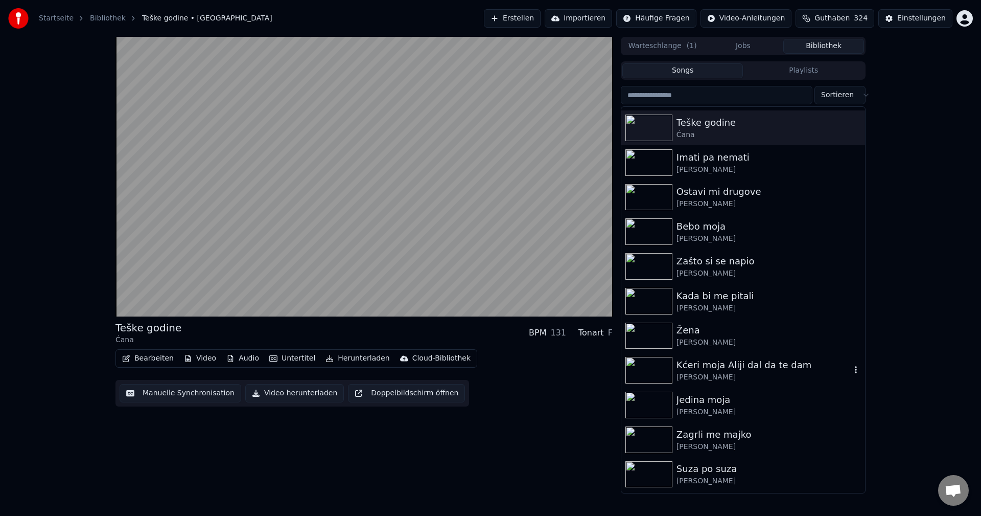
click at [650, 370] on img at bounding box center [648, 370] width 47 height 27
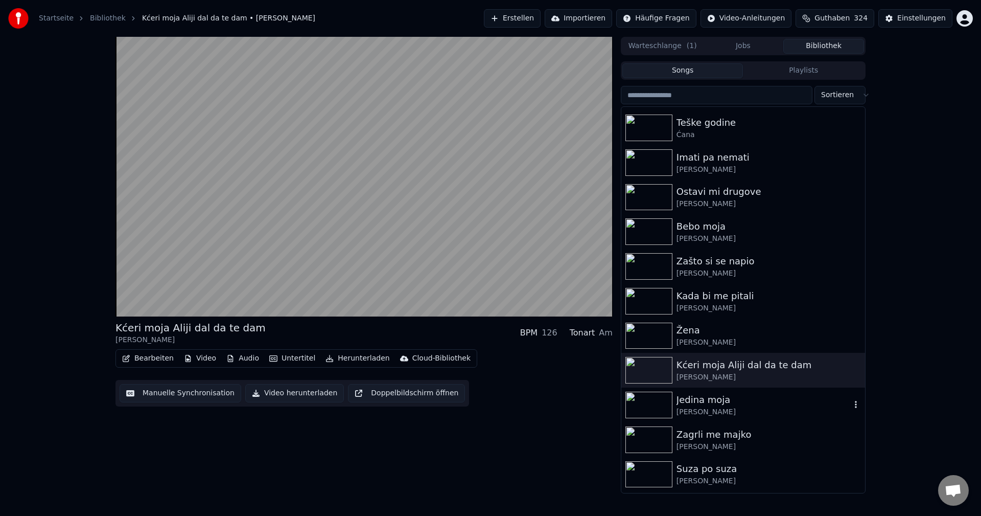
click at [654, 401] on img at bounding box center [648, 404] width 47 height 27
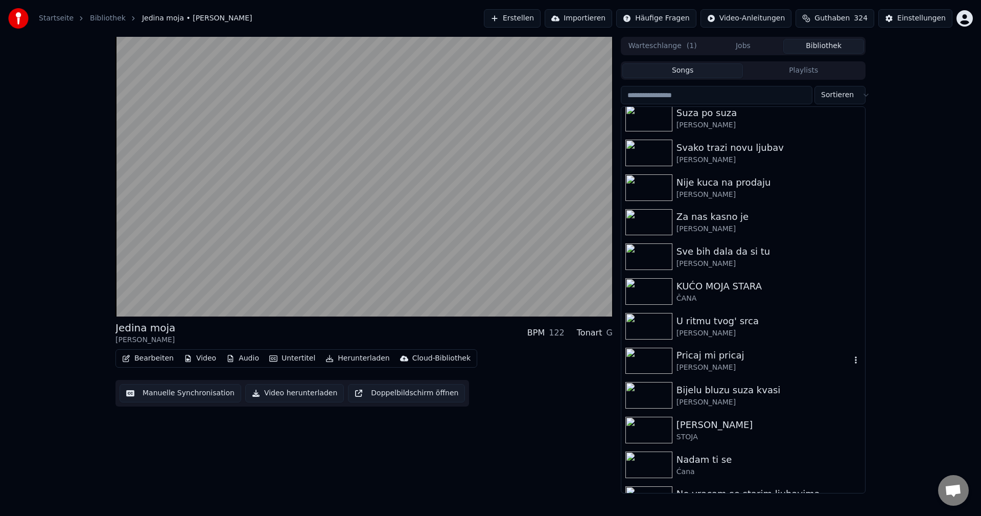
scroll to position [5773, 0]
click at [646, 362] on img at bounding box center [648, 360] width 47 height 27
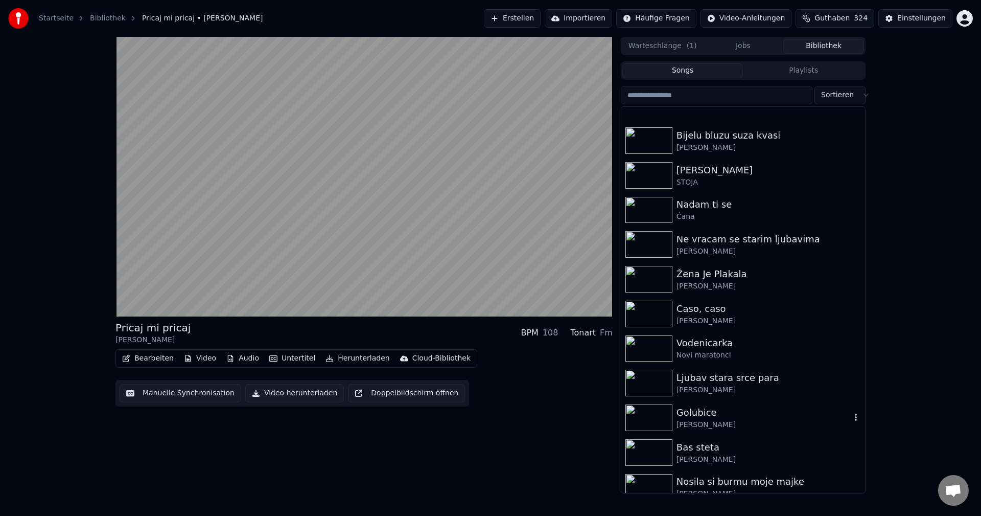
scroll to position [6131, 0]
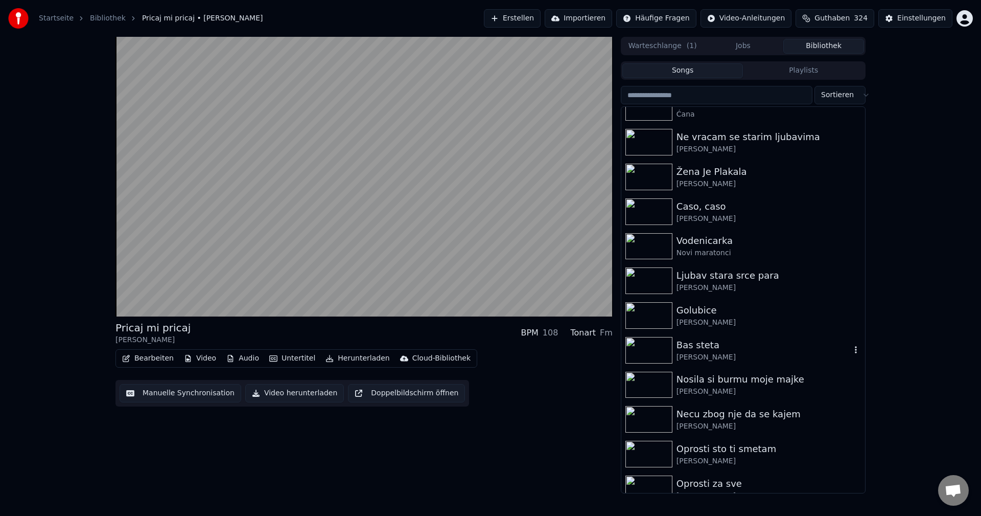
click at [657, 352] on img at bounding box center [648, 350] width 47 height 27
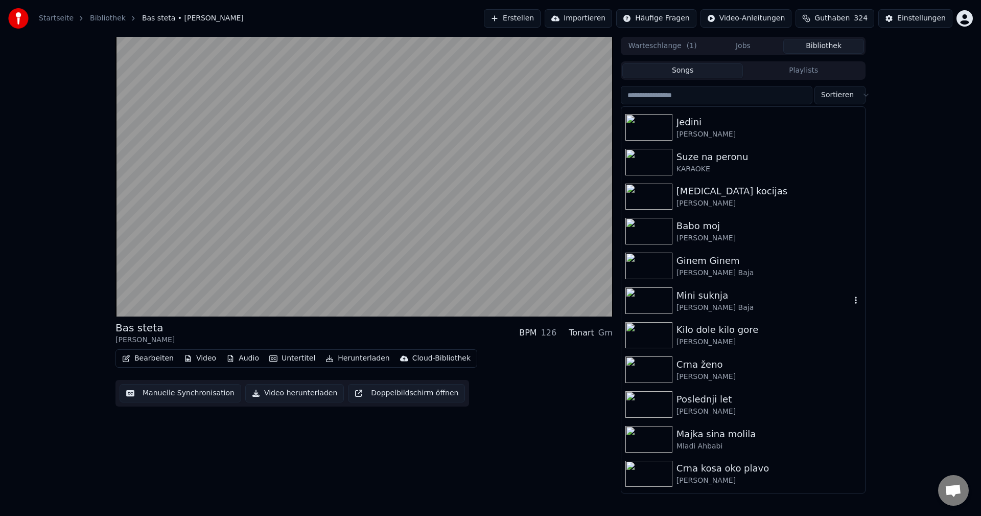
scroll to position [6744, 0]
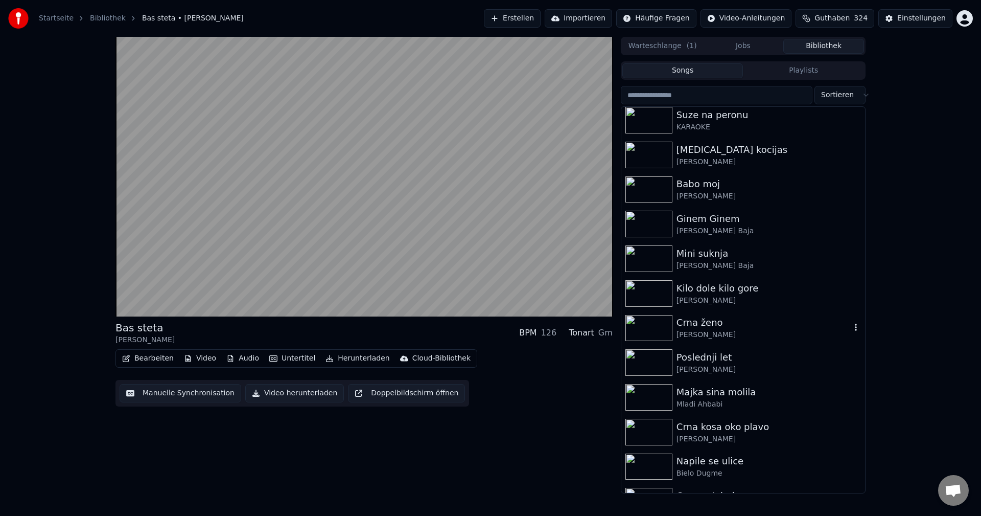
click at [645, 324] on img at bounding box center [648, 328] width 47 height 27
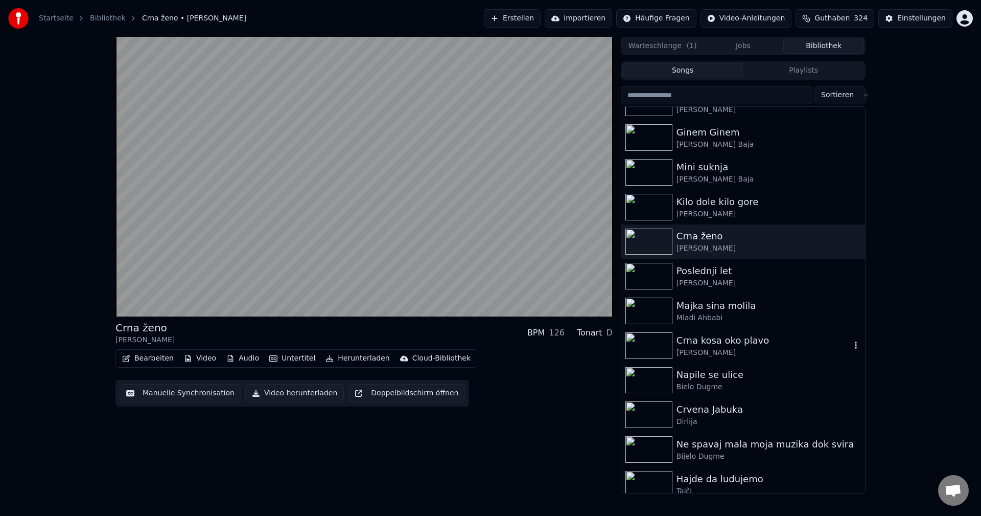
scroll to position [6846, 0]
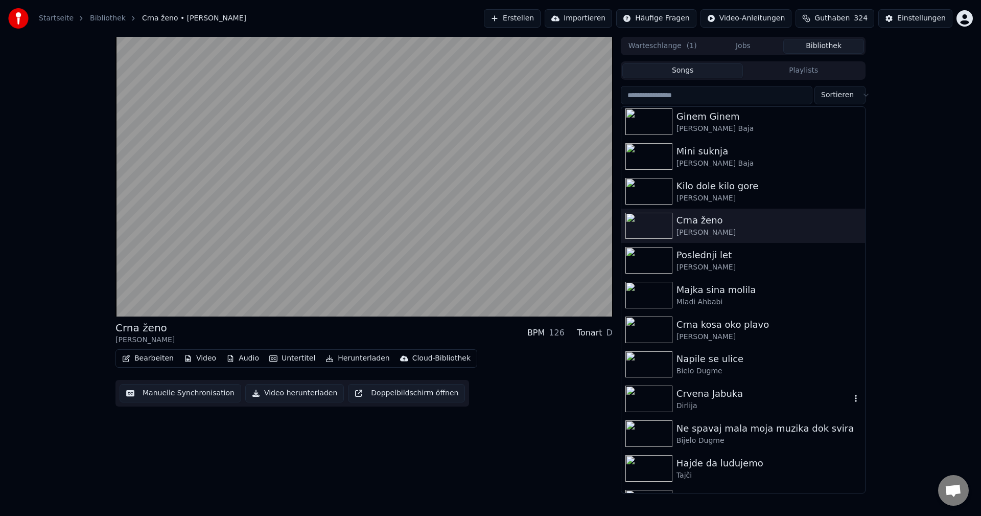
click at [851, 397] on icon "button" at bounding box center [856, 398] width 10 height 8
click at [851, 400] on icon "button" at bounding box center [856, 398] width 10 height 8
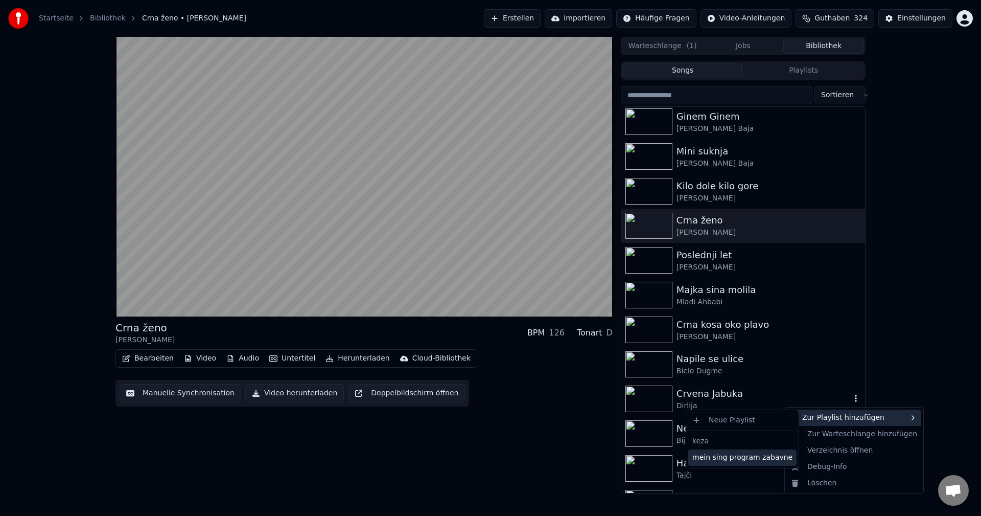
click at [757, 459] on div "mein sing program zabavne" at bounding box center [742, 457] width 108 height 16
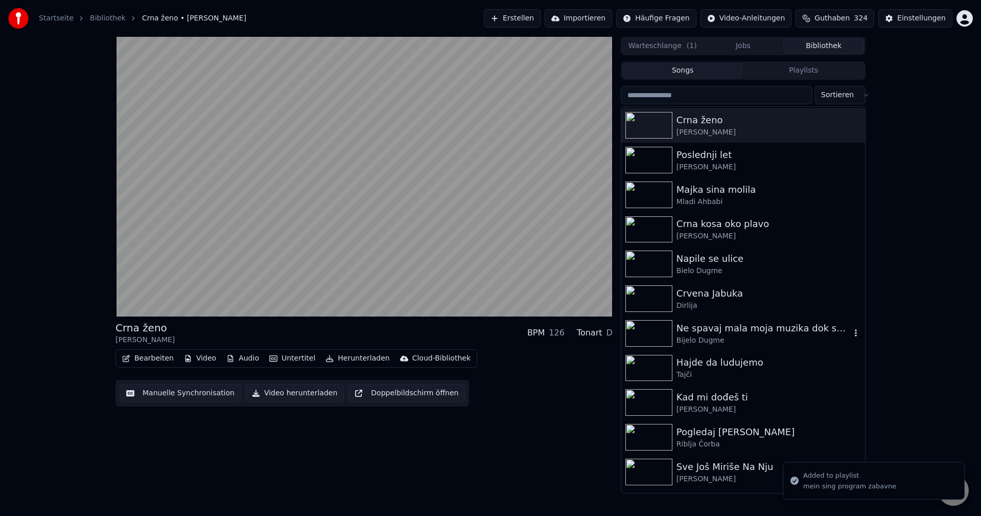
scroll to position [6949, 0]
click at [851, 399] on icon "button" at bounding box center [856, 400] width 10 height 8
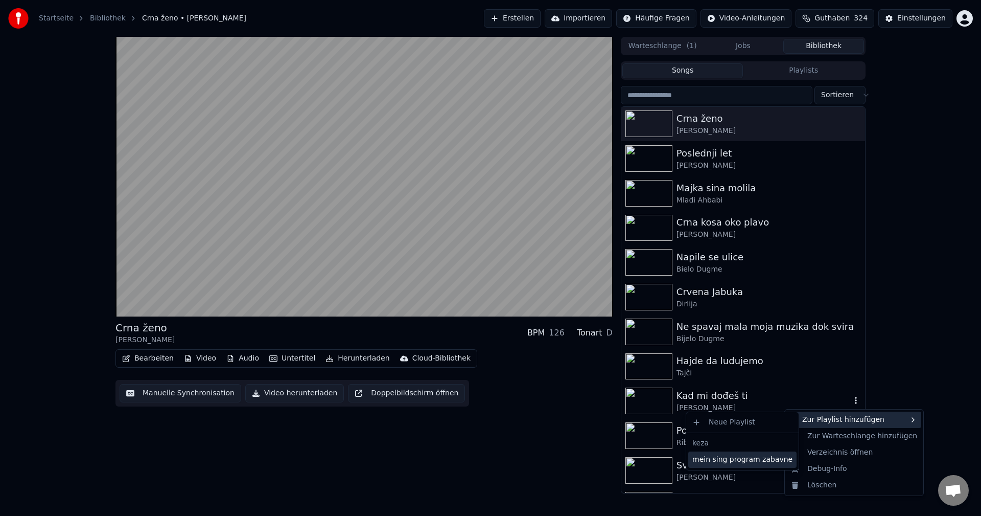
click at [773, 460] on div "mein sing program zabavne" at bounding box center [742, 459] width 108 height 16
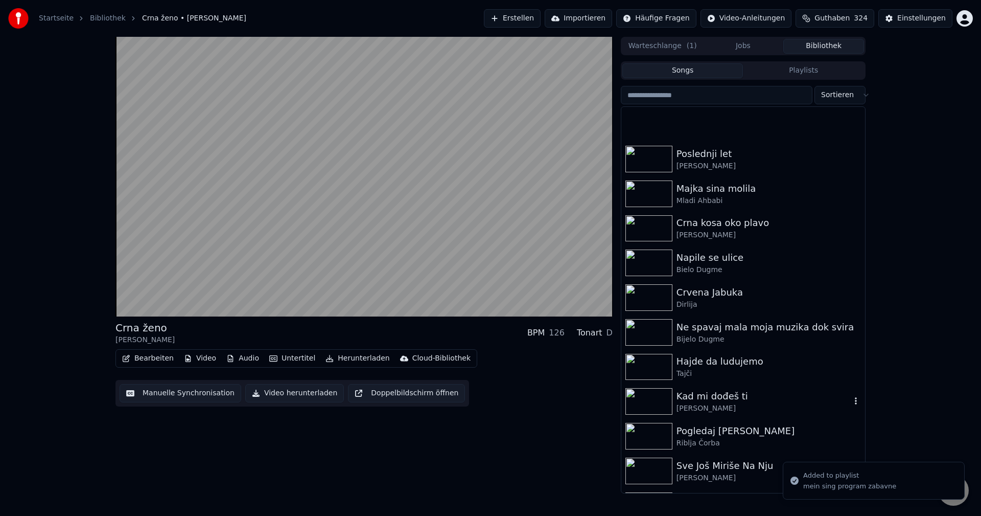
scroll to position [7051, 0]
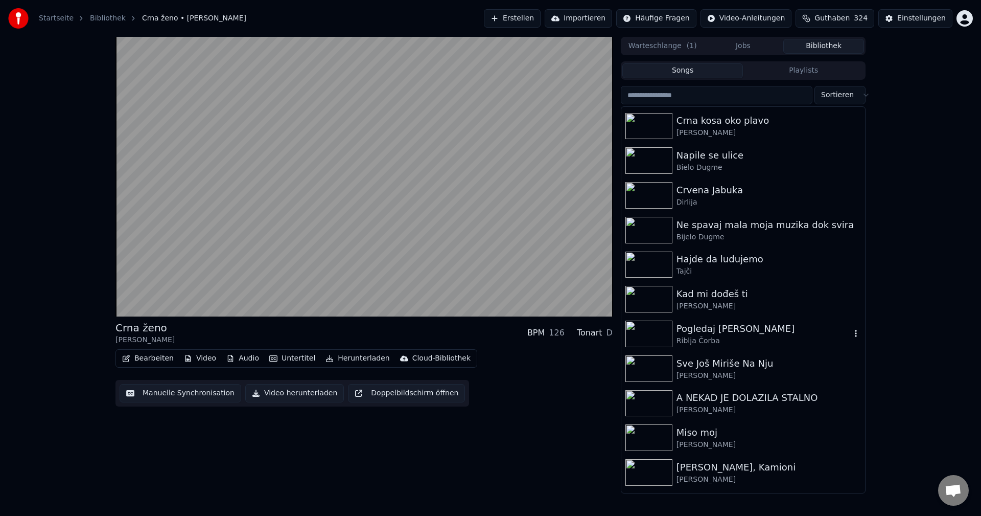
click at [651, 333] on img at bounding box center [648, 333] width 47 height 27
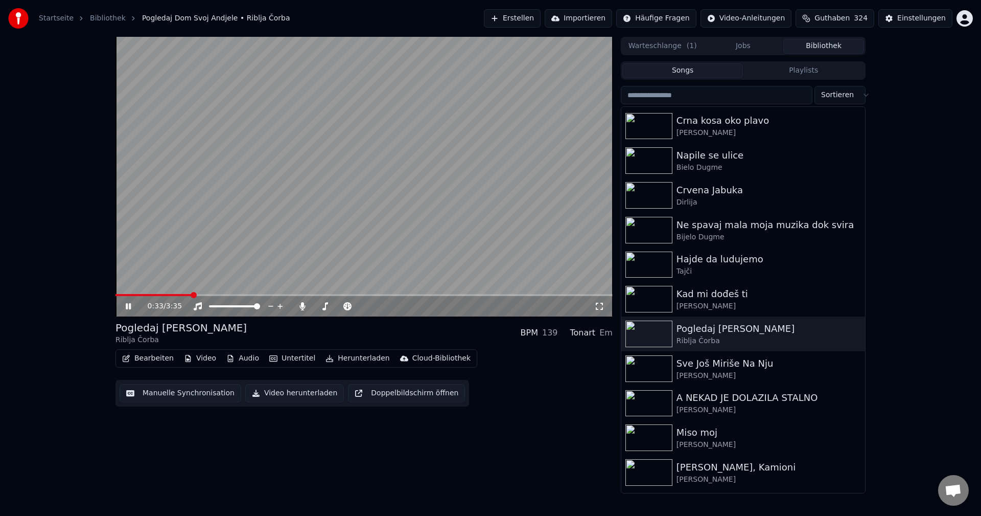
click at [192, 294] on span at bounding box center [363, 295] width 497 height 2
click at [225, 293] on video at bounding box center [363, 176] width 497 height 279
click at [220, 294] on span at bounding box center [363, 295] width 497 height 2
click at [287, 266] on video at bounding box center [363, 176] width 497 height 279
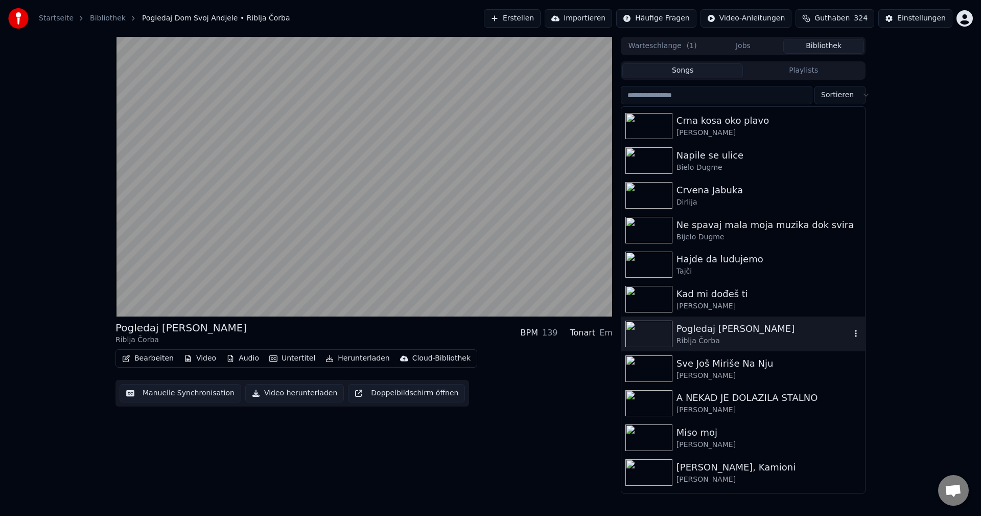
click at [851, 333] on icon "button" at bounding box center [856, 333] width 10 height 8
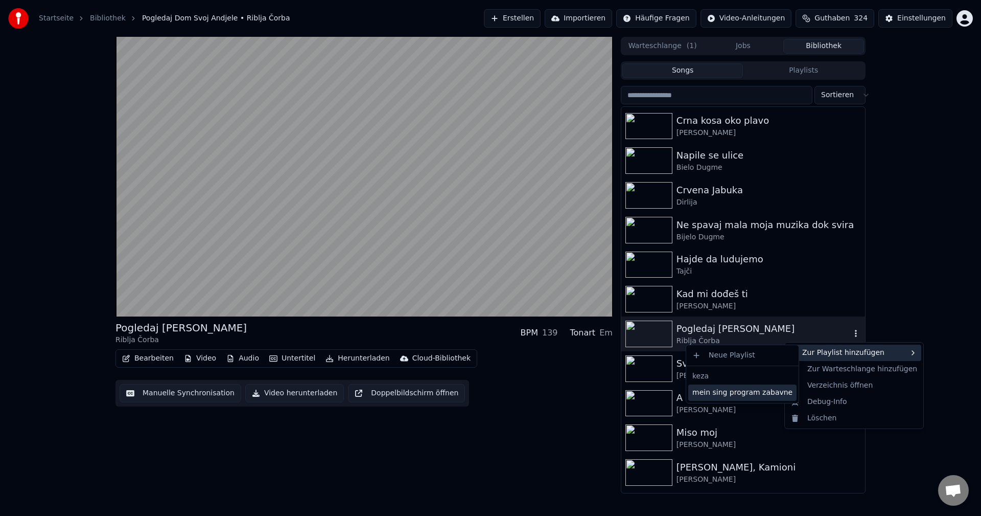
click at [760, 395] on div "mein sing program zabavne" at bounding box center [742, 392] width 108 height 16
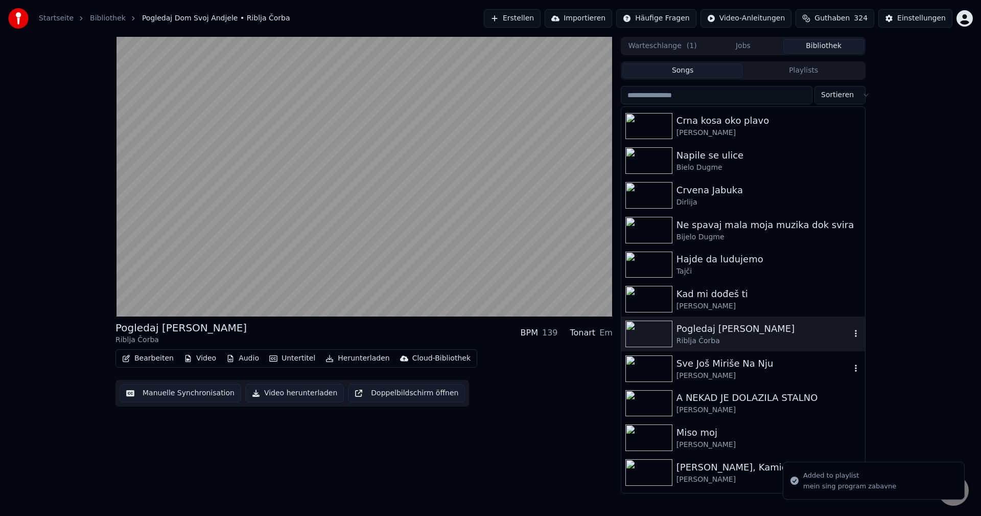
click at [640, 365] on img at bounding box center [648, 368] width 47 height 27
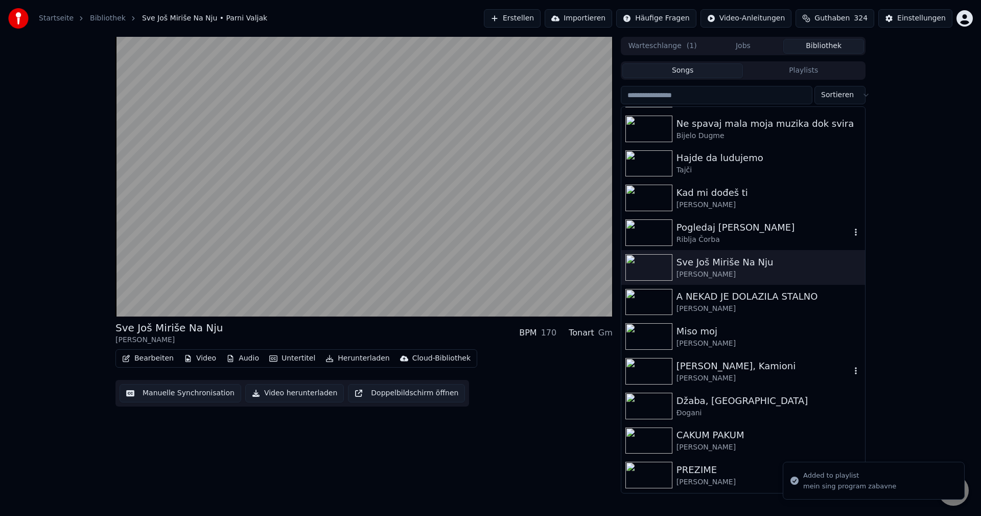
scroll to position [7153, 0]
drag, startPoint x: 649, startPoint y: 334, endPoint x: 685, endPoint y: 336, distance: 35.8
click at [650, 334] on img at bounding box center [648, 335] width 47 height 27
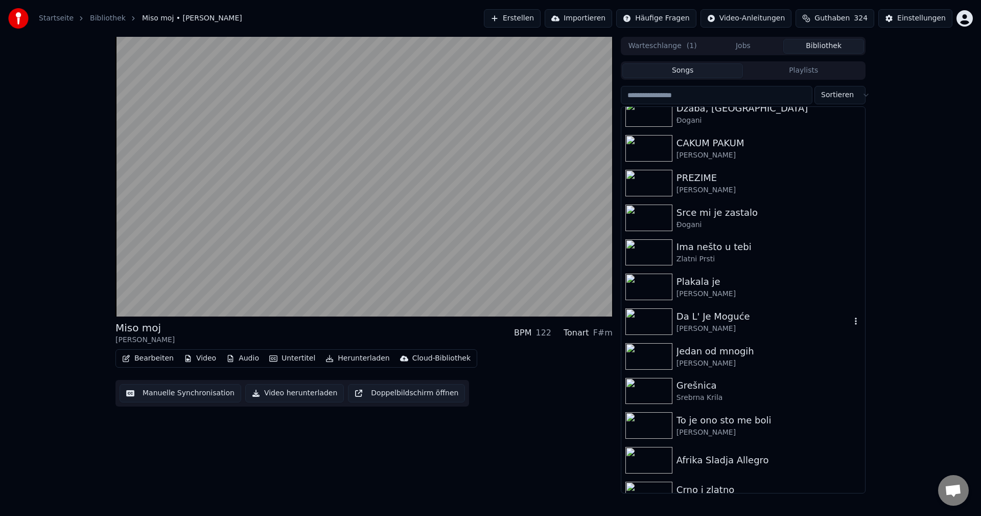
scroll to position [7459, 0]
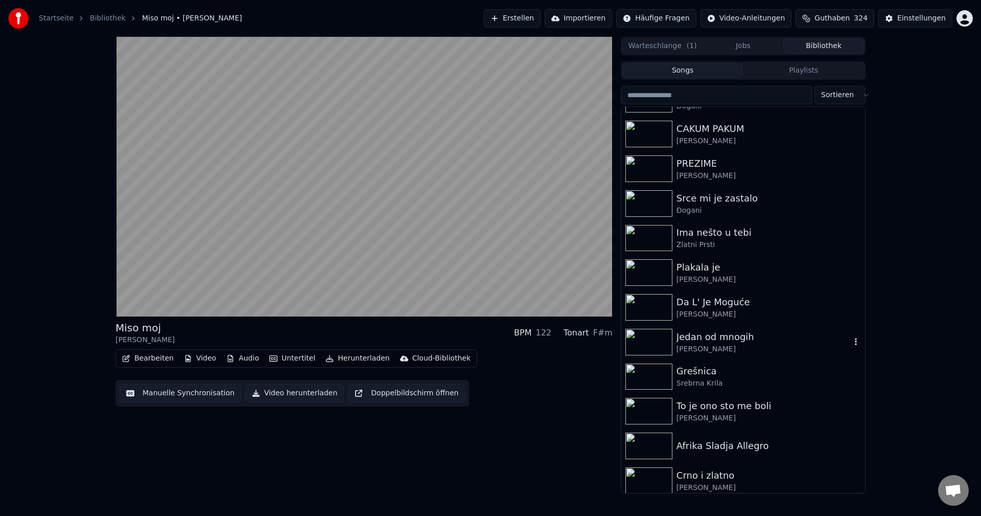
click at [653, 340] on img at bounding box center [648, 342] width 47 height 27
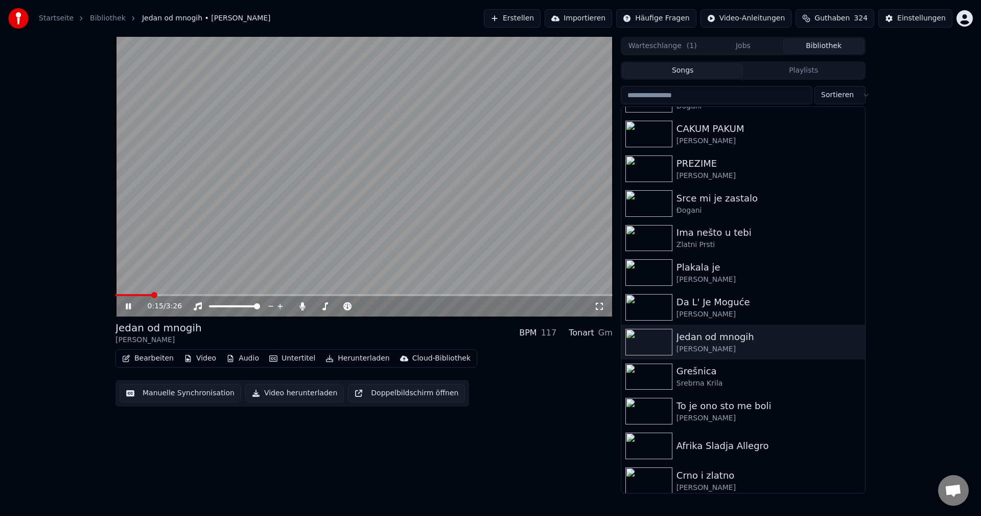
click at [152, 295] on span at bounding box center [363, 295] width 497 height 2
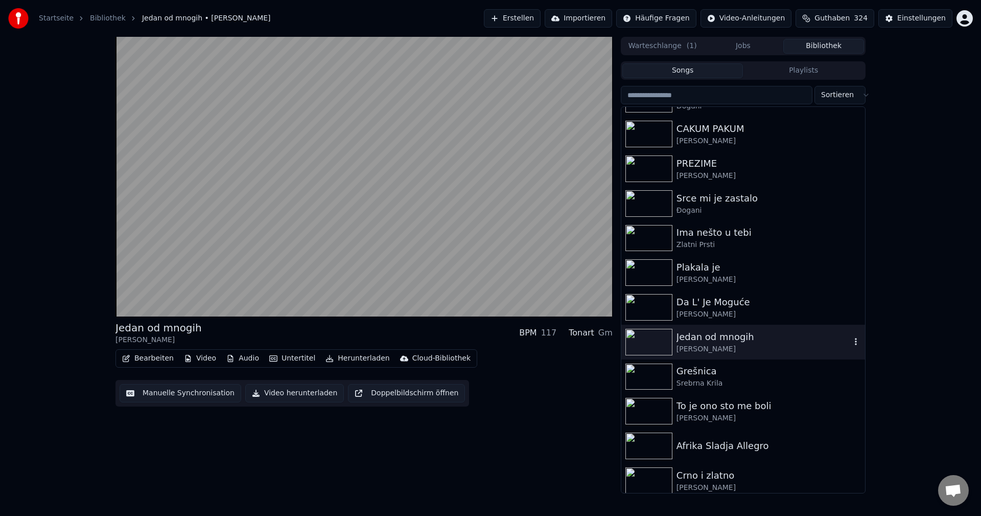
click at [851, 340] on icon "button" at bounding box center [856, 341] width 10 height 8
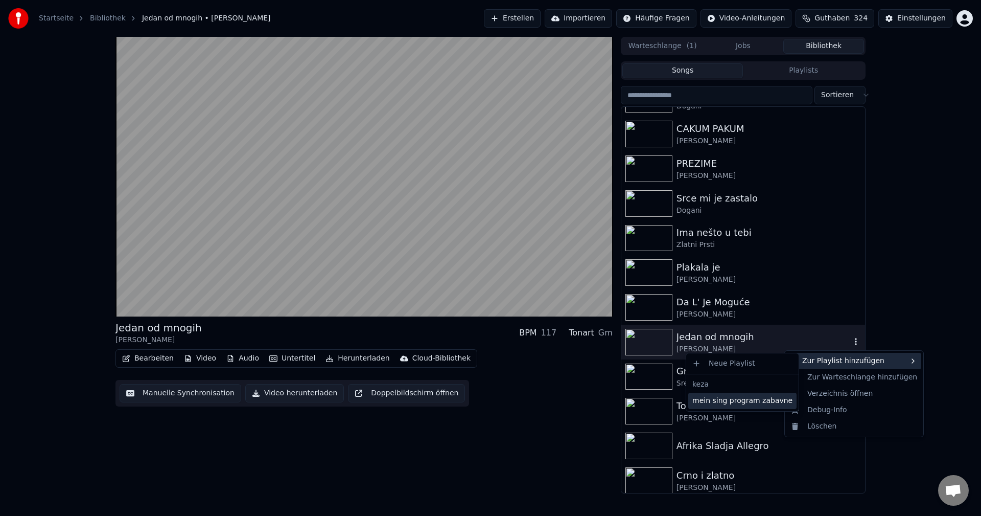
click at [764, 403] on div "mein sing program zabavne" at bounding box center [742, 400] width 108 height 16
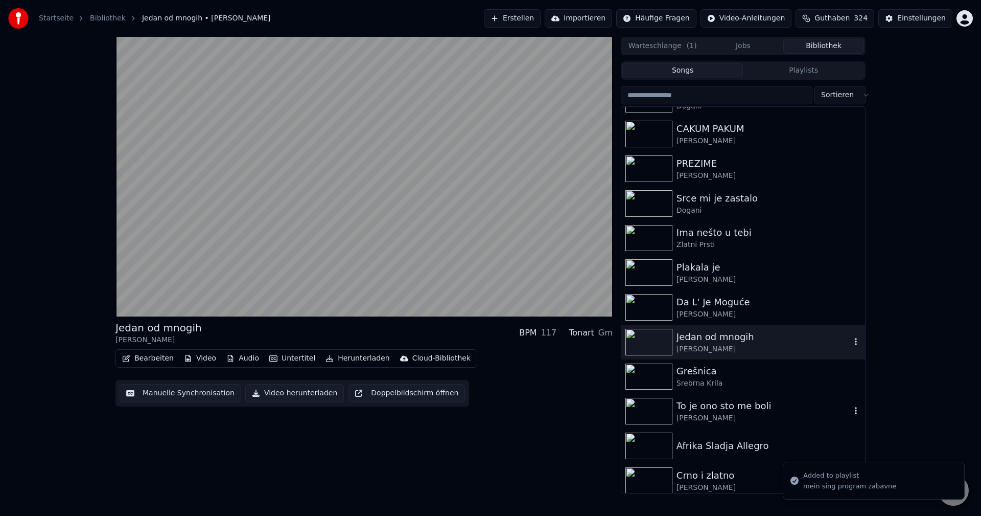
scroll to position [7562, 0]
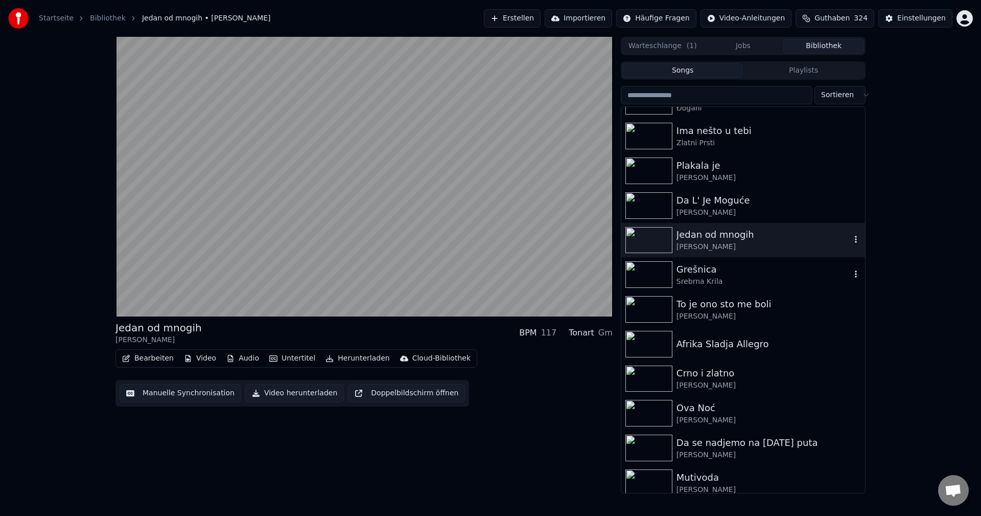
click at [655, 279] on img at bounding box center [648, 274] width 47 height 27
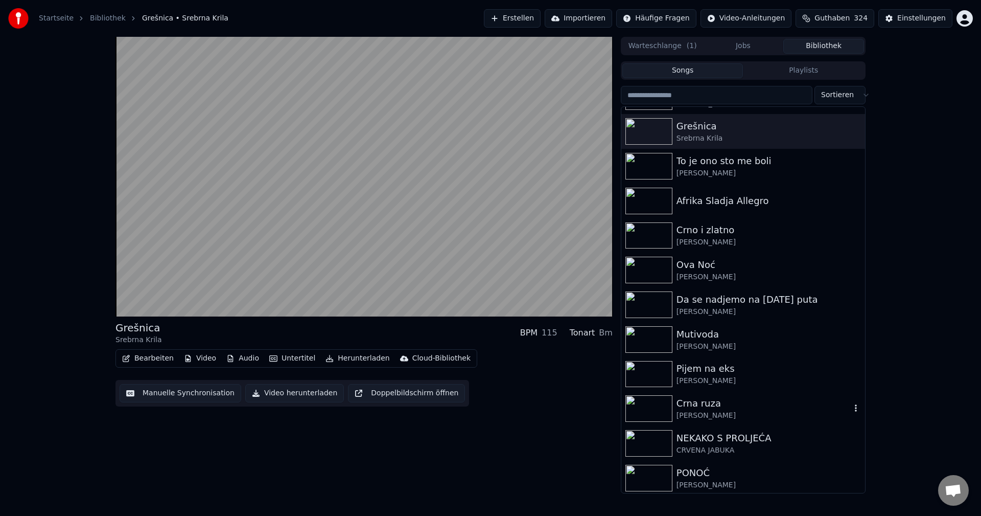
scroll to position [7766, 0]
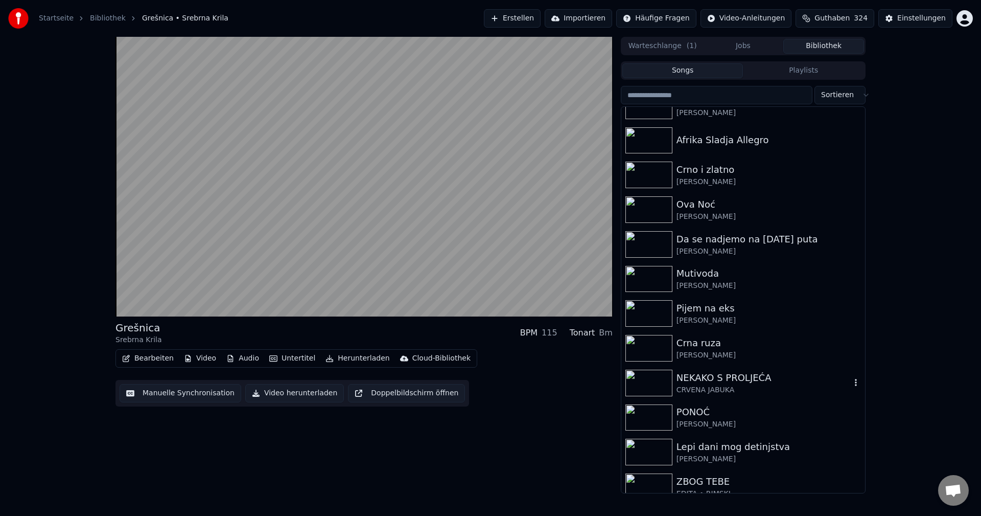
click at [636, 381] on img at bounding box center [648, 382] width 47 height 27
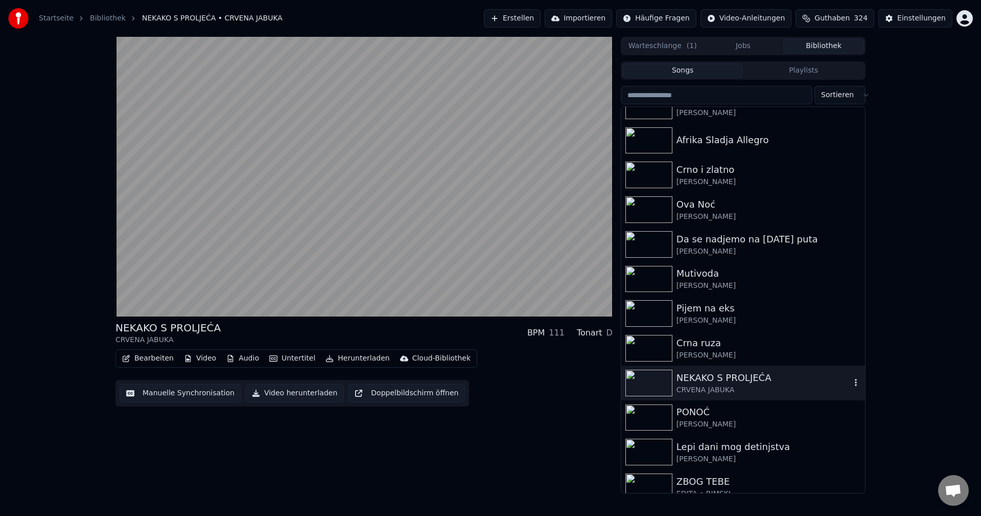
click at [855, 383] on icon "button" at bounding box center [856, 382] width 2 height 7
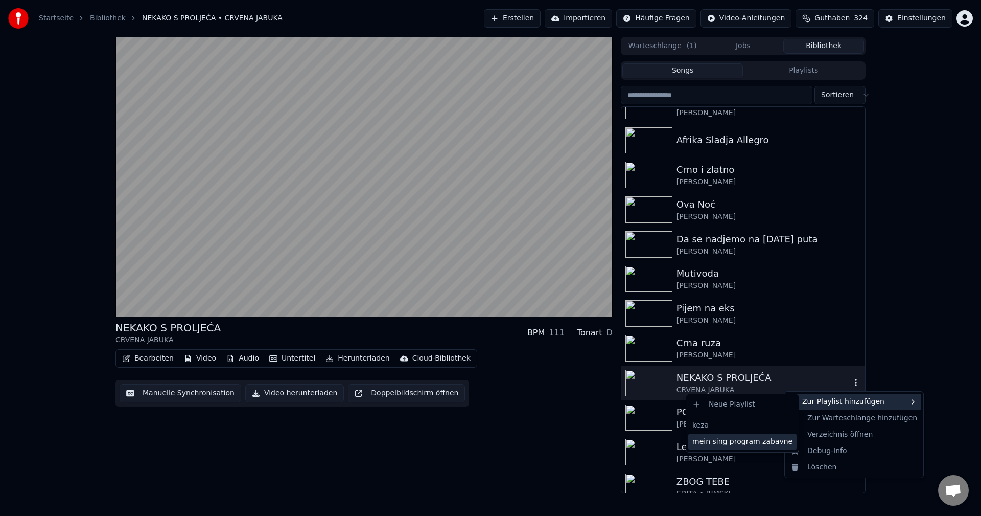
click at [761, 442] on div "mein sing program zabavne" at bounding box center [742, 441] width 108 height 16
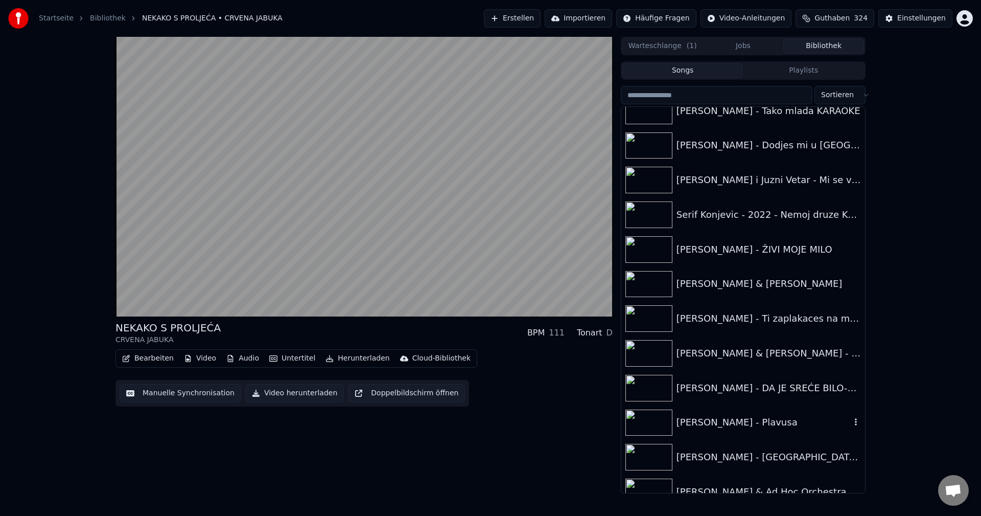
scroll to position [9861, 0]
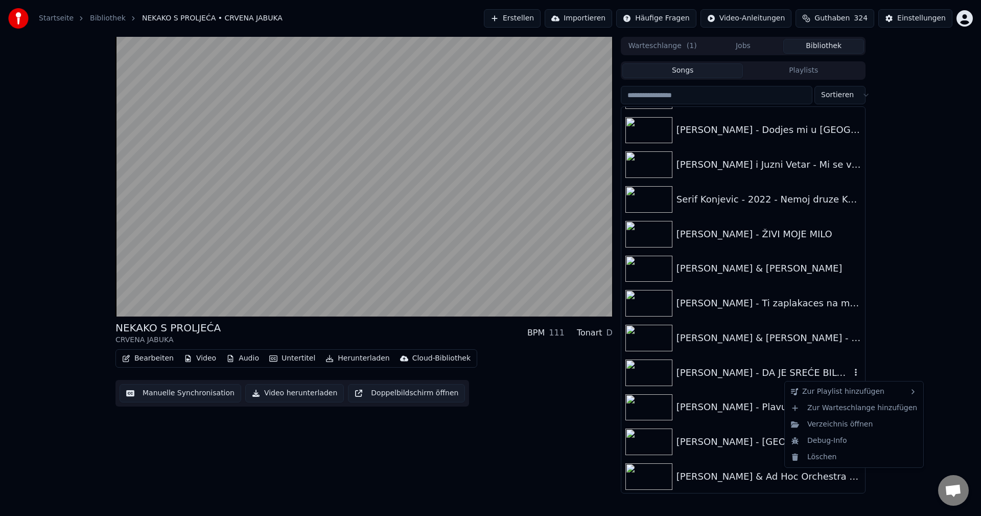
click at [851, 370] on icon "button" at bounding box center [856, 372] width 10 height 8
click at [769, 433] on div "mein sing program zabavne" at bounding box center [742, 431] width 108 height 16
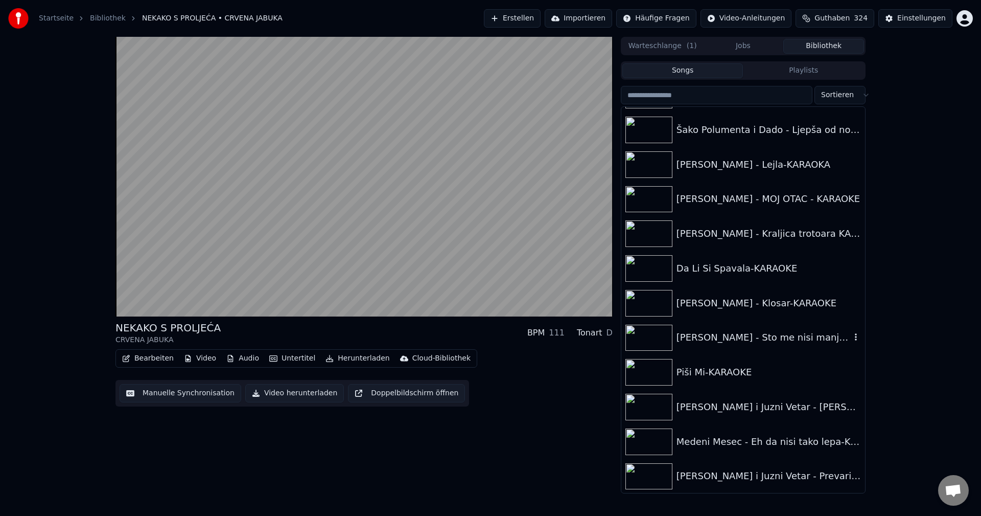
scroll to position [10627, 0]
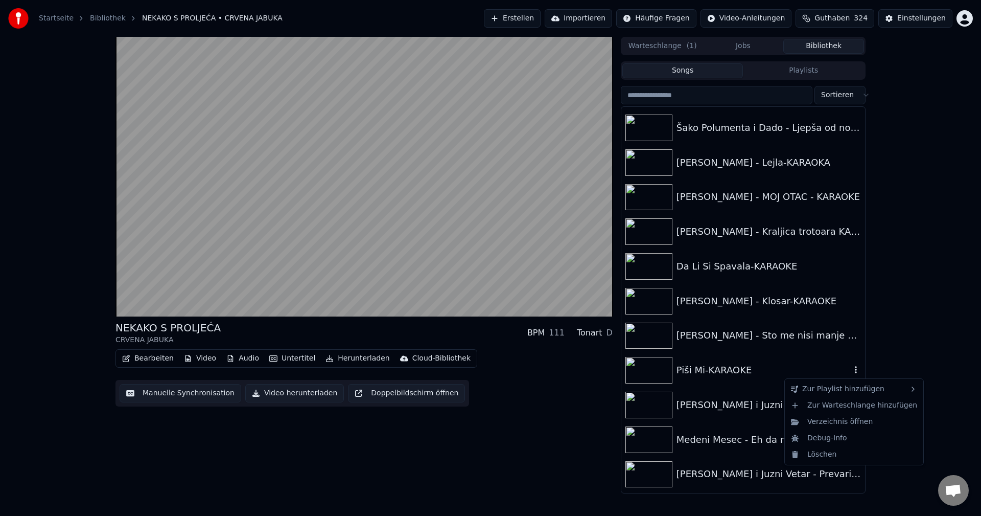
click at [851, 367] on icon "button" at bounding box center [856, 369] width 10 height 8
click at [762, 428] on div "mein sing program zabavne" at bounding box center [742, 428] width 108 height 16
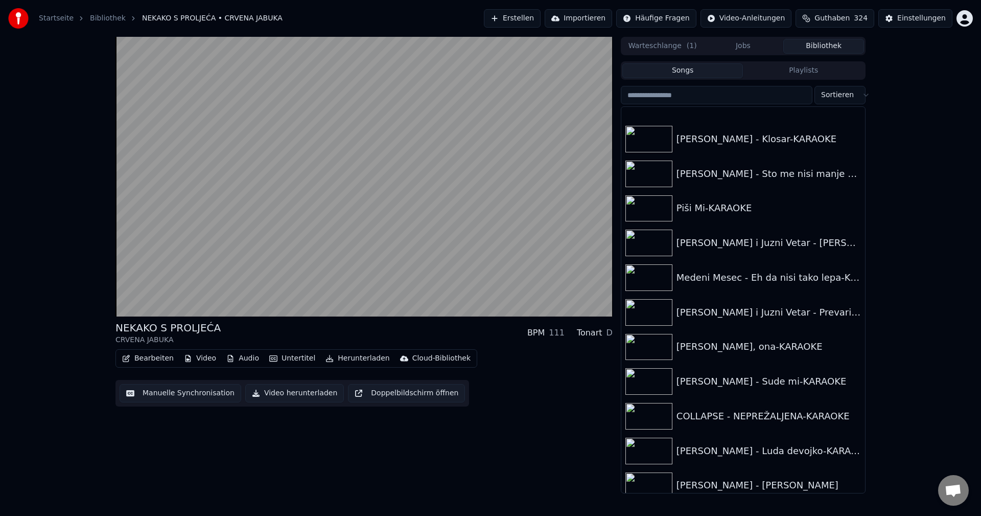
scroll to position [10790, 0]
click at [855, 205] on icon "button" at bounding box center [856, 207] width 2 height 7
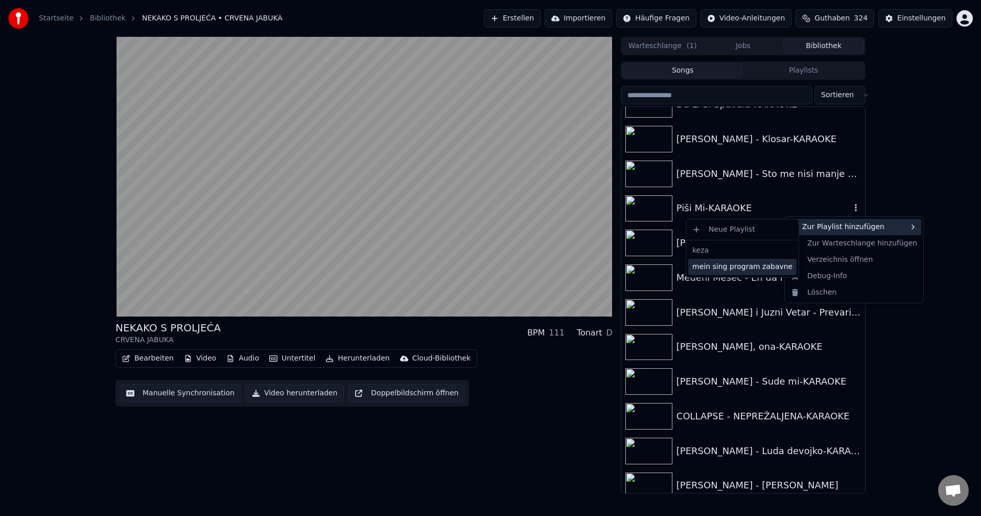
click at [756, 264] on div "mein sing program zabavne" at bounding box center [742, 267] width 108 height 16
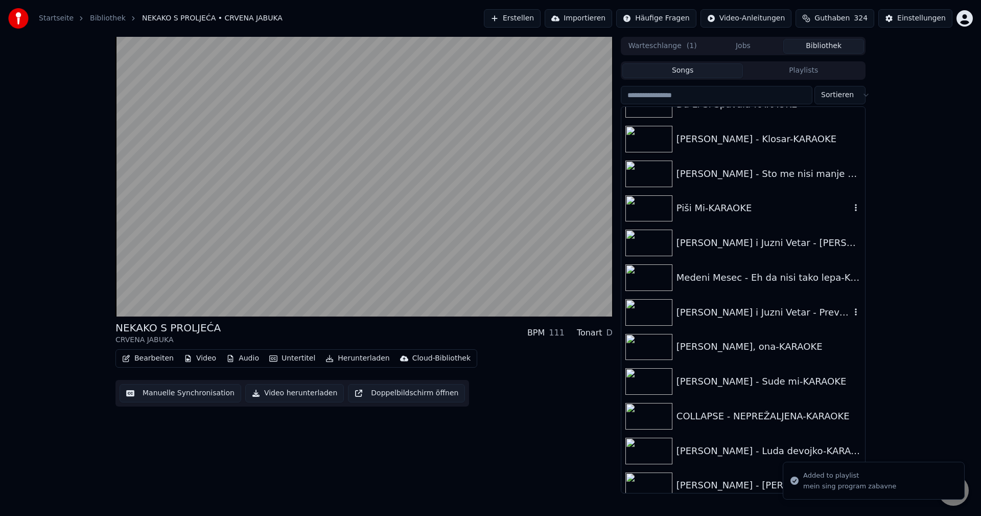
scroll to position [10739, 0]
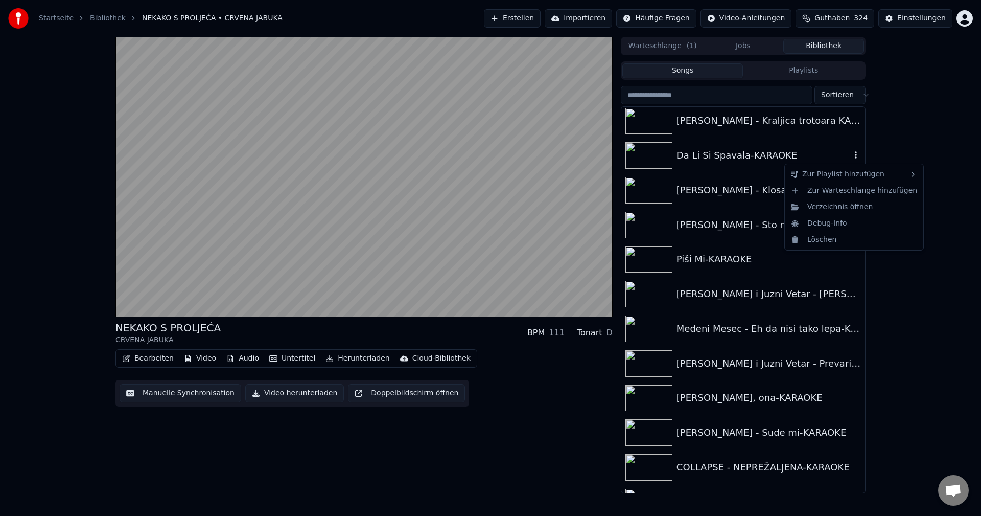
click at [851, 155] on icon "button" at bounding box center [856, 155] width 10 height 8
click at [766, 213] on div "mein sing program zabavne" at bounding box center [742, 214] width 108 height 16
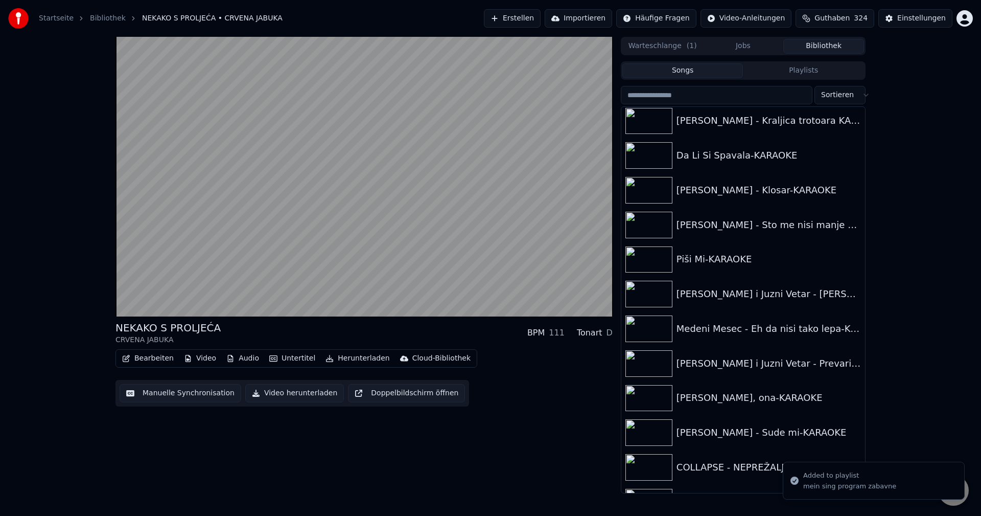
click at [807, 75] on button "Playlists" at bounding box center [803, 70] width 121 height 15
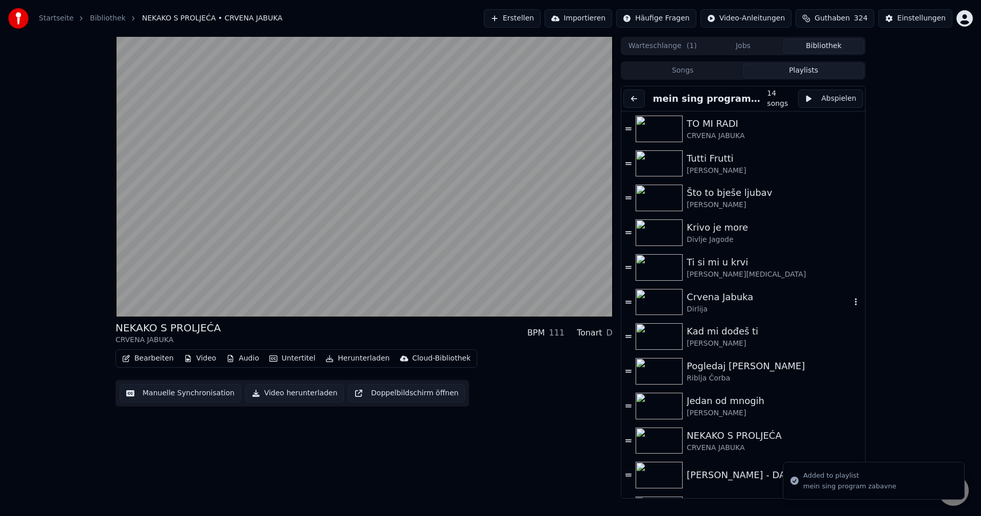
scroll to position [98, 0]
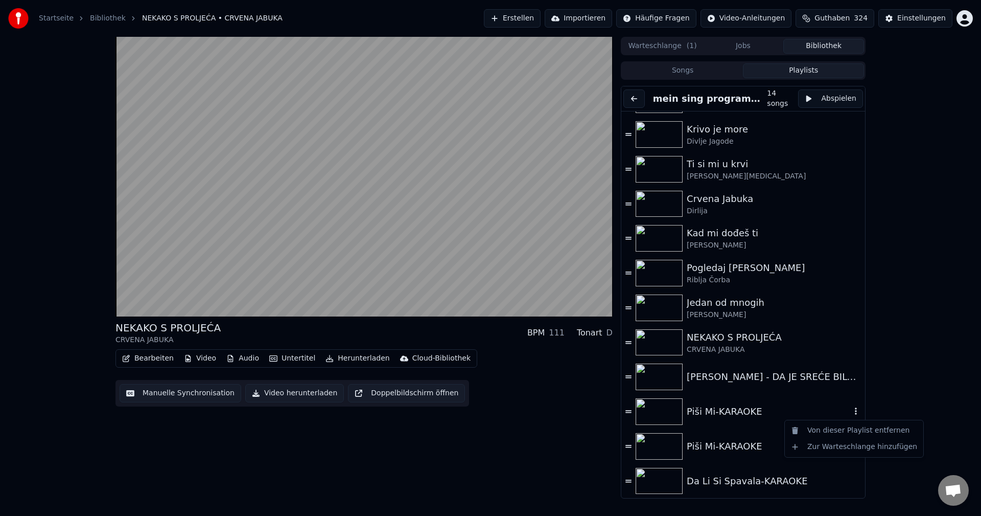
click at [851, 410] on icon "button" at bounding box center [856, 411] width 10 height 8
click at [842, 429] on div "Von dieser Playlist entfernen" at bounding box center [854, 430] width 134 height 16
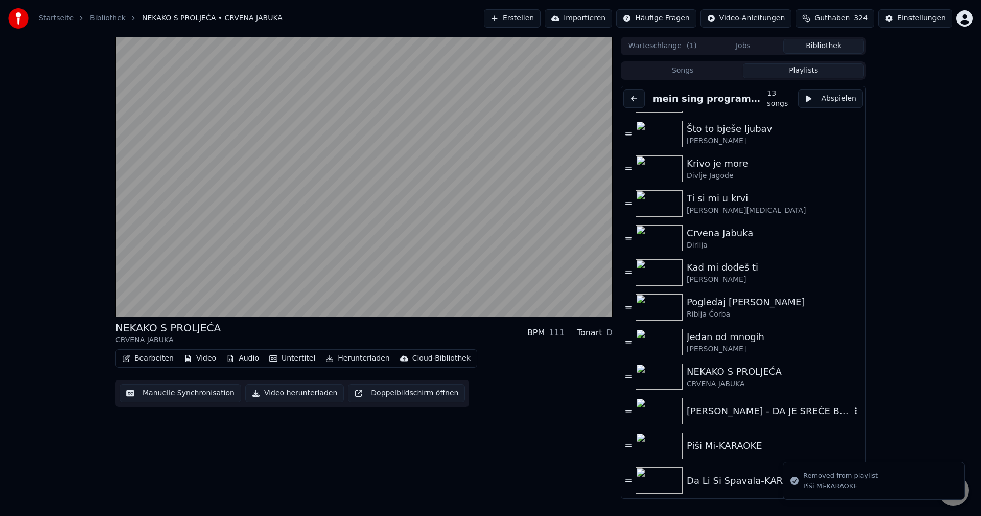
scroll to position [0, 0]
